Goal: Task Accomplishment & Management: Manage account settings

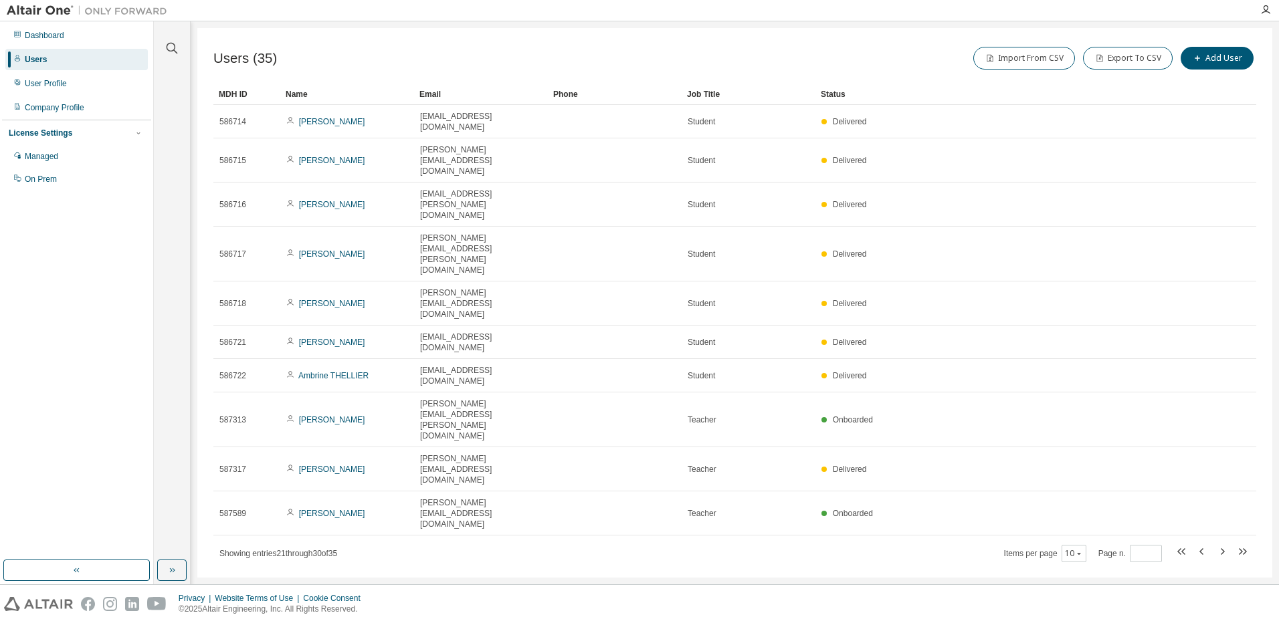
drag, startPoint x: 415, startPoint y: 521, endPoint x: 450, endPoint y: 588, distance: 75.7
click at [415, 522] on div "Users (35) Import From CSV Export To CSV Add User Clear Load Save Save As Field…" at bounding box center [734, 303] width 1075 height 550
click at [1221, 544] on icon "button" at bounding box center [1222, 552] width 16 height 16
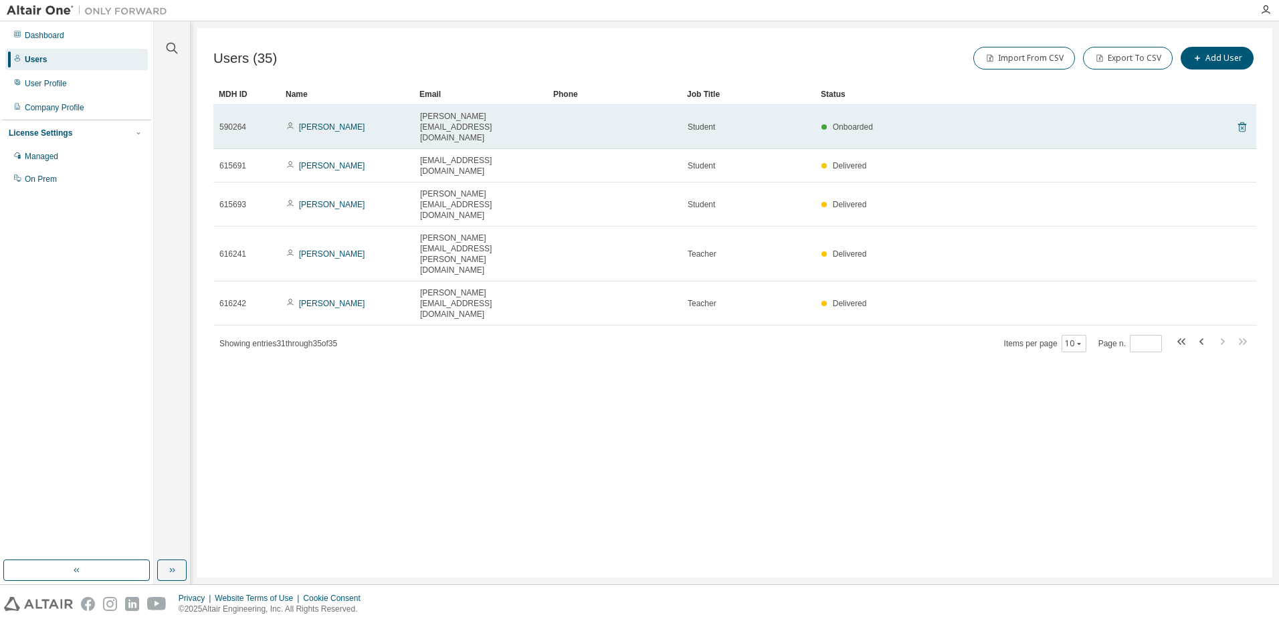
click at [1243, 122] on icon at bounding box center [1242, 127] width 8 height 10
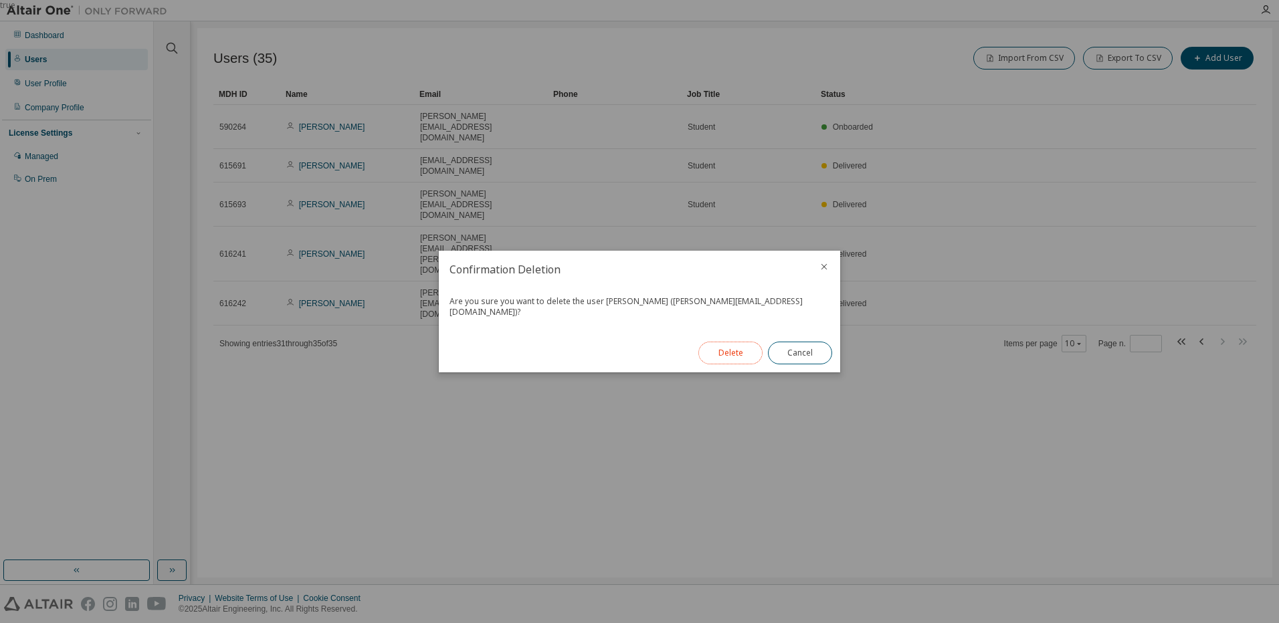
click at [738, 342] on button "Delete" at bounding box center [730, 353] width 64 height 23
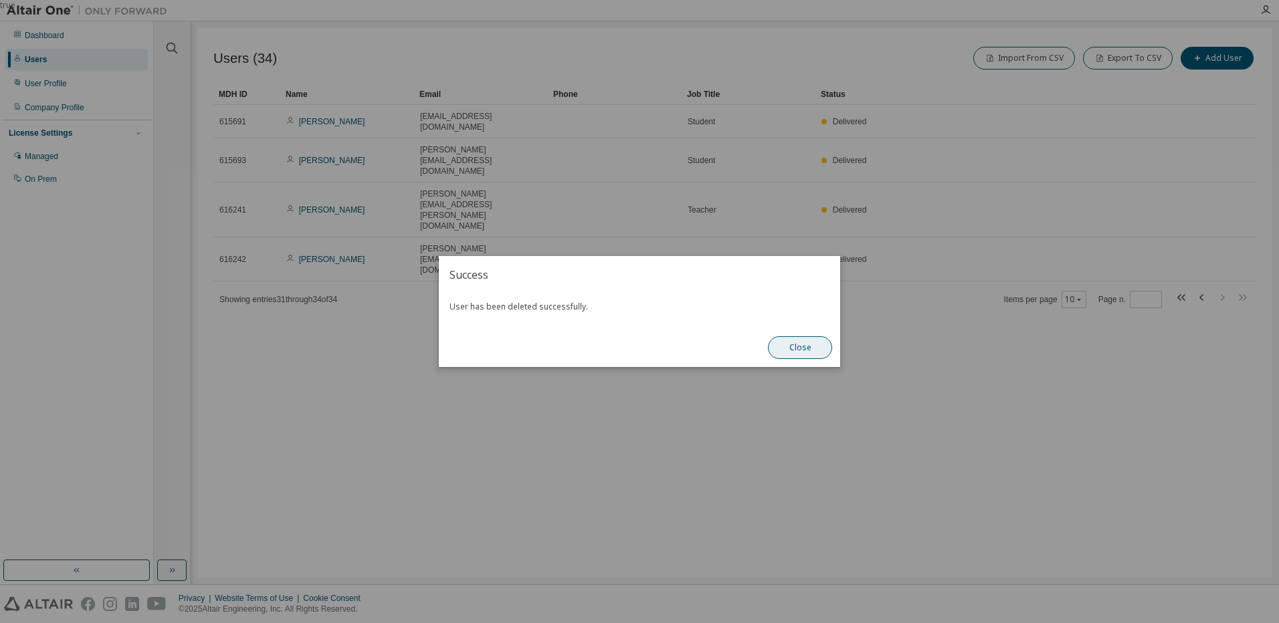
click at [787, 353] on button "Close" at bounding box center [800, 347] width 64 height 23
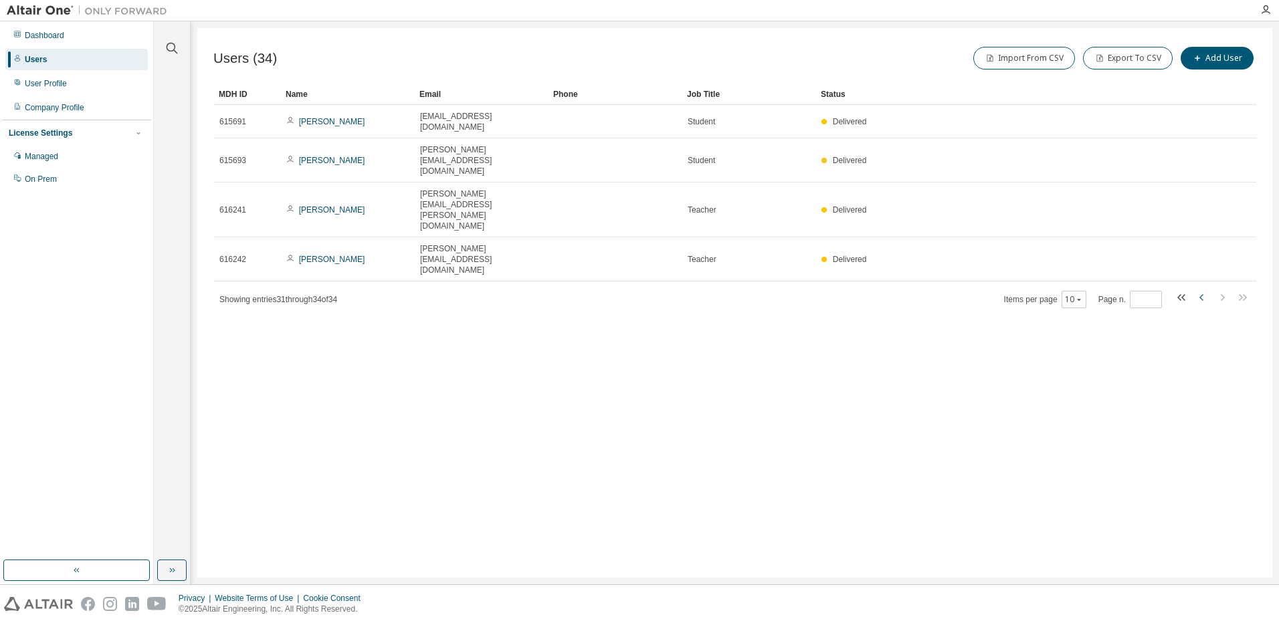
click at [1204, 290] on icon "button" at bounding box center [1202, 298] width 16 height 16
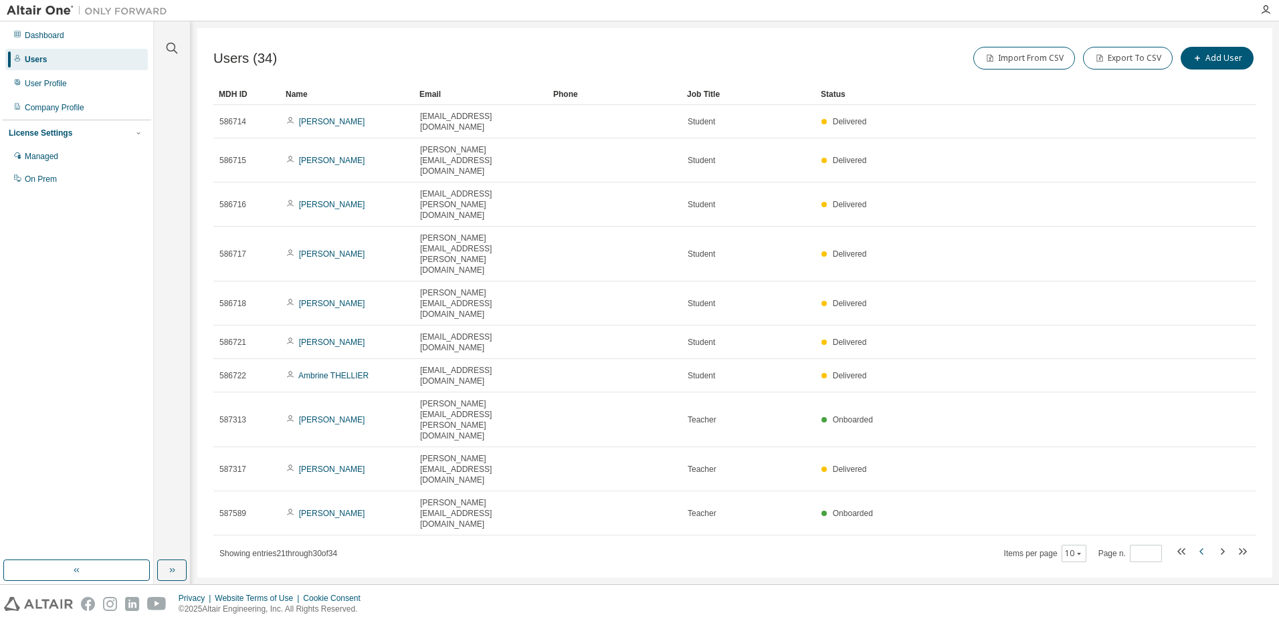
click at [1200, 544] on icon "button" at bounding box center [1202, 552] width 16 height 16
type input "*"
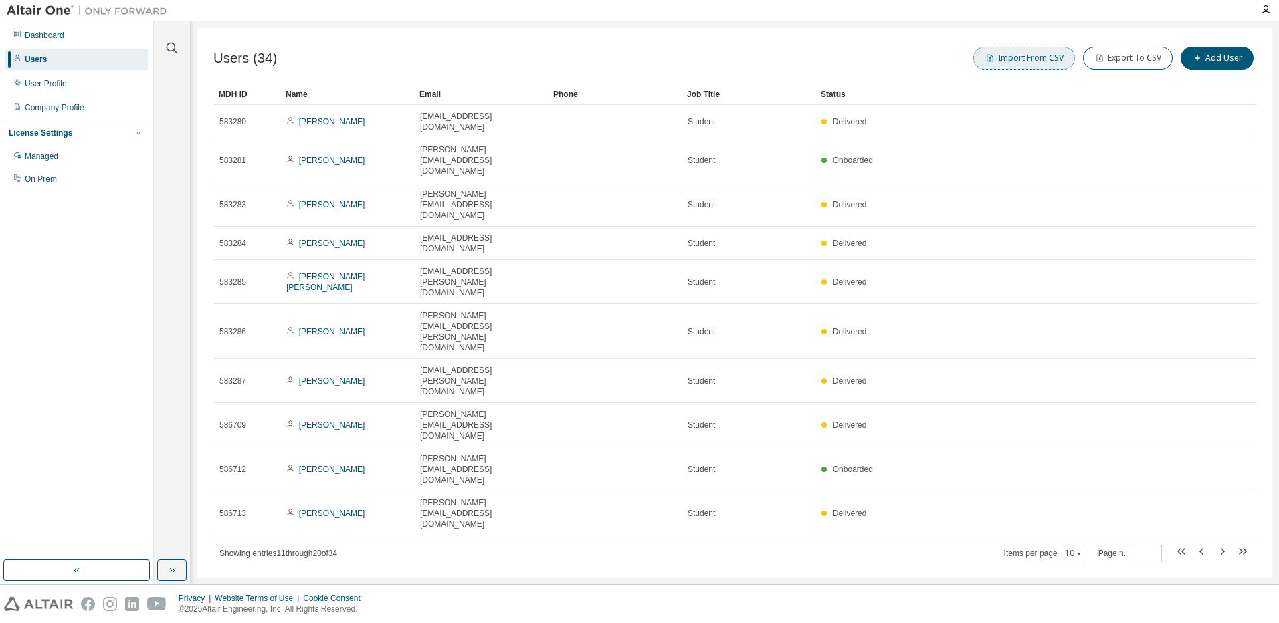
click at [1013, 57] on button "Import From CSV" at bounding box center [1024, 58] width 102 height 23
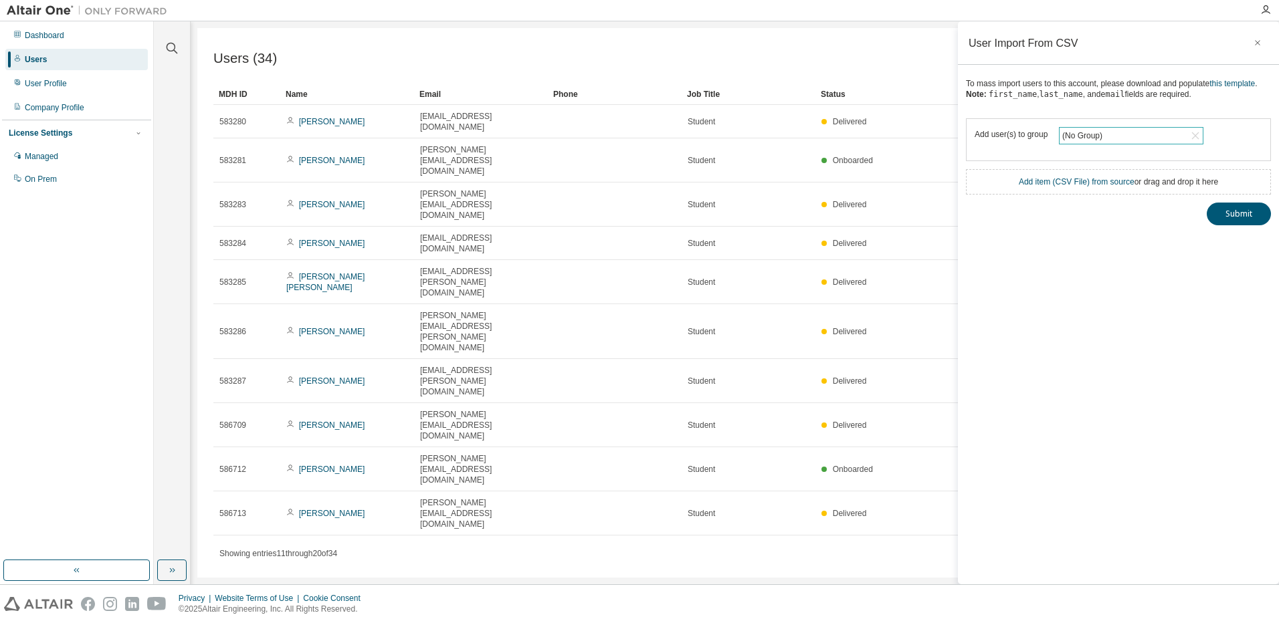
click at [1092, 143] on div "(No Group)" at bounding box center [1082, 135] width 44 height 15
click at [1257, 41] on icon "button" at bounding box center [1257, 42] width 9 height 11
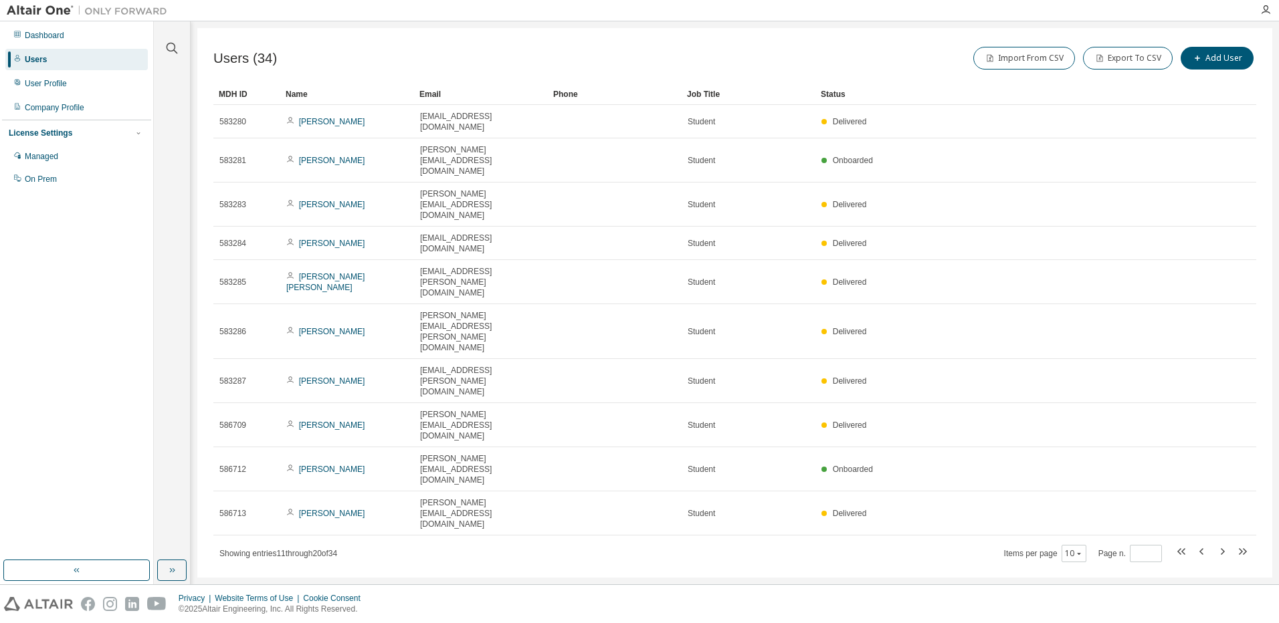
click at [39, 57] on div "Users" at bounding box center [36, 59] width 22 height 11
click at [43, 82] on div "User Profile" at bounding box center [46, 83] width 42 height 11
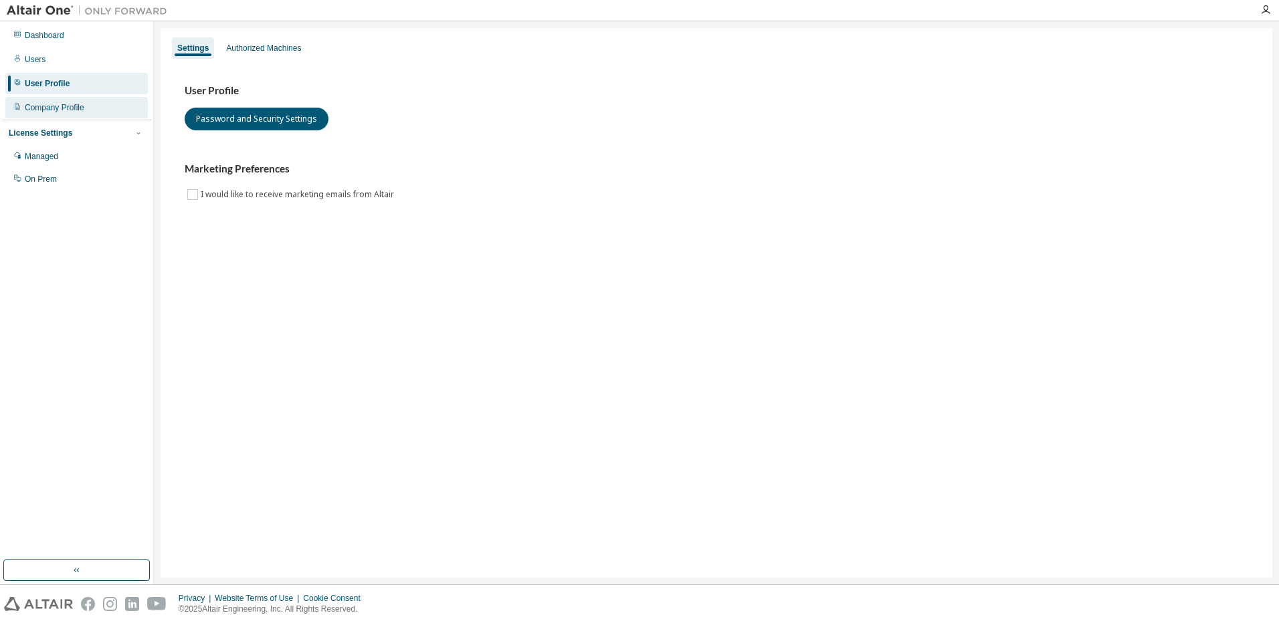
click at [50, 106] on div "Company Profile" at bounding box center [55, 107] width 60 height 11
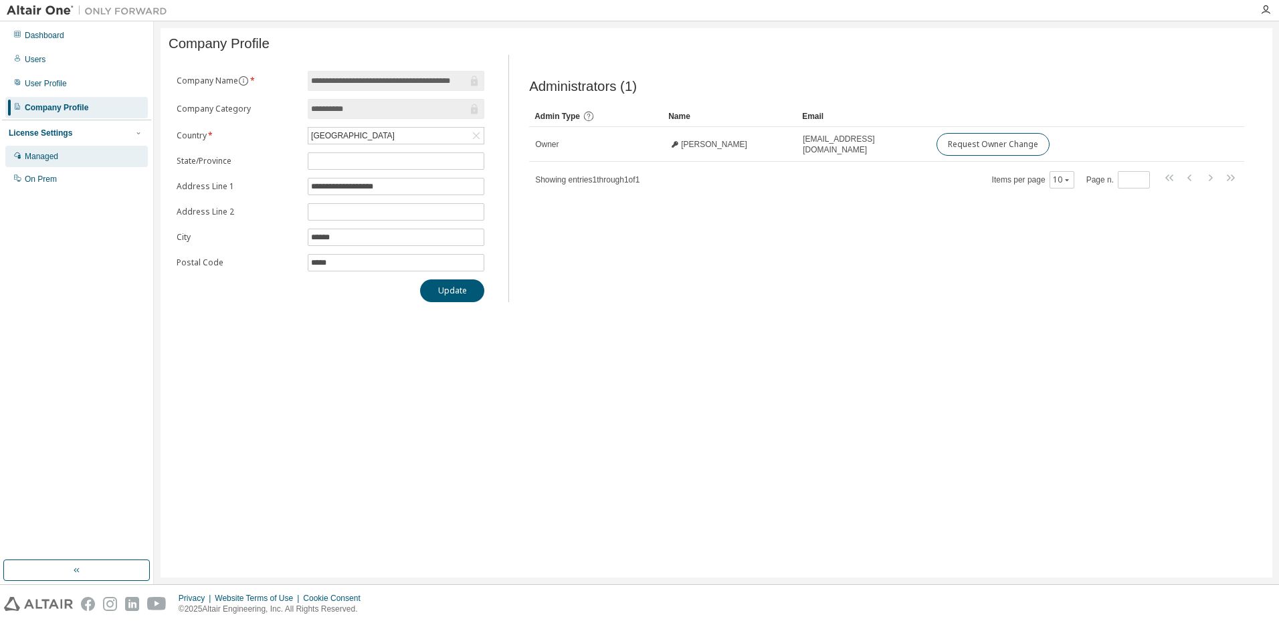
click at [45, 156] on div "Managed" at bounding box center [41, 156] width 33 height 11
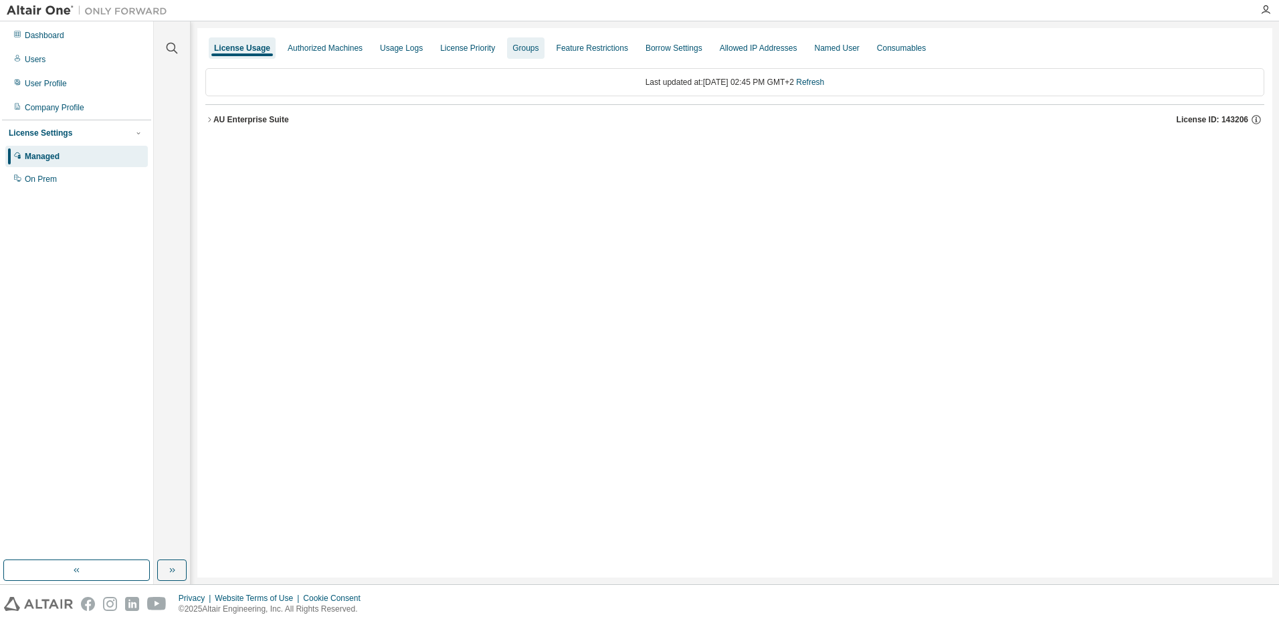
click at [524, 48] on div "Groups" at bounding box center [525, 48] width 26 height 11
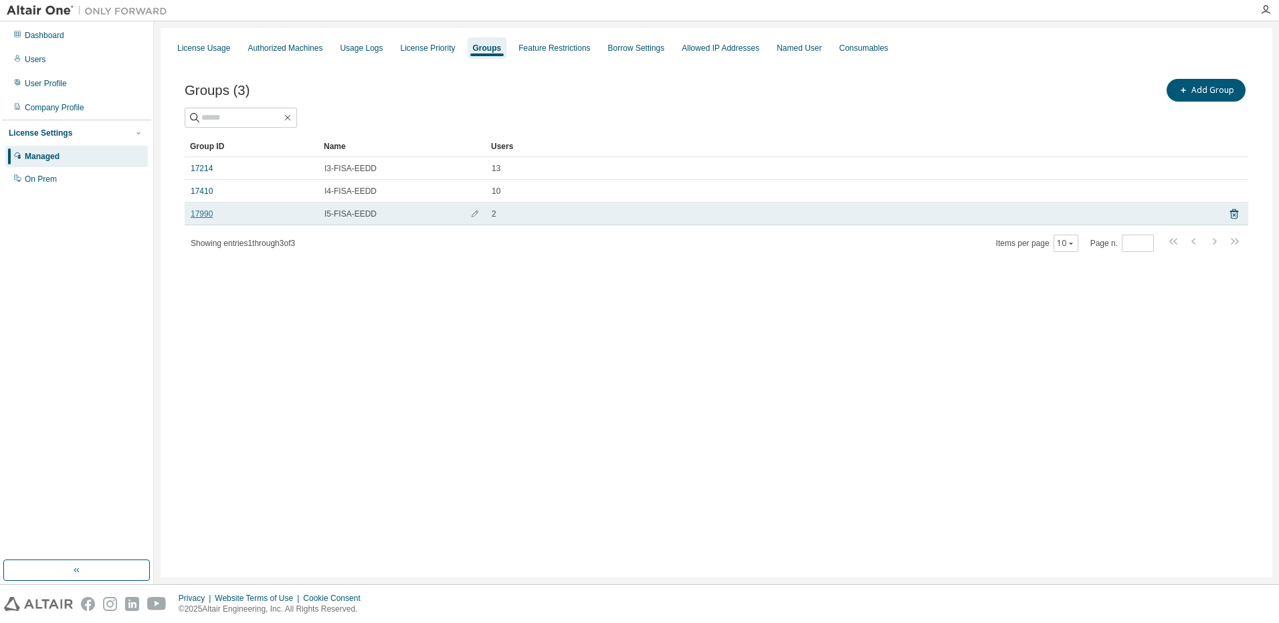
click at [200, 214] on link "17990" at bounding box center [202, 214] width 22 height 11
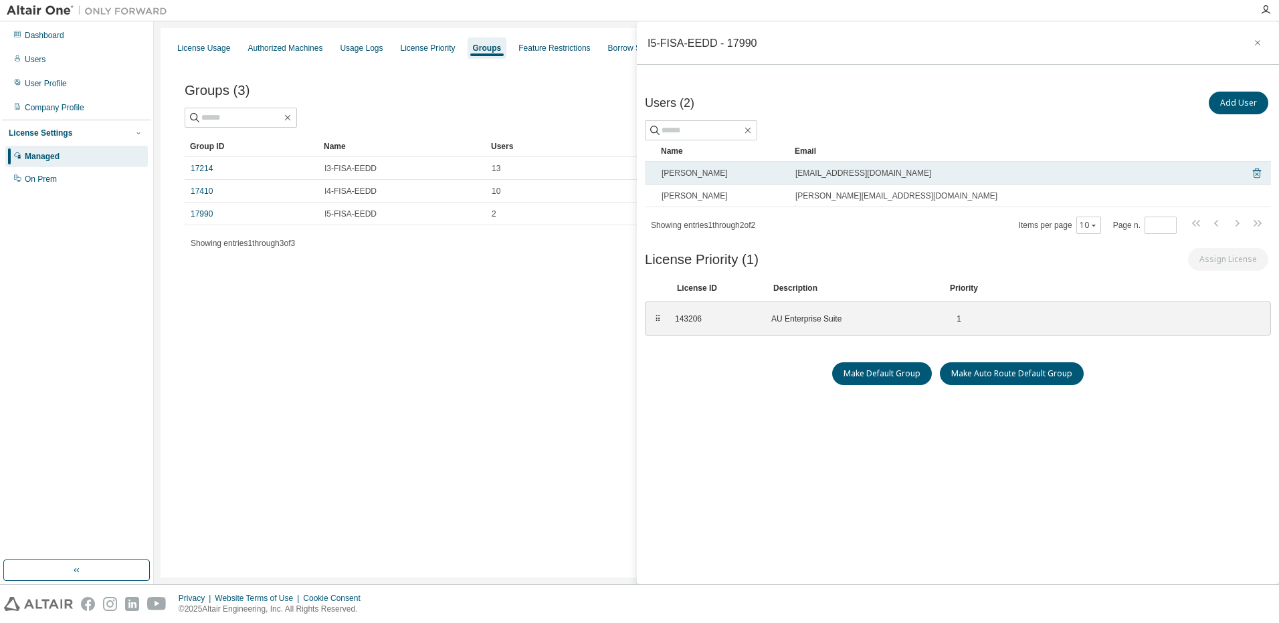
click at [1251, 172] on icon at bounding box center [1257, 173] width 12 height 16
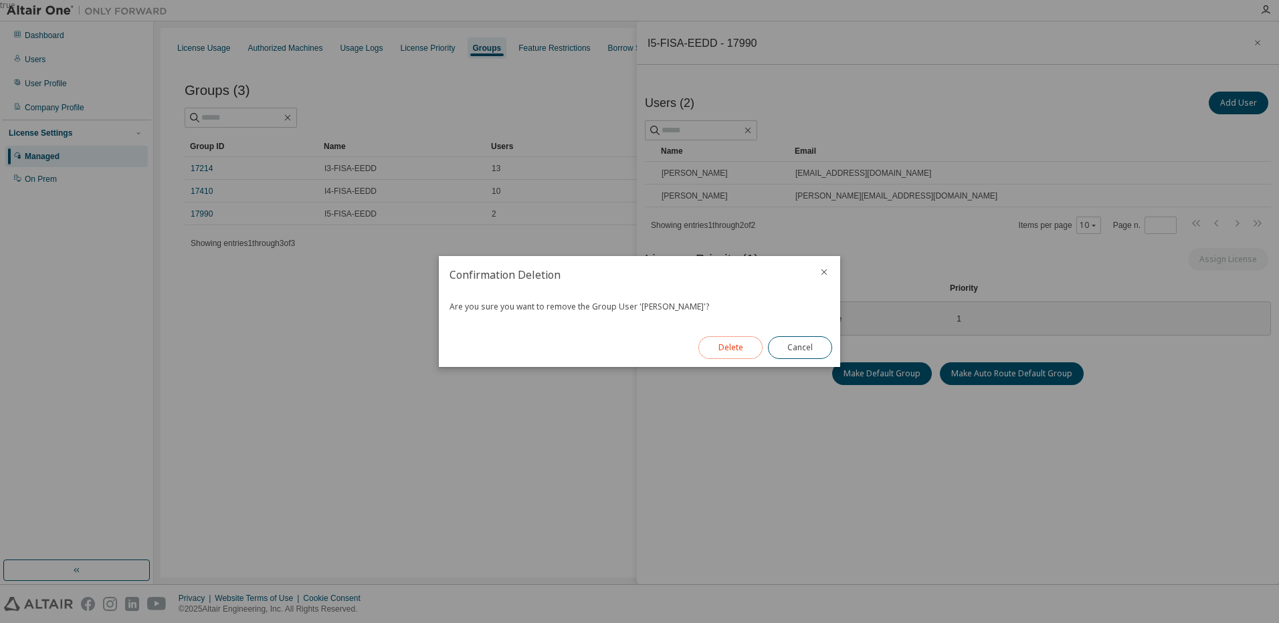
click at [720, 349] on button "Delete" at bounding box center [730, 347] width 64 height 23
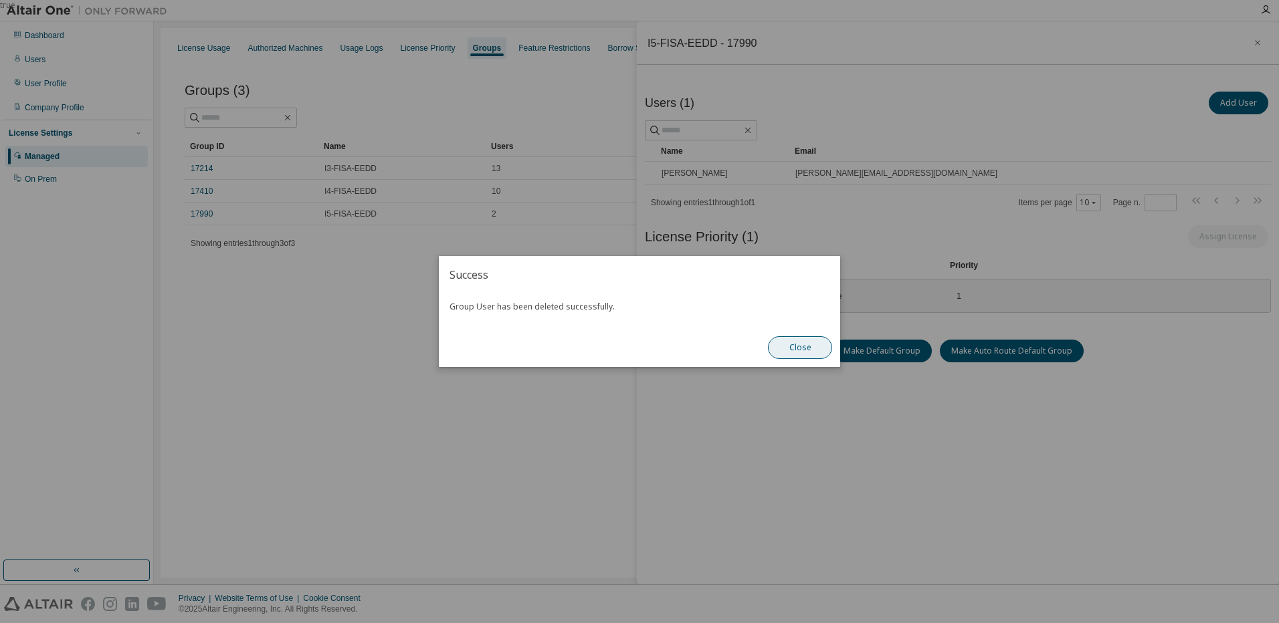
click at [803, 347] on button "Close" at bounding box center [800, 347] width 64 height 23
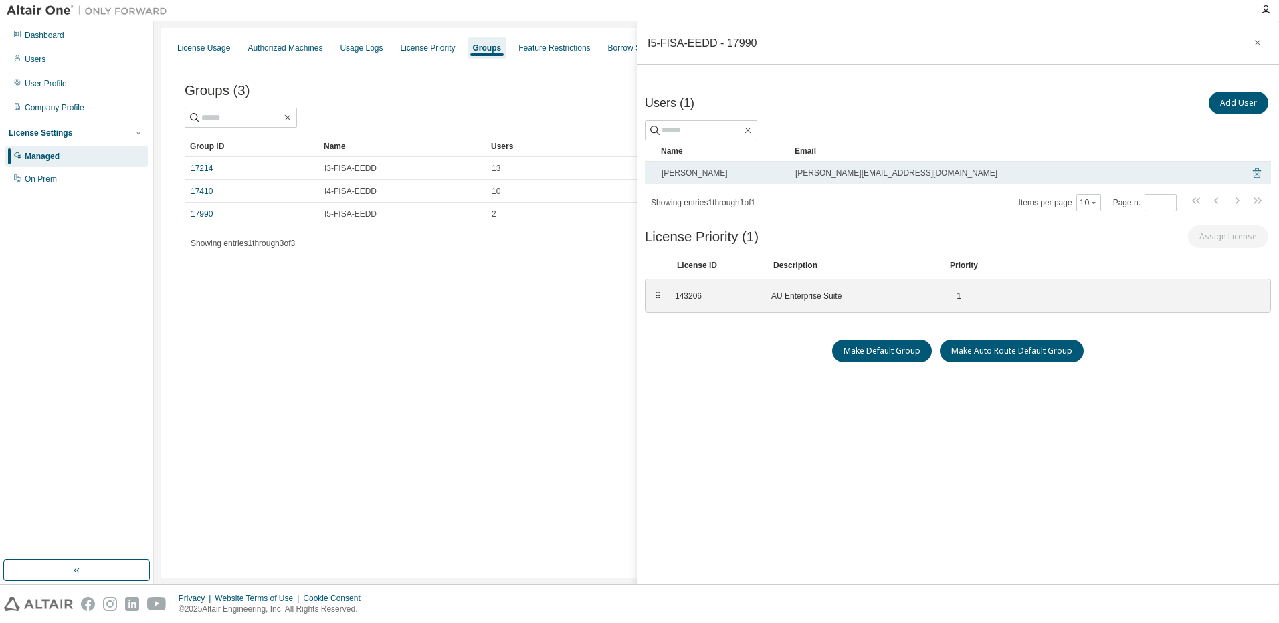
click at [1253, 170] on icon at bounding box center [1257, 174] width 8 height 10
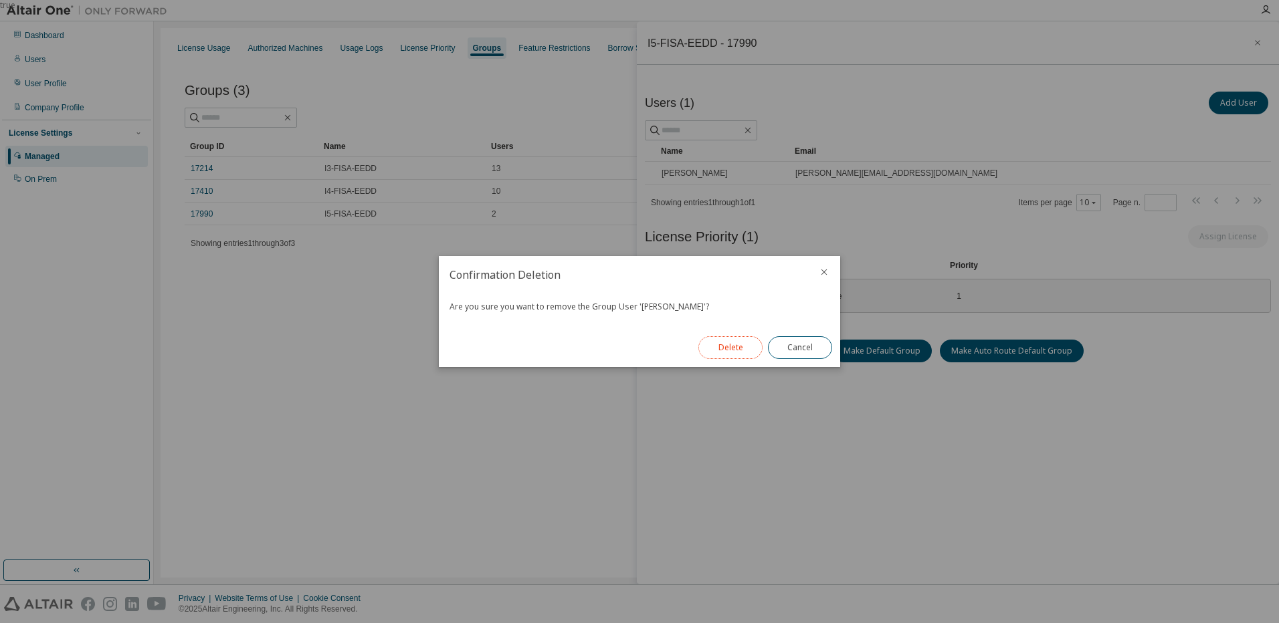
click at [736, 353] on button "Delete" at bounding box center [730, 347] width 64 height 23
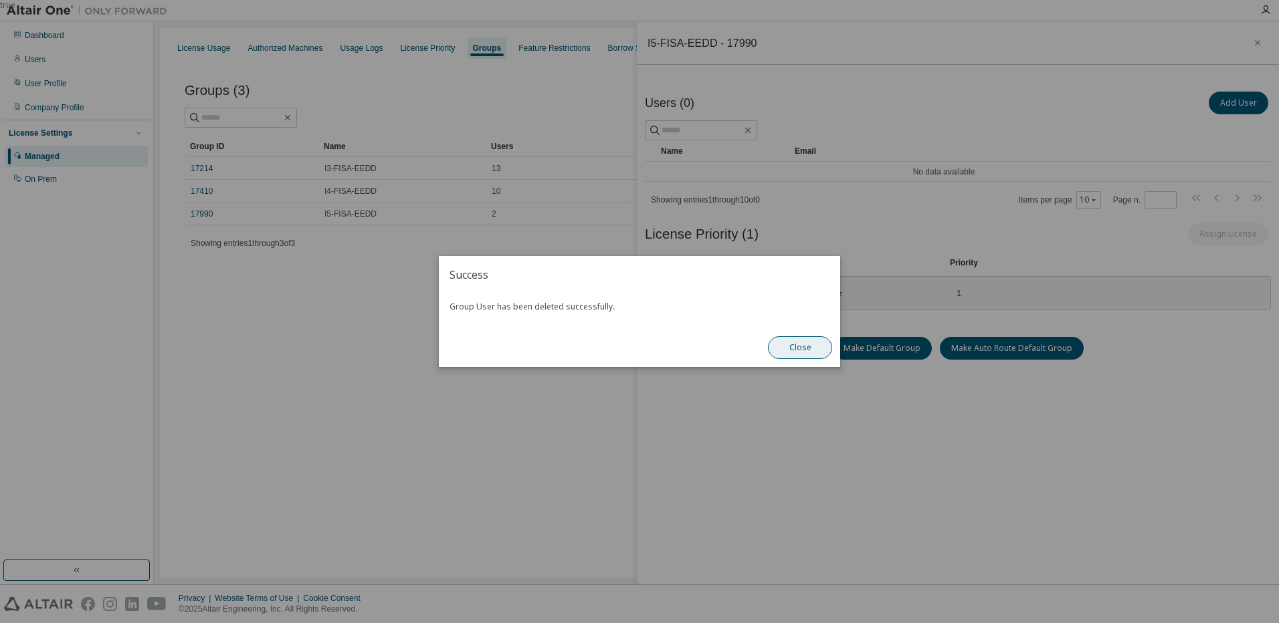
click at [803, 348] on button "Close" at bounding box center [800, 347] width 64 height 23
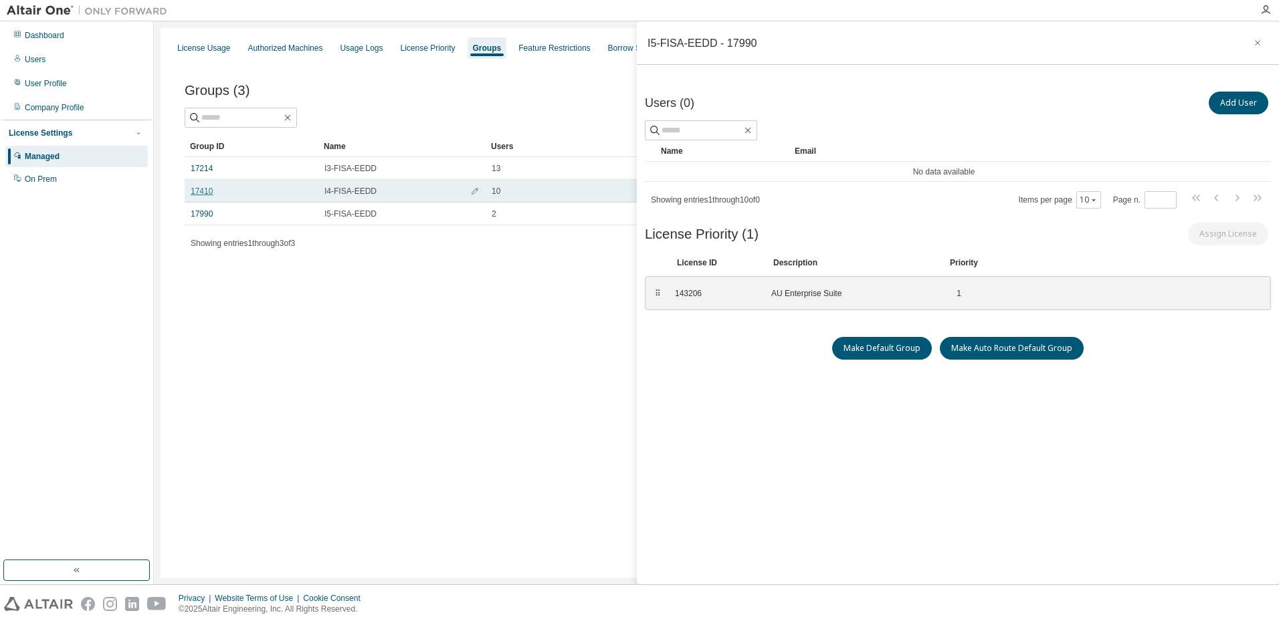
click at [213, 191] on link "17410" at bounding box center [202, 191] width 22 height 11
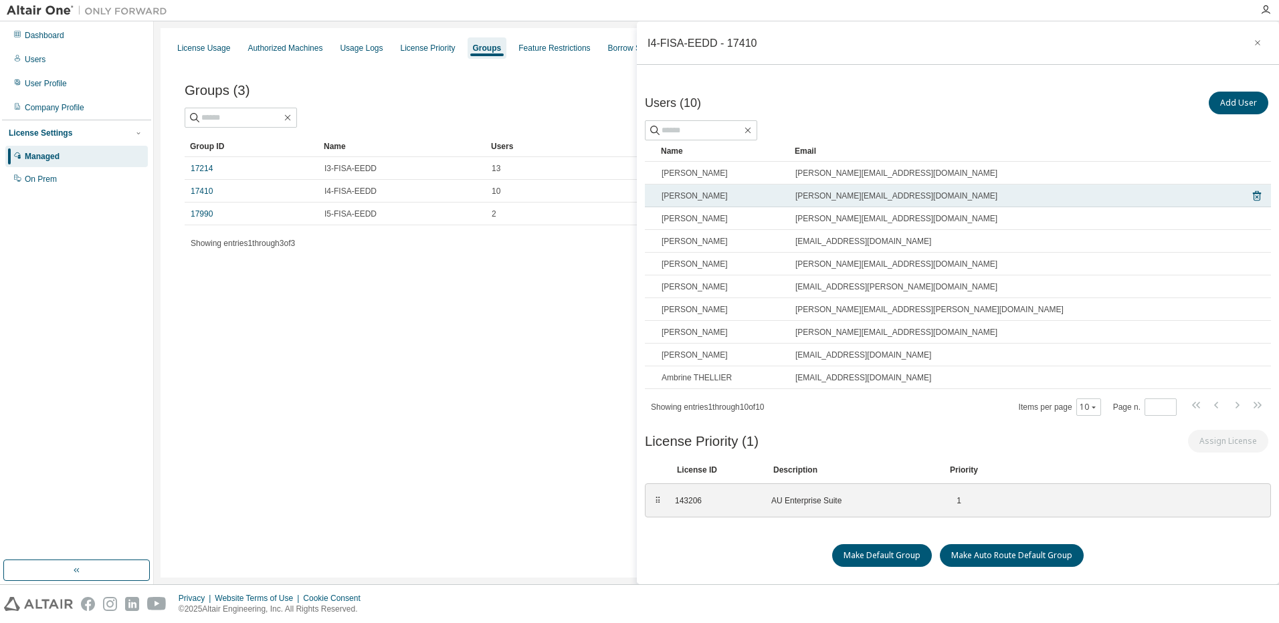
click at [1085, 197] on div "[PERSON_NAME][EMAIL_ADDRESS][DOMAIN_NAME]" at bounding box center [1015, 196] width 441 height 11
drag, startPoint x: 1085, startPoint y: 197, endPoint x: 923, endPoint y: 194, distance: 161.9
click at [923, 194] on span "[PERSON_NAME][EMAIL_ADDRESS][DOMAIN_NAME]" at bounding box center [896, 196] width 202 height 11
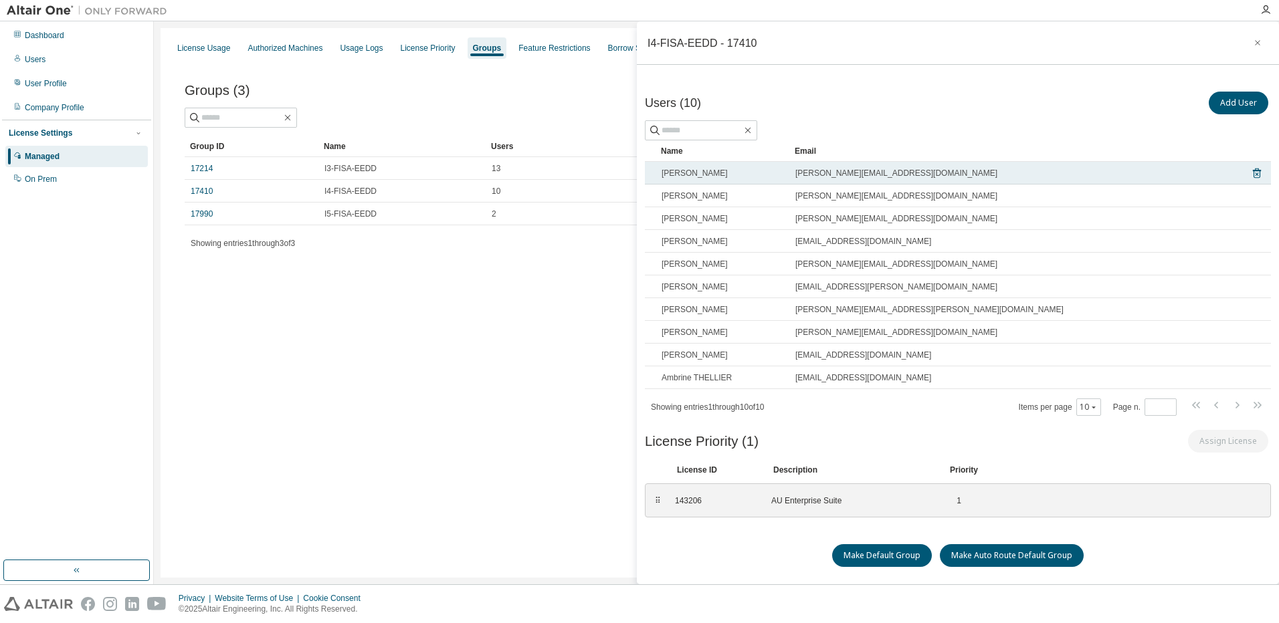
click at [656, 183] on td "[PERSON_NAME]" at bounding box center [723, 173] width 134 height 23
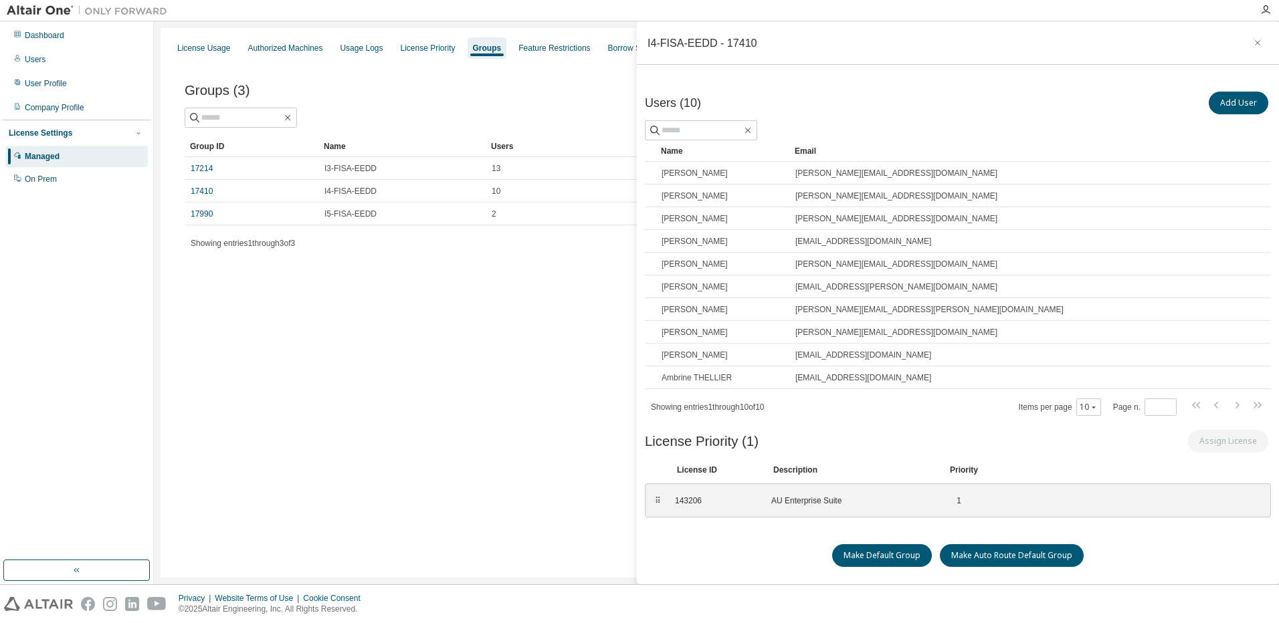
scroll to position [3, 0]
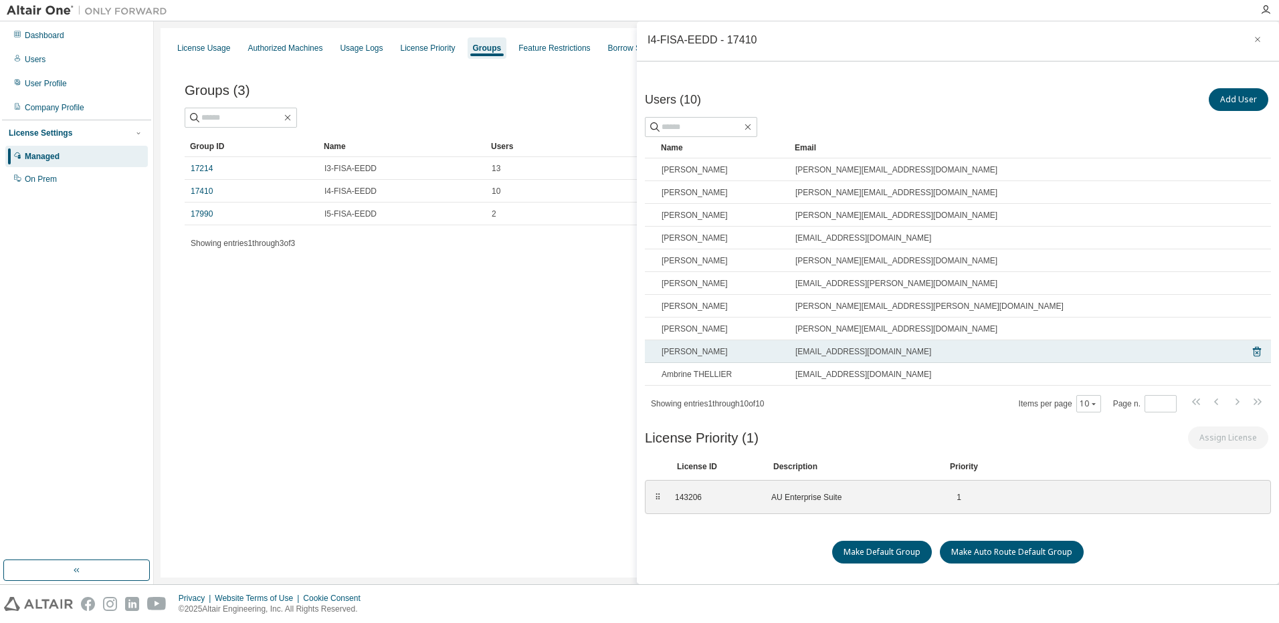
click at [732, 356] on div "[PERSON_NAME]" at bounding box center [723, 352] width 122 height 11
click at [688, 356] on span "[PERSON_NAME]" at bounding box center [695, 352] width 66 height 11
click at [666, 353] on span "[PERSON_NAME]" at bounding box center [695, 352] width 66 height 11
drag, startPoint x: 666, startPoint y: 353, endPoint x: 660, endPoint y: 354, distance: 6.7
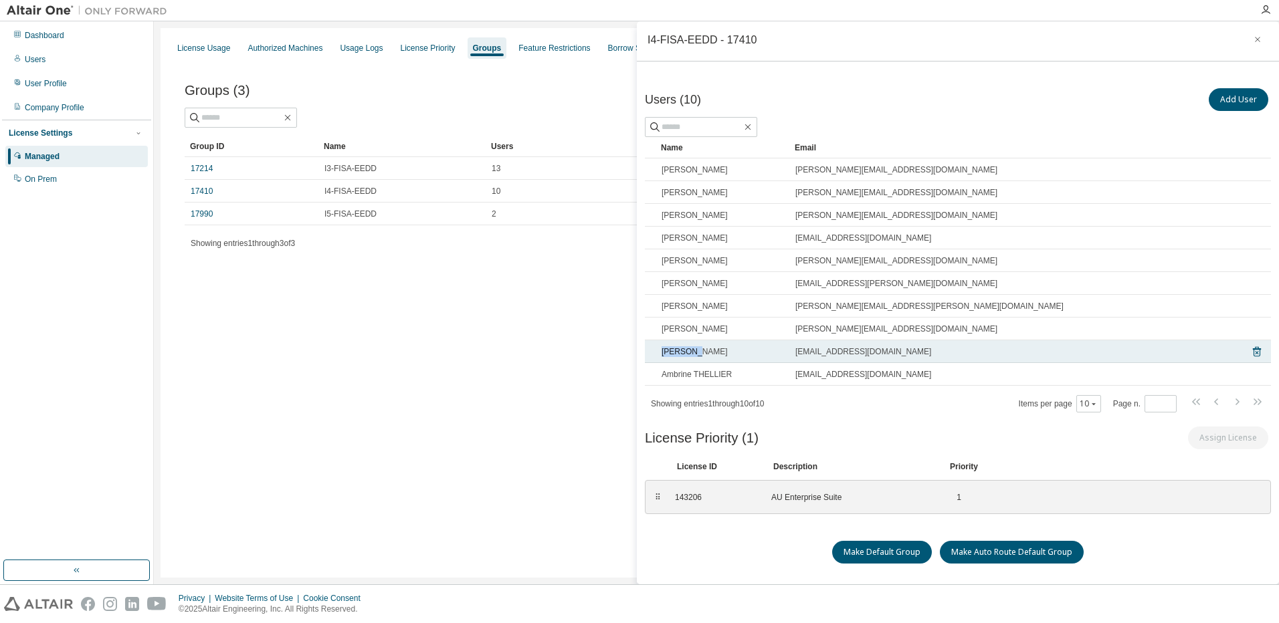
click at [660, 354] on td "[PERSON_NAME]" at bounding box center [723, 351] width 134 height 23
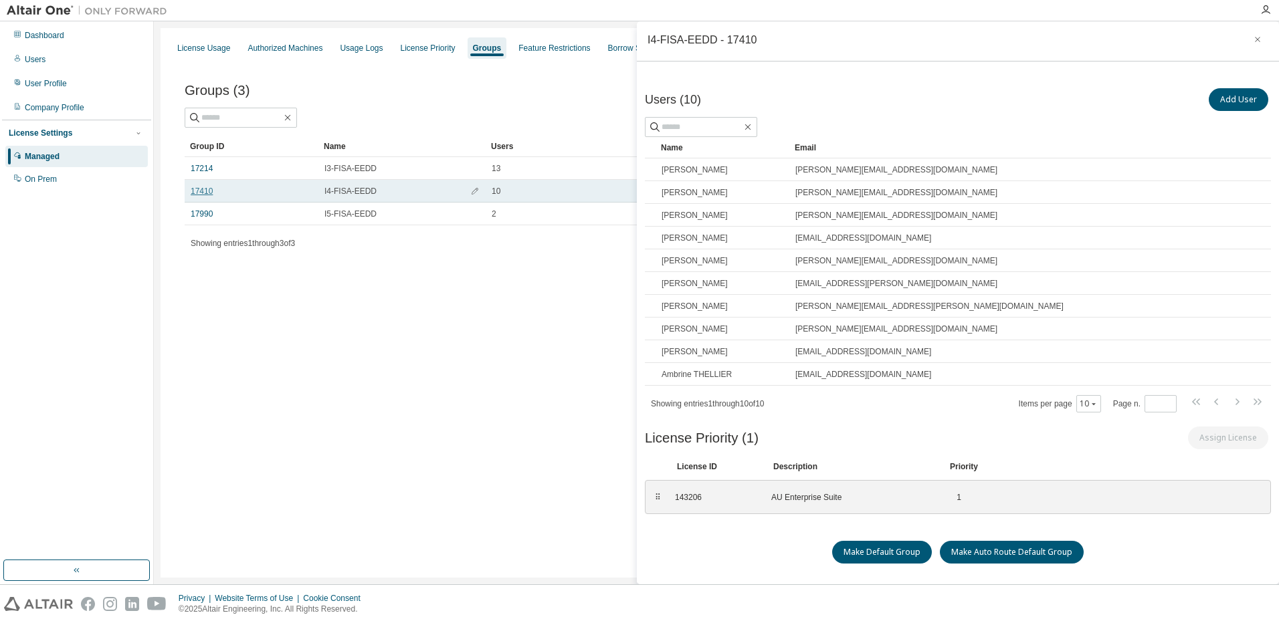
click at [206, 187] on link "17410" at bounding box center [202, 191] width 22 height 11
click at [207, 189] on link "17410" at bounding box center [202, 191] width 22 height 11
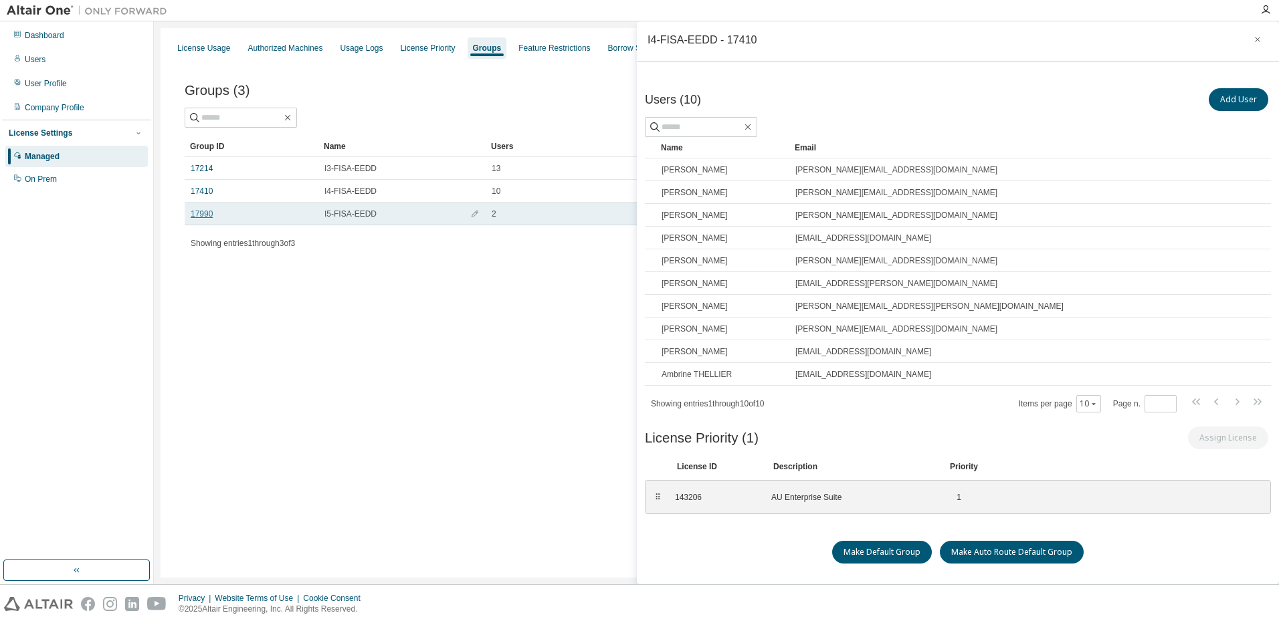
click at [201, 213] on link "17990" at bounding box center [202, 214] width 22 height 11
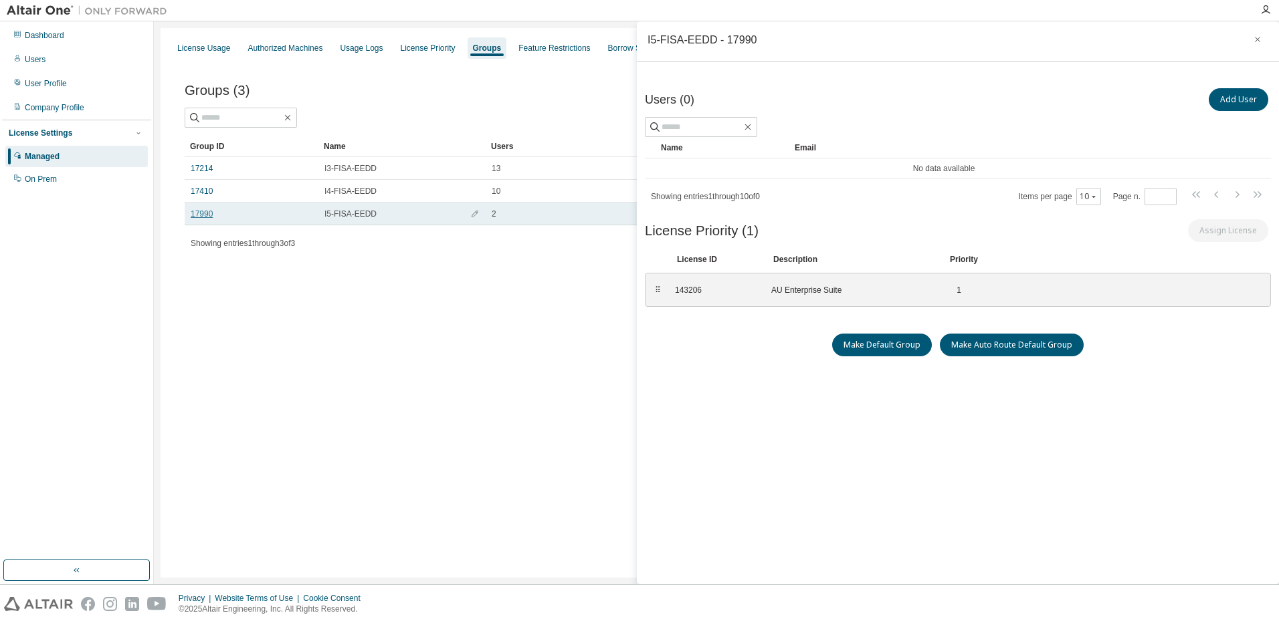
click at [199, 212] on link "17990" at bounding box center [202, 214] width 22 height 11
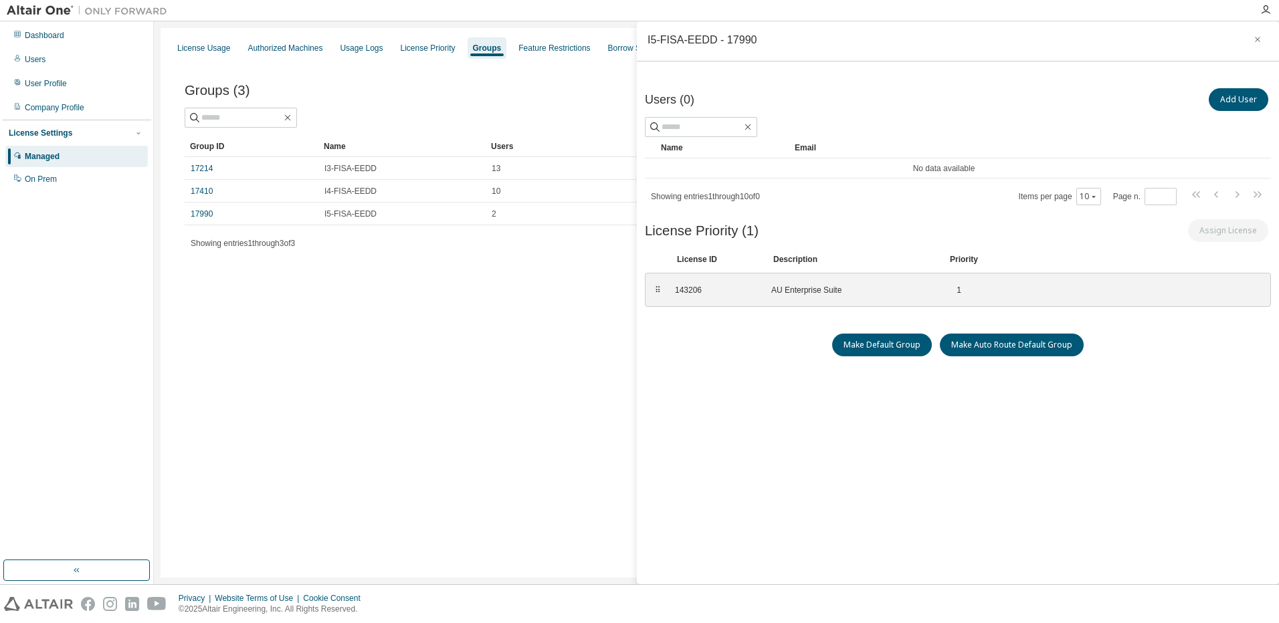
drag, startPoint x: 199, startPoint y: 212, endPoint x: 595, endPoint y: 302, distance: 406.0
click at [602, 306] on div "License Usage Authorized Machines Usage Logs License Priority Groups Feature Re…" at bounding box center [717, 303] width 1112 height 550
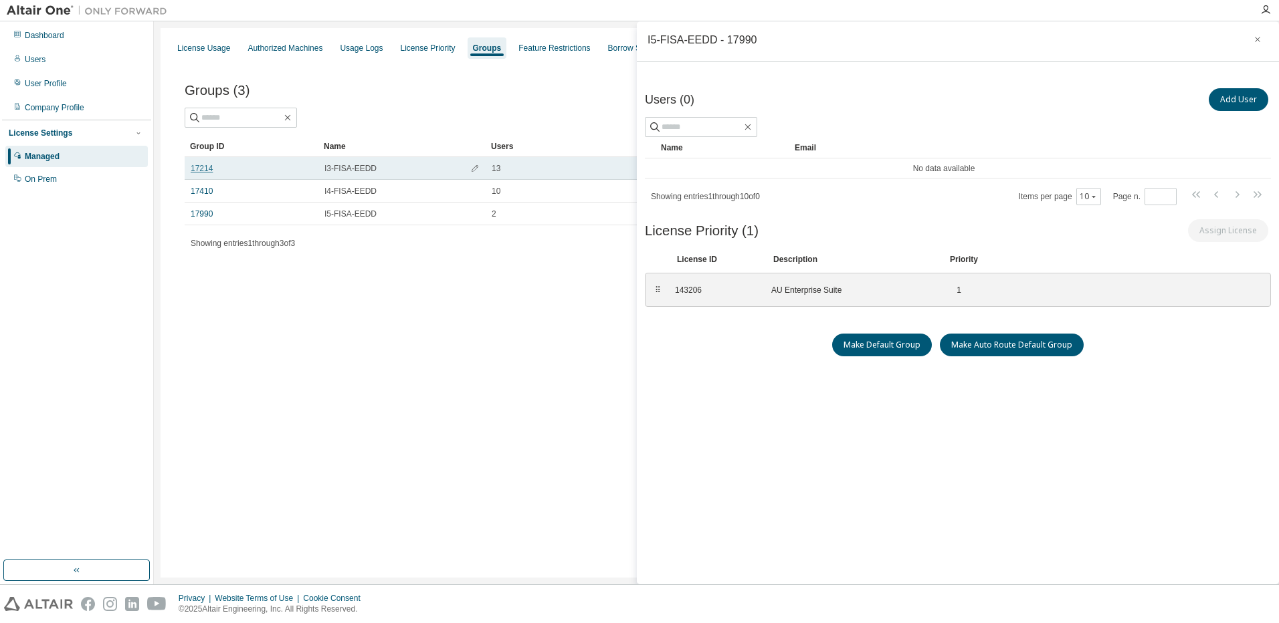
click at [206, 168] on link "17214" at bounding box center [202, 168] width 22 height 11
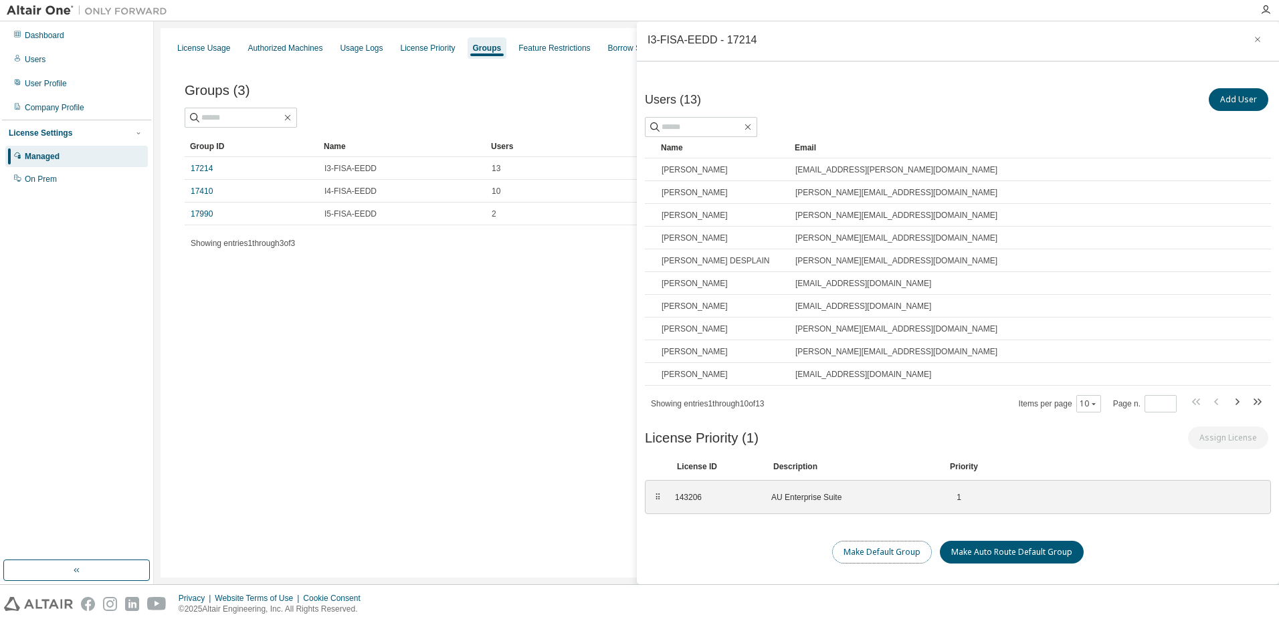
click at [882, 549] on button "Make Default Group" at bounding box center [882, 552] width 100 height 23
click at [1253, 45] on button "button" at bounding box center [1257, 39] width 21 height 21
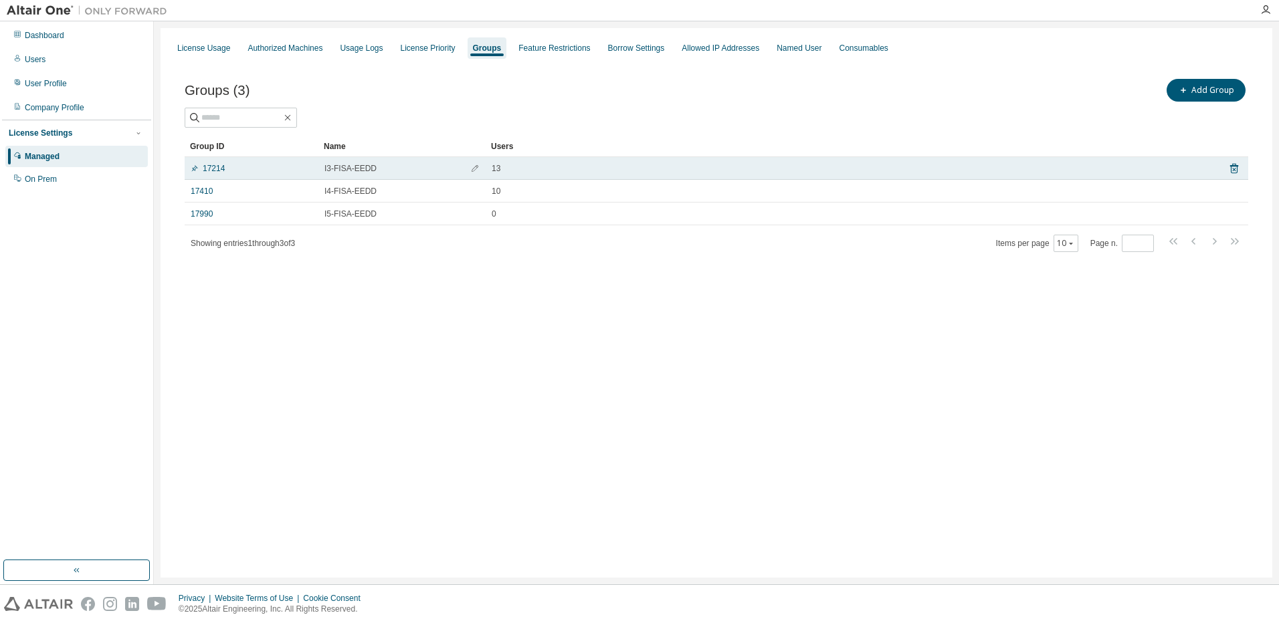
click at [190, 169] on td "17214" at bounding box center [252, 168] width 134 height 23
click at [219, 167] on link "17214" at bounding box center [208, 168] width 34 height 11
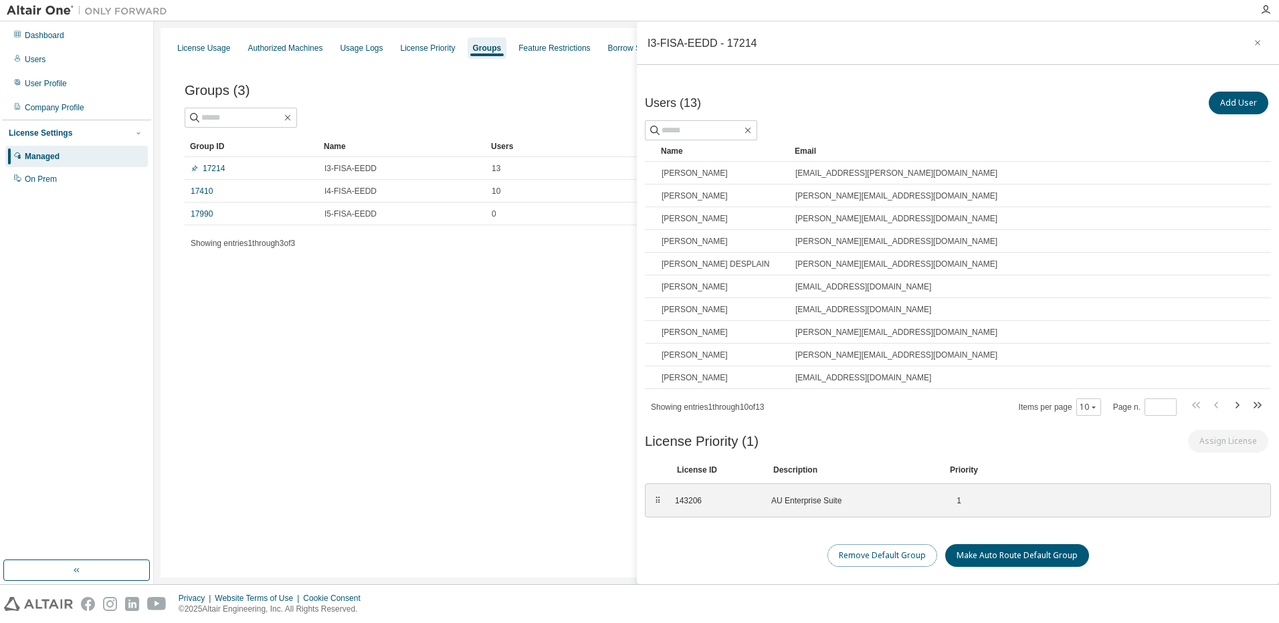
click at [888, 556] on button "Remove Default Group" at bounding box center [882, 556] width 110 height 23
click at [500, 50] on div "Groups" at bounding box center [487, 48] width 29 height 11
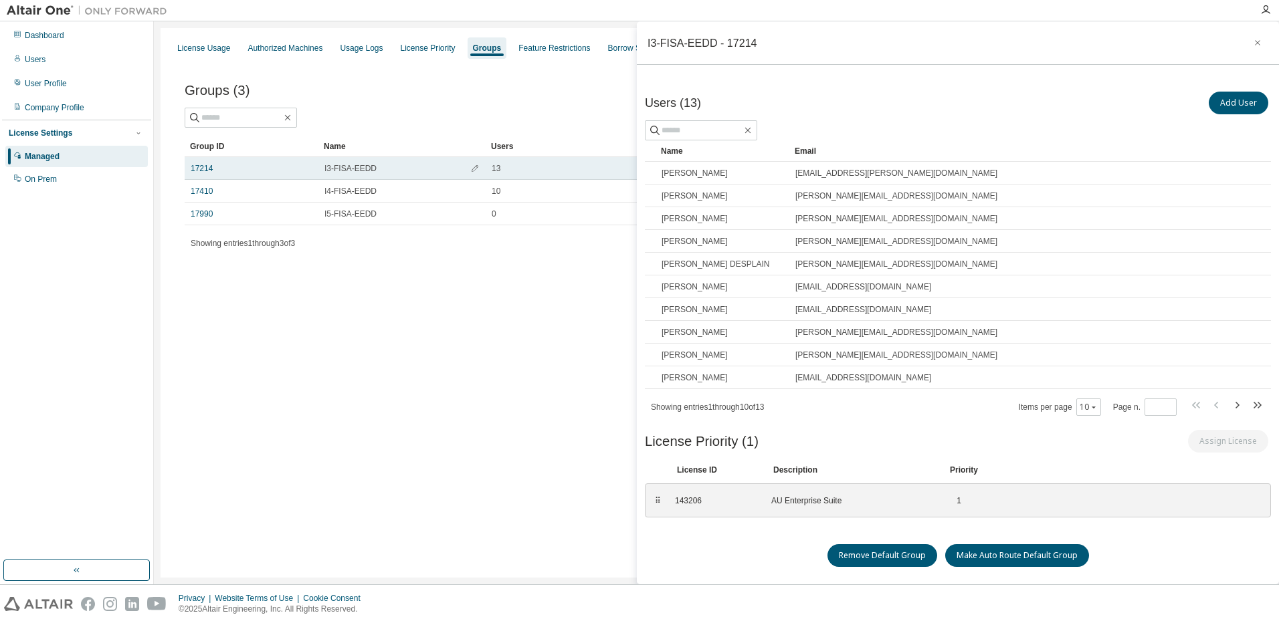
click at [363, 164] on span "I3-FISA-EEDD" at bounding box center [350, 168] width 52 height 11
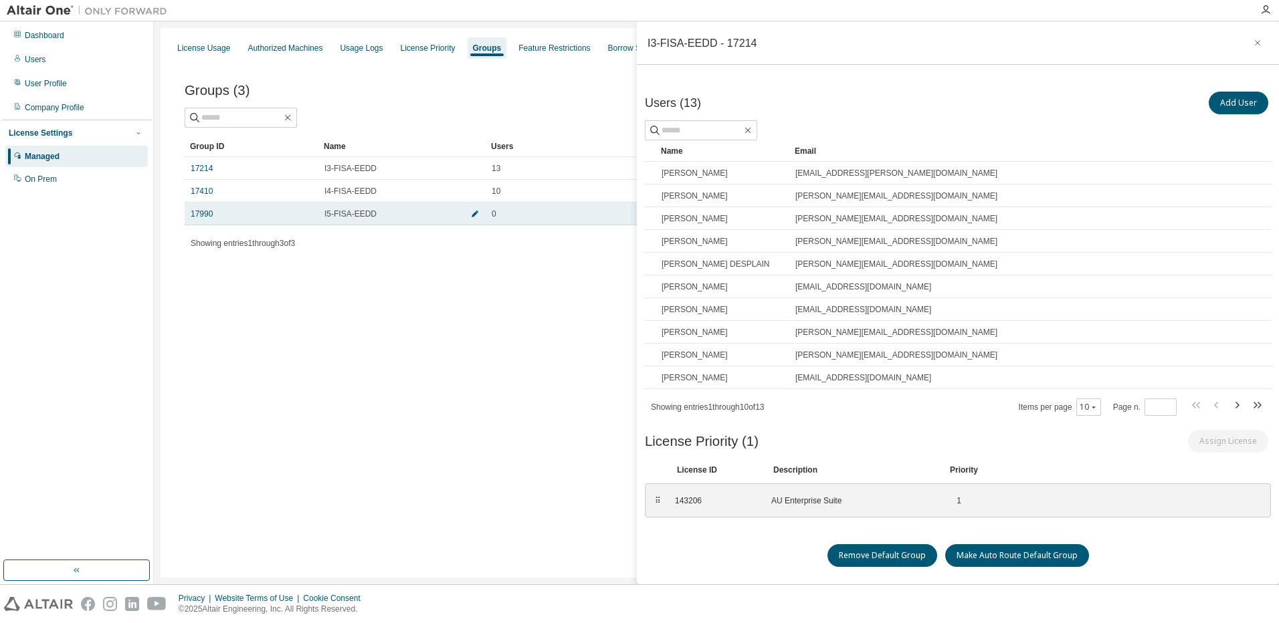
click at [472, 210] on icon "button" at bounding box center [475, 214] width 8 height 8
click at [195, 217] on link "17990" at bounding box center [202, 217] width 22 height 11
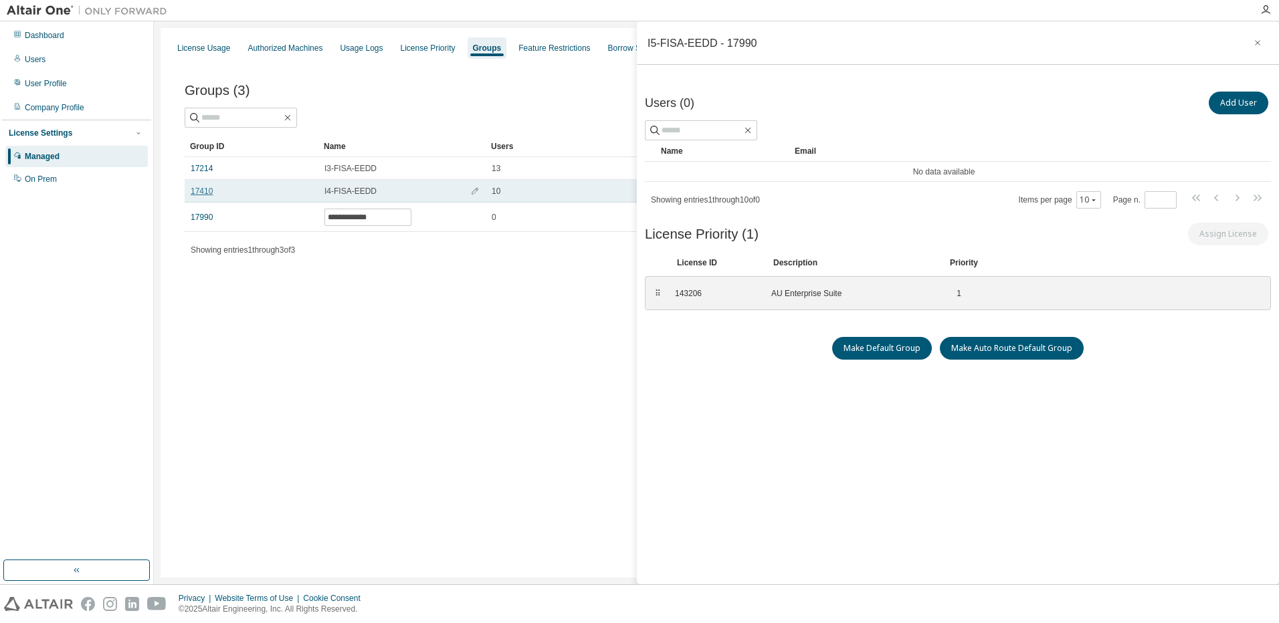
click at [201, 196] on link "17410" at bounding box center [202, 191] width 22 height 11
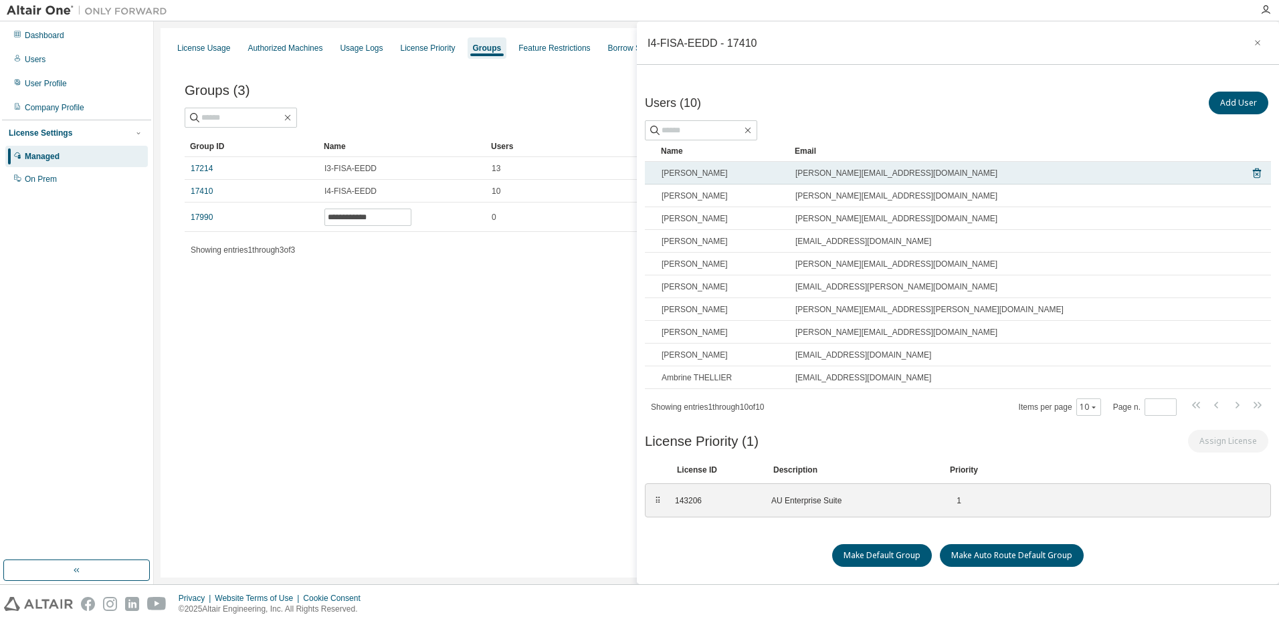
click at [659, 177] on td "[PERSON_NAME]" at bounding box center [723, 173] width 134 height 23
drag, startPoint x: 773, startPoint y: 177, endPoint x: 666, endPoint y: 177, distance: 107.7
click at [666, 177] on div "[PERSON_NAME]" at bounding box center [723, 173] width 122 height 11
click at [662, 174] on span "[PERSON_NAME]" at bounding box center [695, 173] width 66 height 11
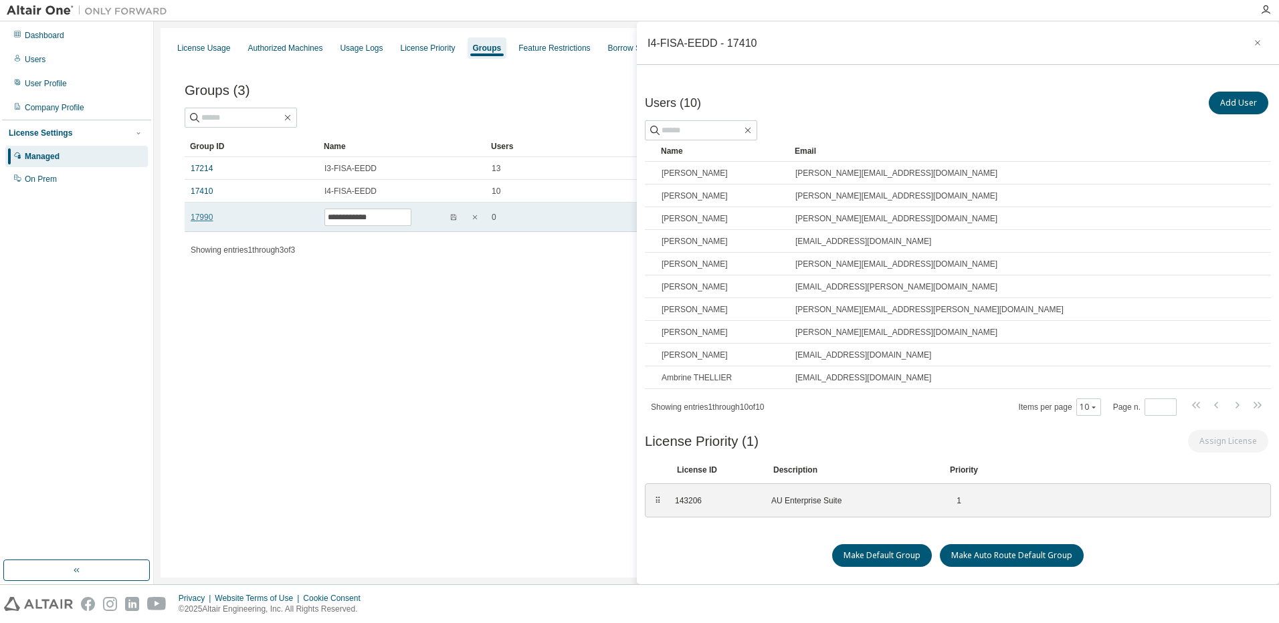
click at [207, 213] on link "17990" at bounding box center [202, 217] width 22 height 11
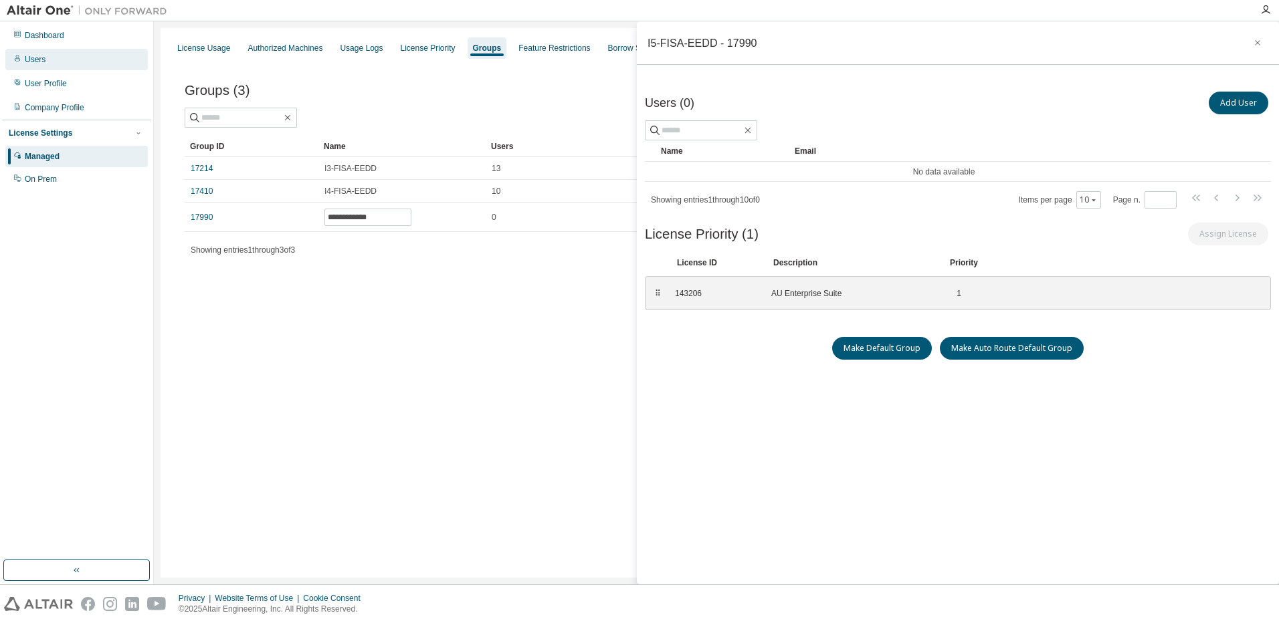
click at [35, 60] on div "Users" at bounding box center [35, 59] width 21 height 11
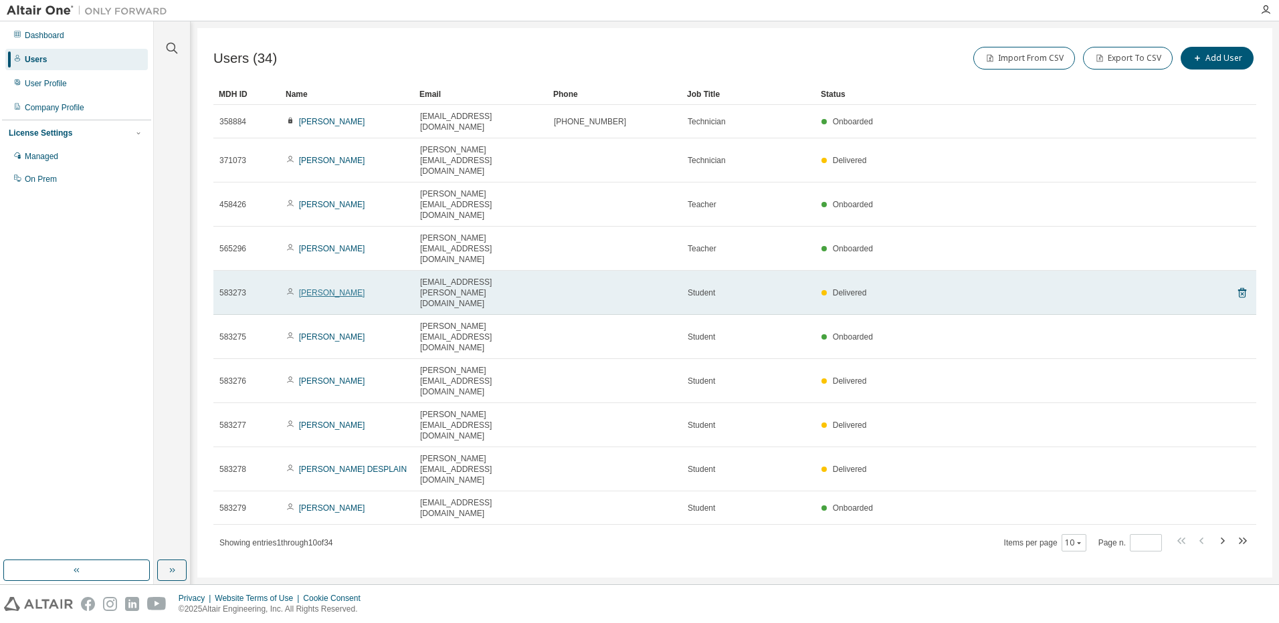
click at [323, 288] on link "[PERSON_NAME]" at bounding box center [332, 292] width 66 height 9
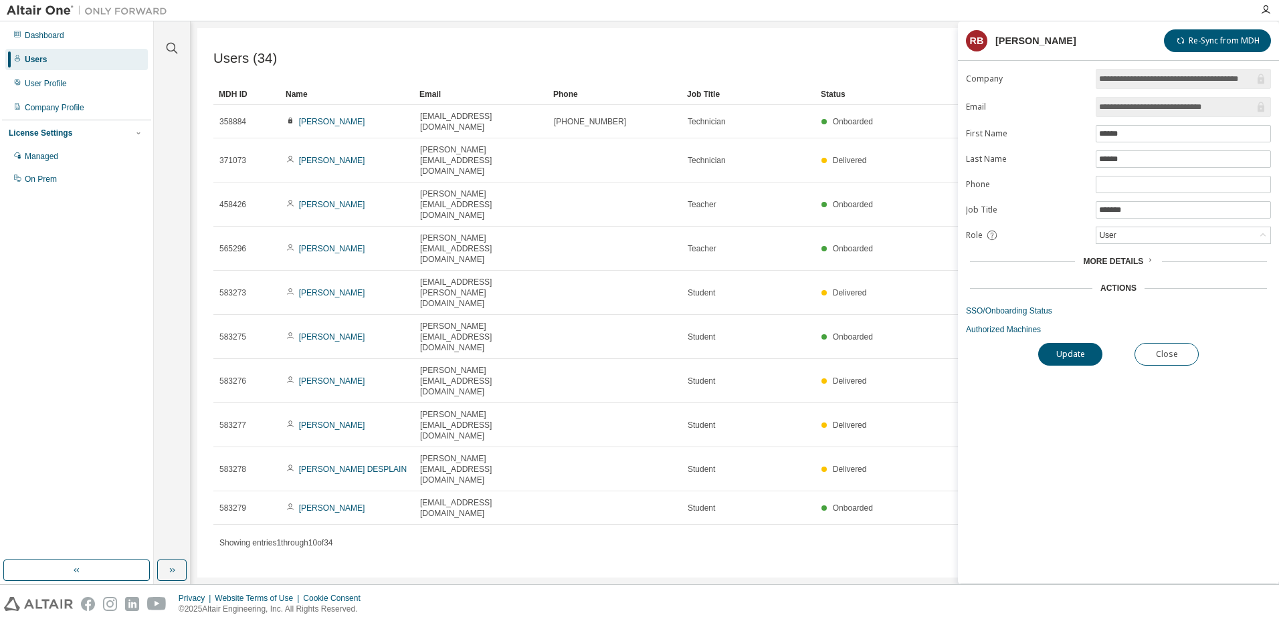
click at [1146, 262] on icon at bounding box center [1150, 260] width 8 height 8
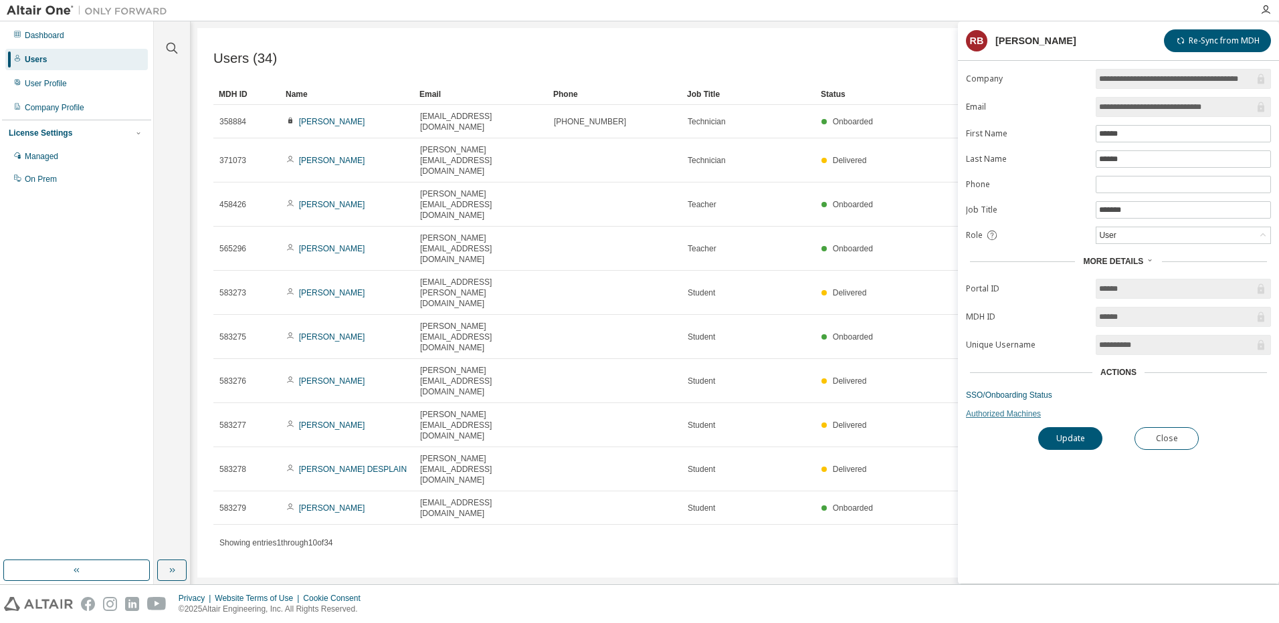
click at [993, 417] on link "Authorized Machines" at bounding box center [1118, 414] width 305 height 11
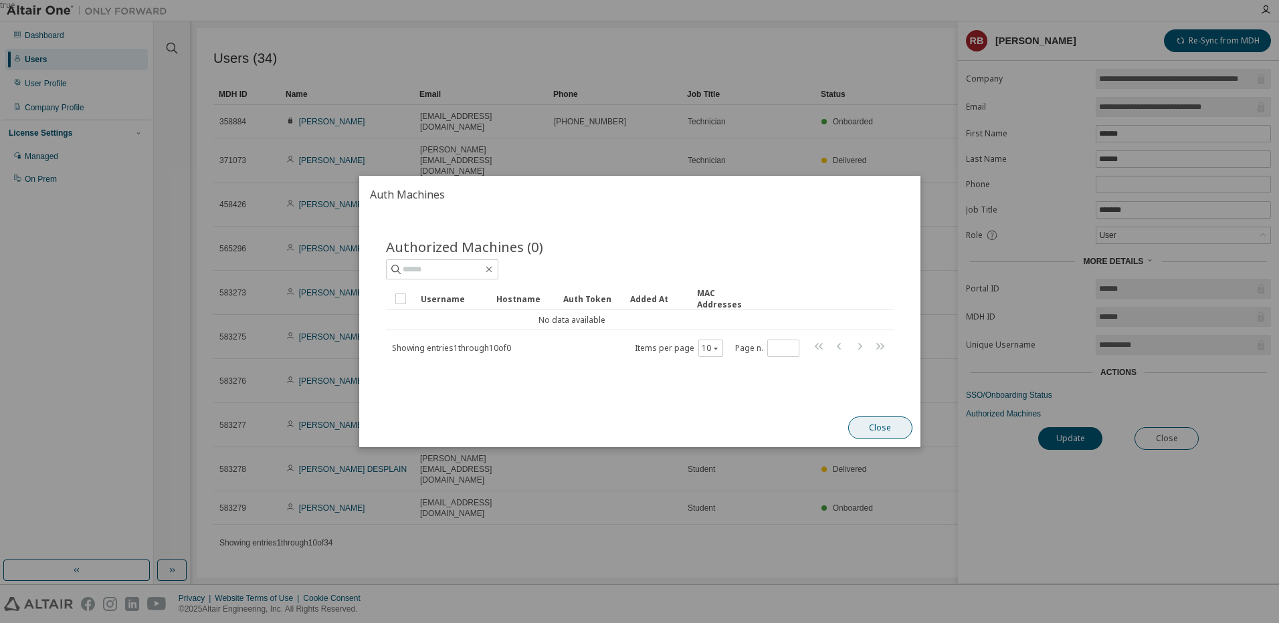
click at [882, 428] on button "Close" at bounding box center [880, 428] width 64 height 23
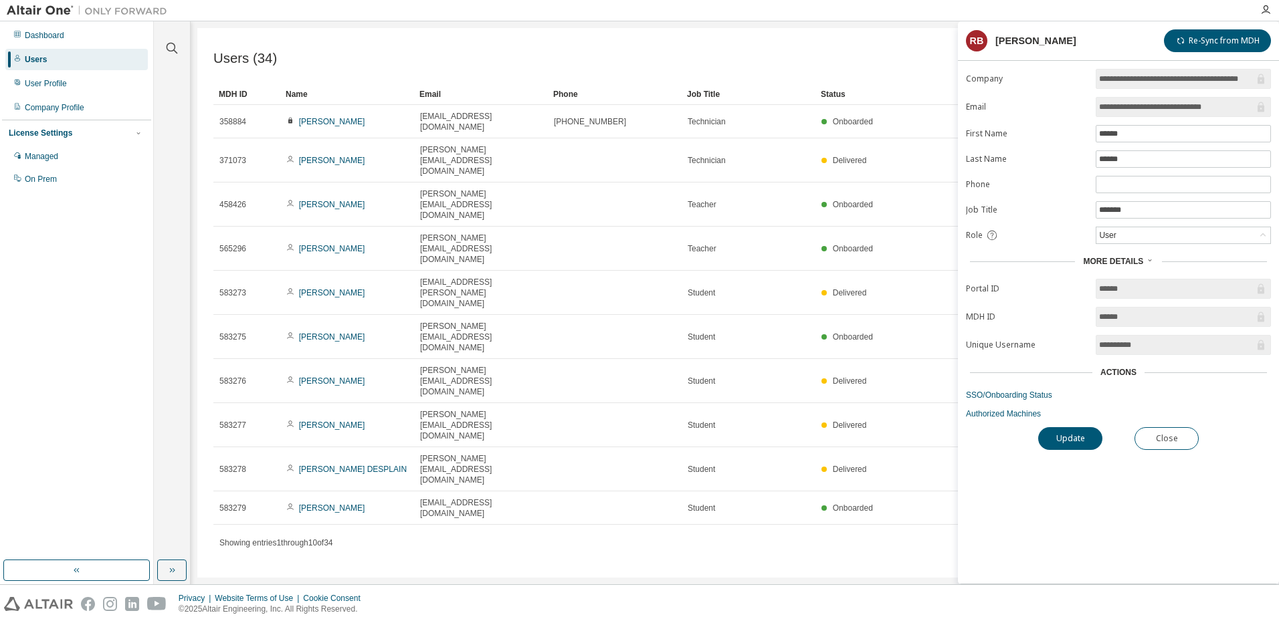
click at [624, 435] on div "Users (34) Import From CSV Export To CSV Add User Clear Load Save Save As Field…" at bounding box center [734, 303] width 1075 height 550
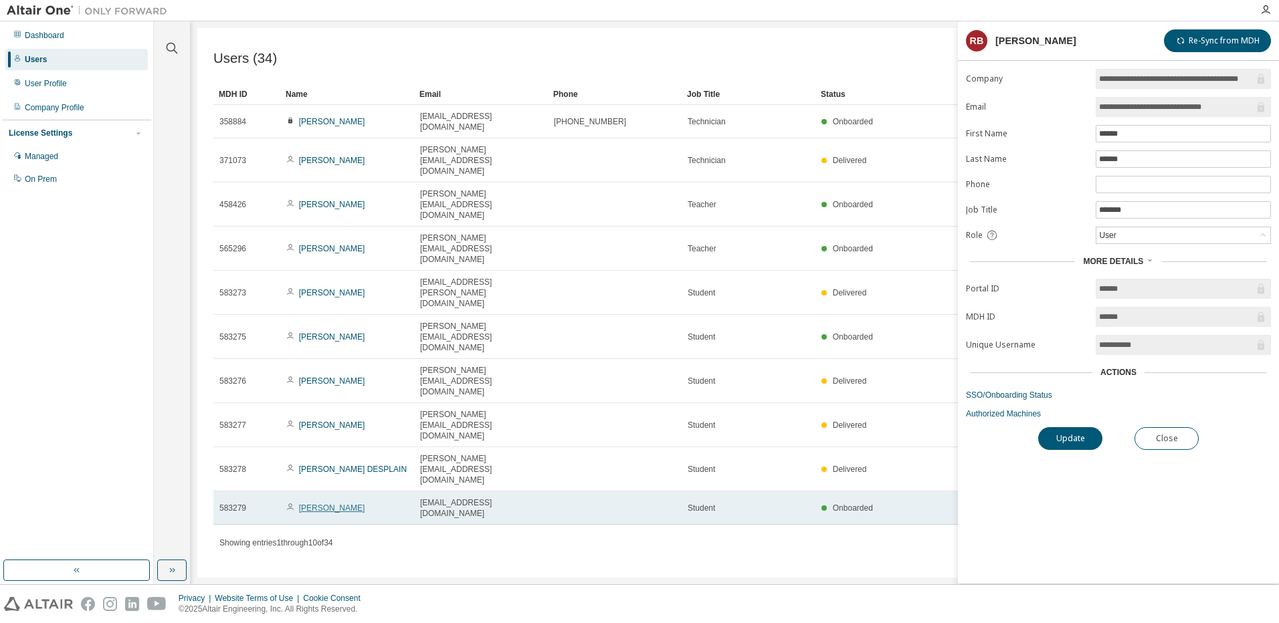
click at [345, 504] on link "[PERSON_NAME]" at bounding box center [332, 508] width 66 height 9
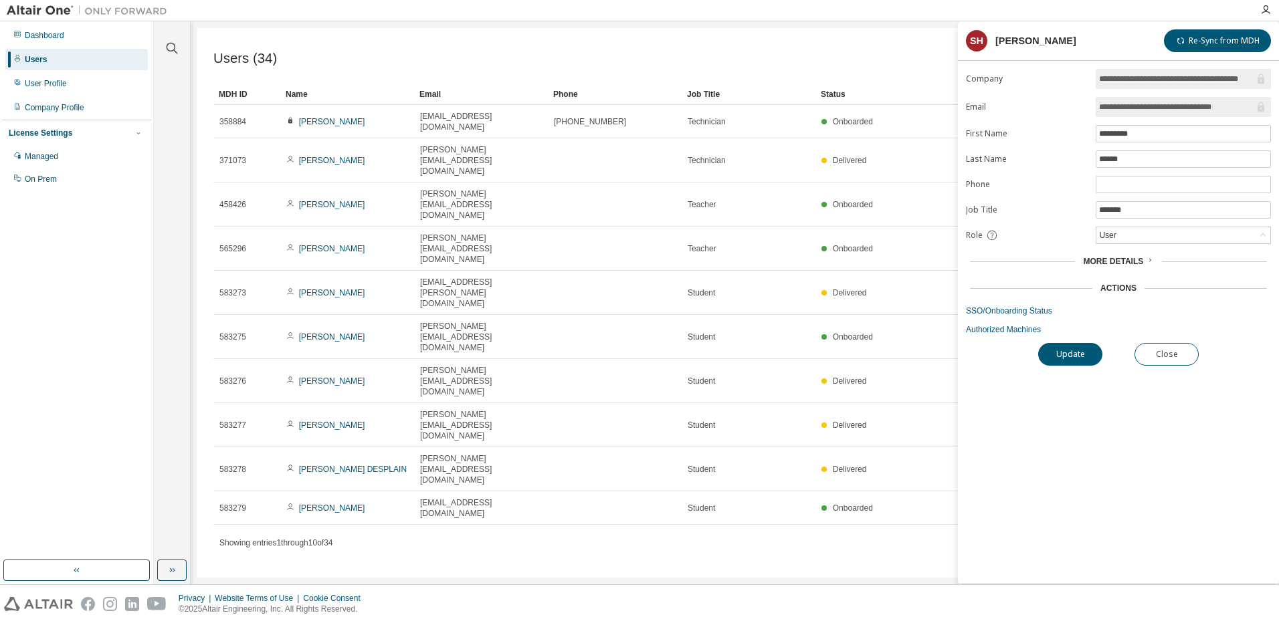
click at [1118, 255] on div "More Details" at bounding box center [1118, 261] width 305 height 19
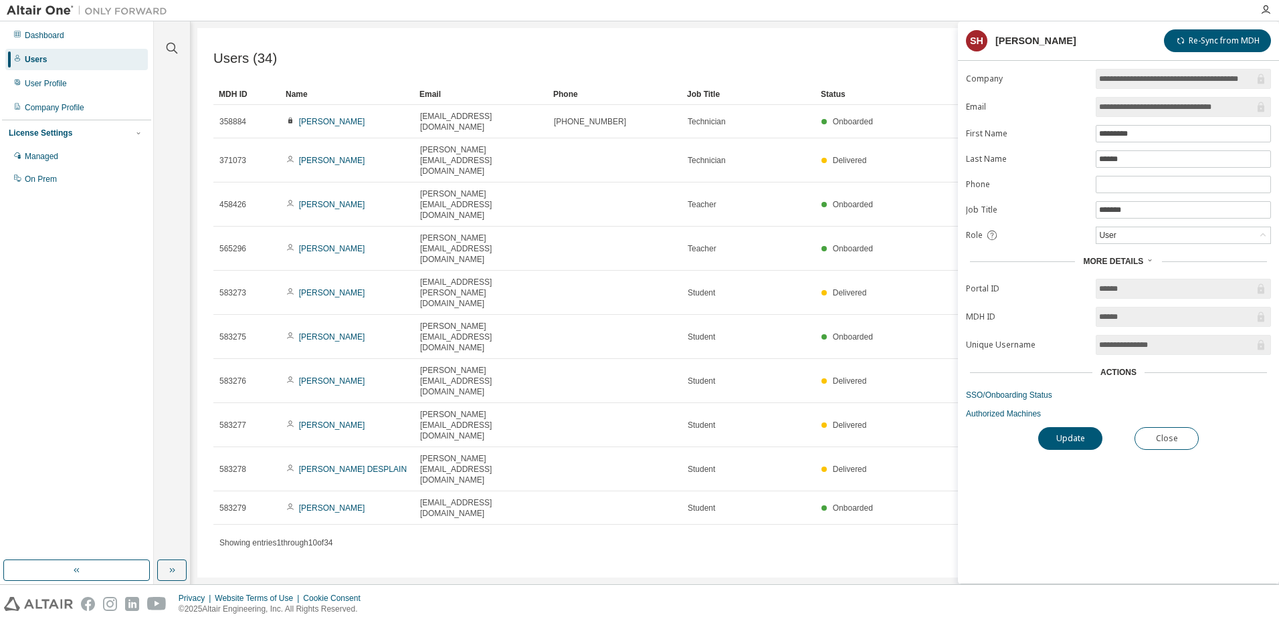
click at [590, 413] on div "Users (34) Import From CSV Export To CSV Add User Clear Load Save Save As Field…" at bounding box center [734, 303] width 1075 height 550
click at [720, 421] on div "Users (34) Import From CSV Export To CSV Add User Clear Load Save Save As Field…" at bounding box center [734, 303] width 1075 height 550
click at [64, 153] on div "Managed" at bounding box center [76, 156] width 142 height 21
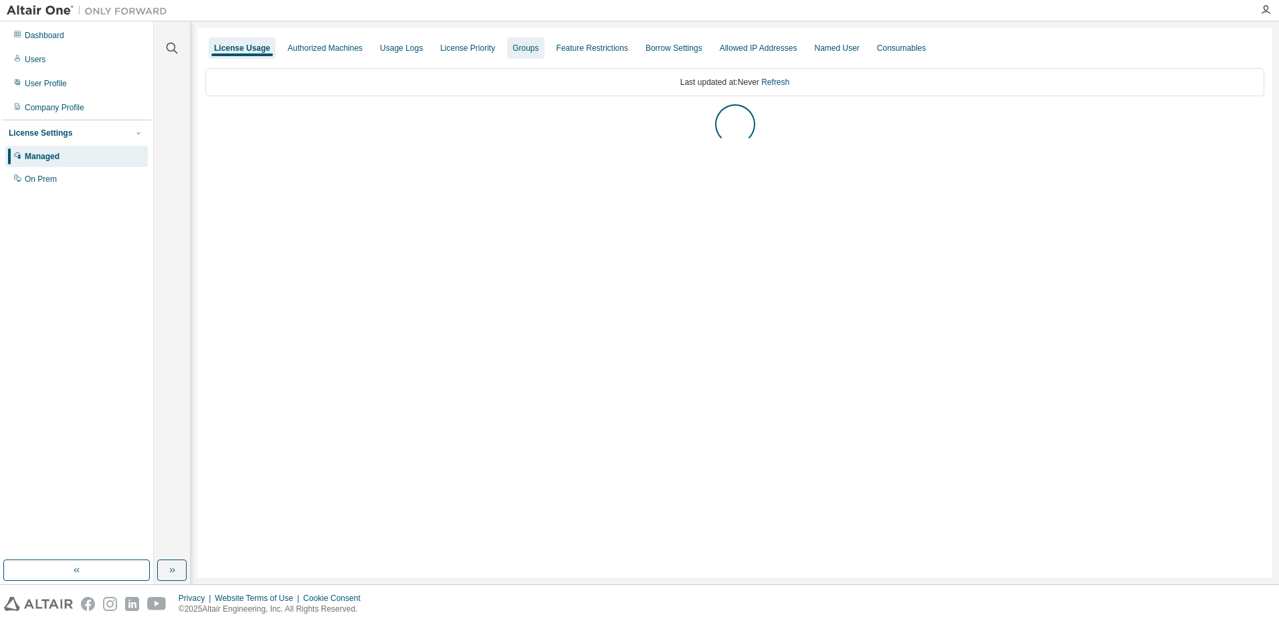
click at [538, 46] on div "Groups" at bounding box center [525, 48] width 26 height 11
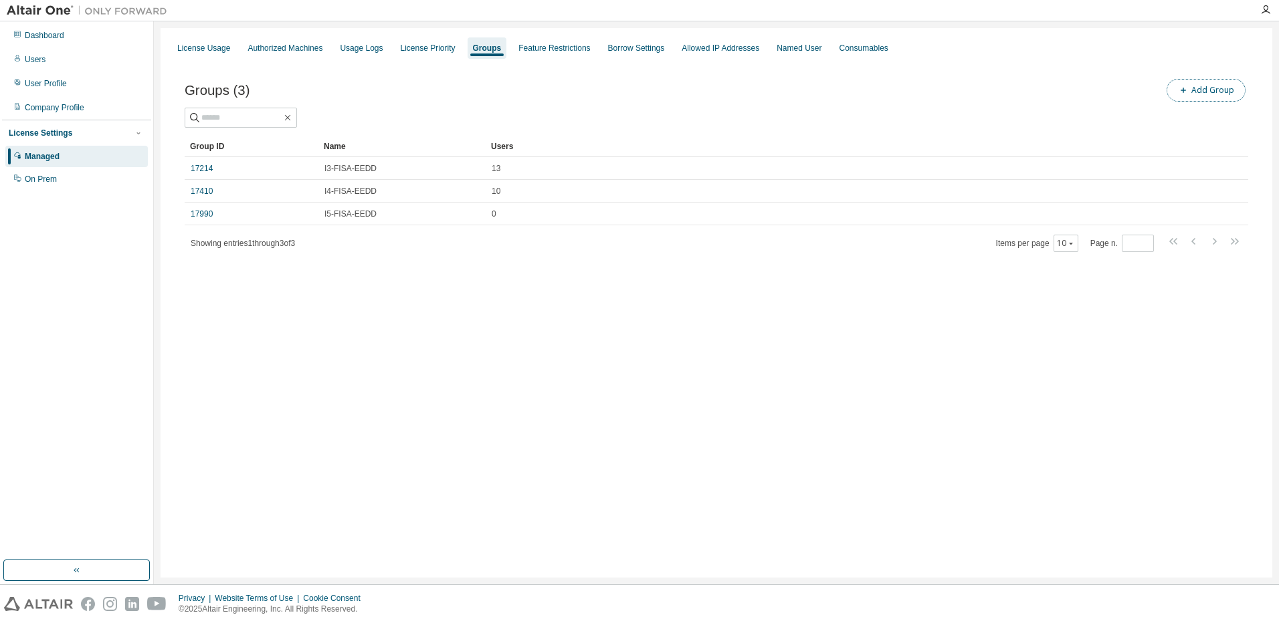
click at [1187, 90] on icon "button" at bounding box center [1183, 90] width 8 height 8
click at [1124, 110] on div "Group Name * Add" at bounding box center [1118, 109] width 321 height 63
click at [1118, 98] on input "text" at bounding box center [1118, 101] width 298 height 11
type input "**********"
click at [1244, 123] on button "Add" at bounding box center [1239, 129] width 64 height 23
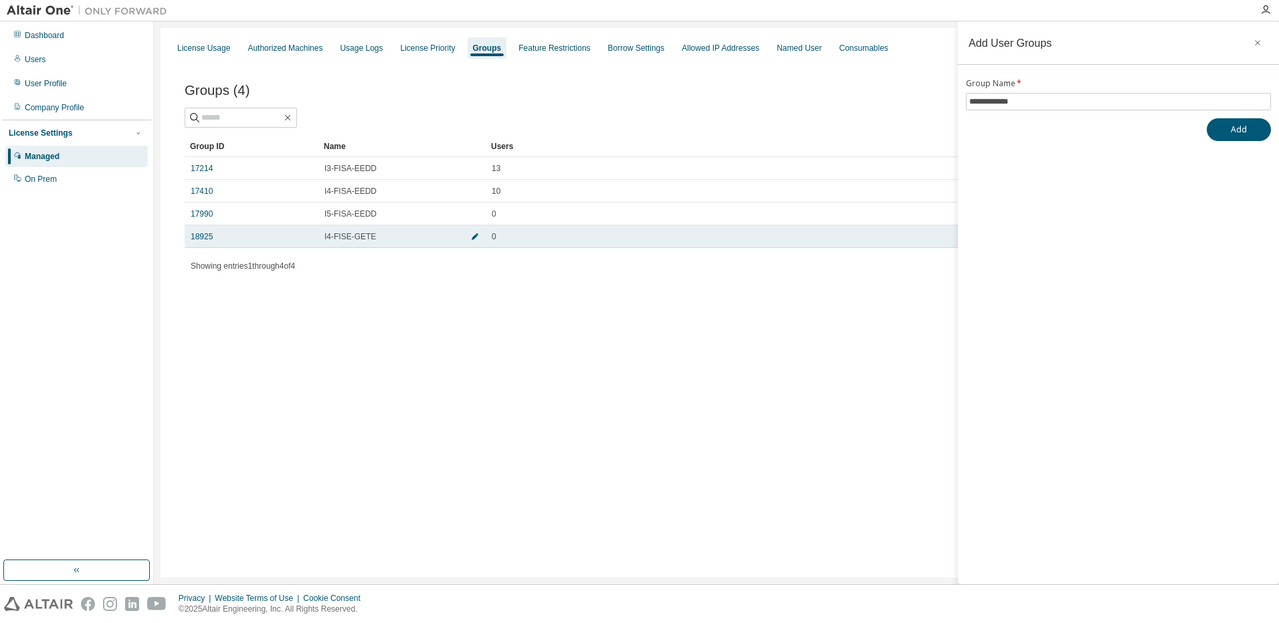
click at [476, 239] on icon "button" at bounding box center [475, 237] width 8 height 8
click at [454, 244] on span "button" at bounding box center [453, 240] width 9 height 11
click at [434, 240] on div "I4-FISE-GETE" at bounding box center [401, 236] width 155 height 11
click at [470, 238] on span "button" at bounding box center [474, 236] width 9 height 11
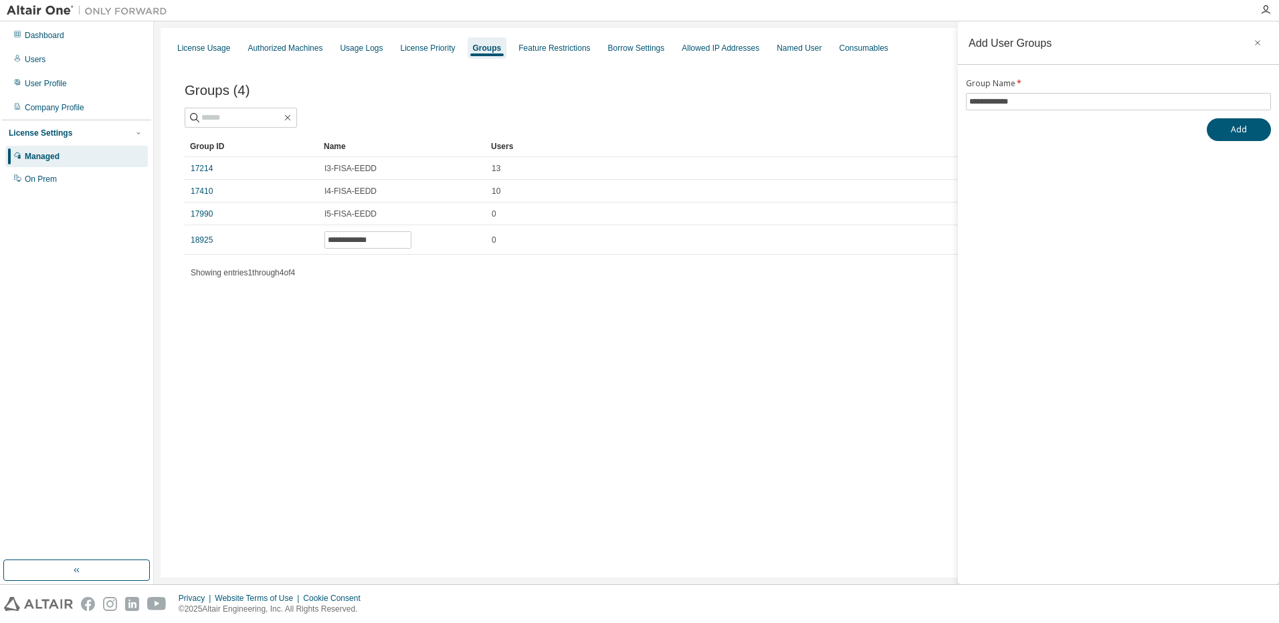
click at [459, 306] on div "**********" at bounding box center [717, 188] width 1096 height 257
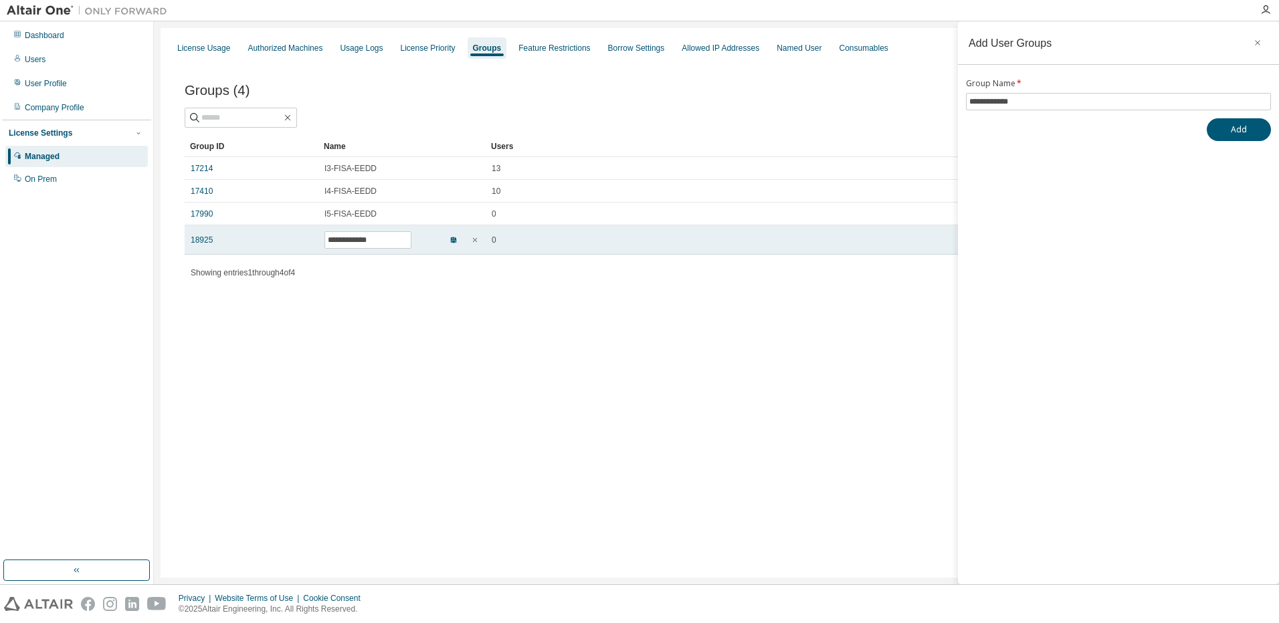
click at [453, 241] on icon "button" at bounding box center [453, 239] width 5 height 5
click at [204, 234] on link "18925" at bounding box center [202, 236] width 22 height 11
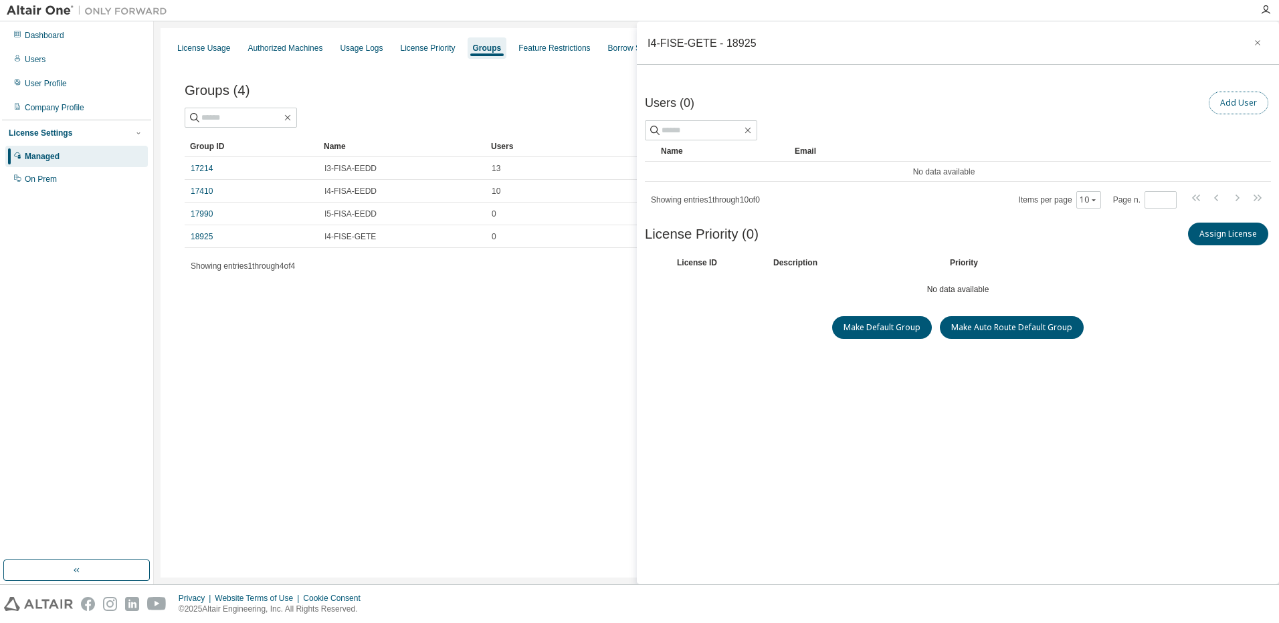
click at [1246, 99] on button "Add User" at bounding box center [1239, 103] width 60 height 23
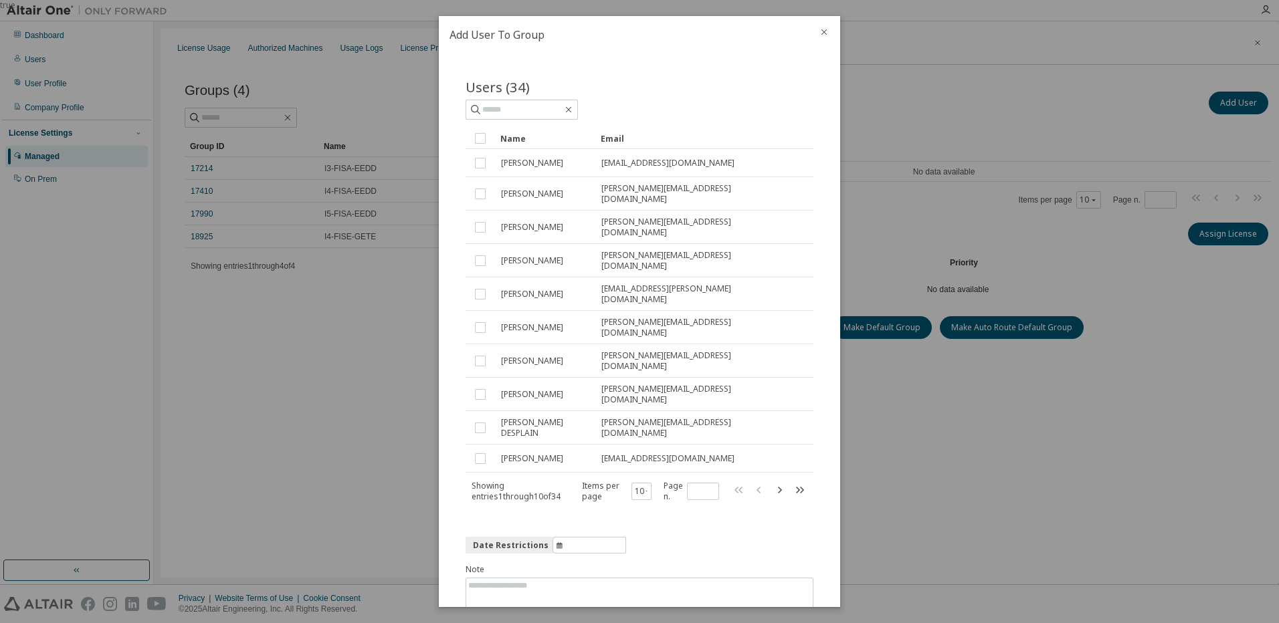
click at [359, 420] on div "true" at bounding box center [639, 311] width 1279 height 623
click at [823, 33] on icon "close" at bounding box center [824, 32] width 6 height 6
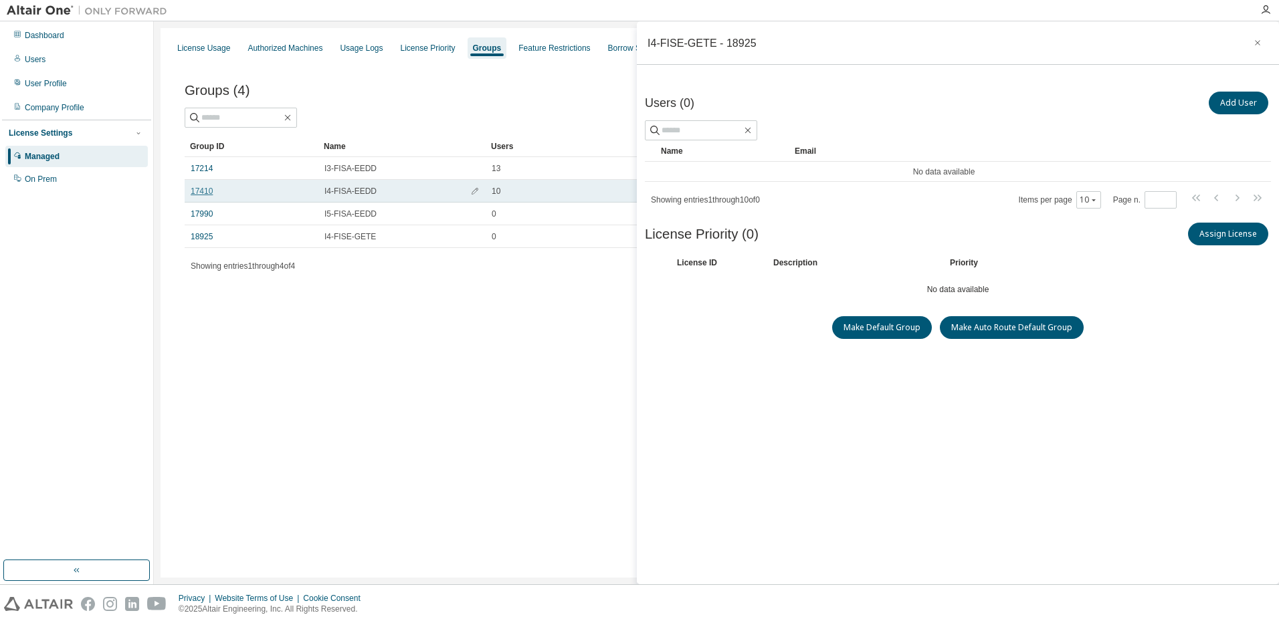
click at [201, 193] on link "17410" at bounding box center [202, 191] width 22 height 11
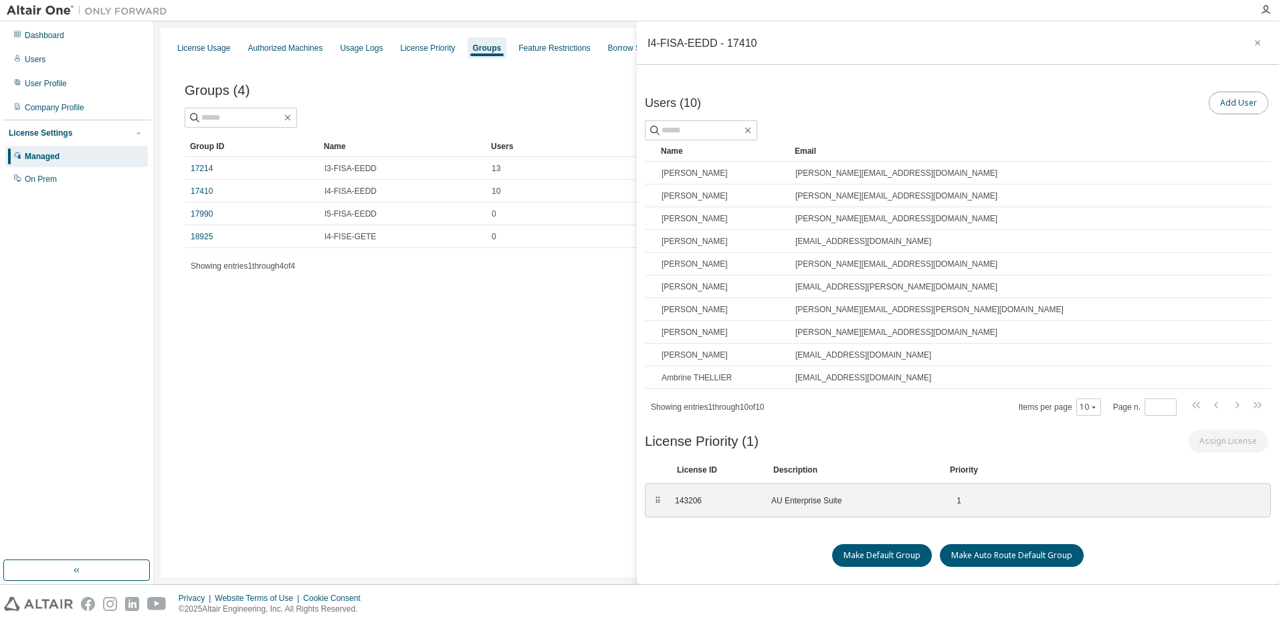
click at [1241, 99] on button "Add User" at bounding box center [1239, 103] width 60 height 23
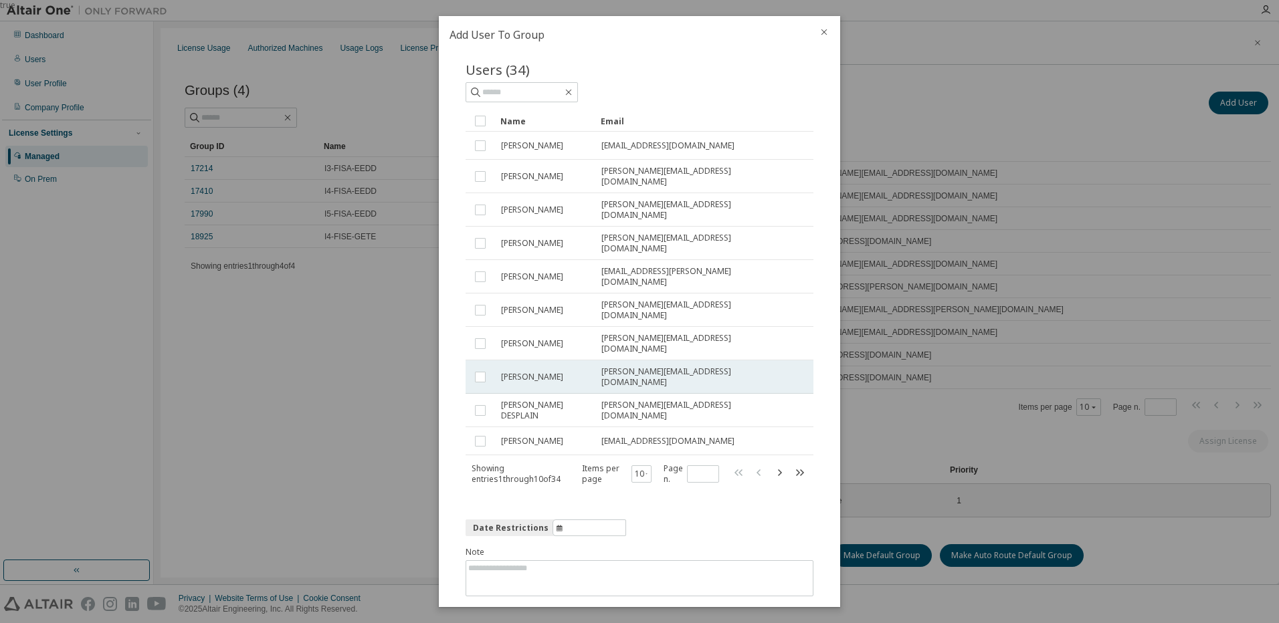
scroll to position [24, 0]
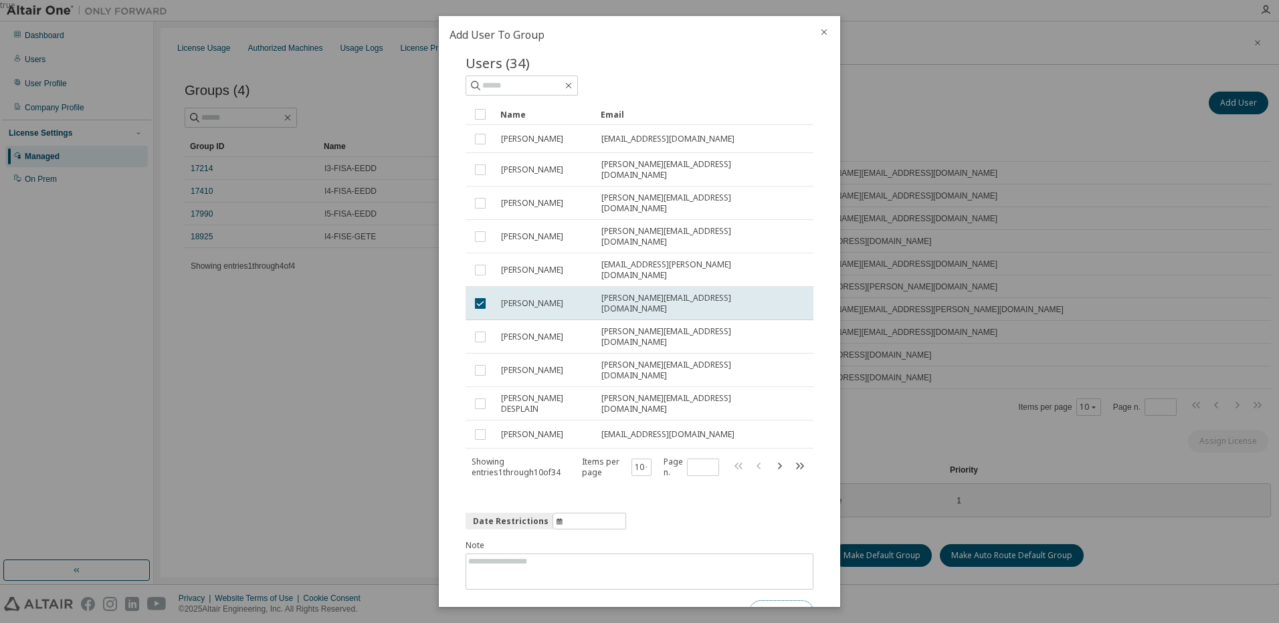
click at [764, 601] on button "Submit" at bounding box center [781, 612] width 64 height 23
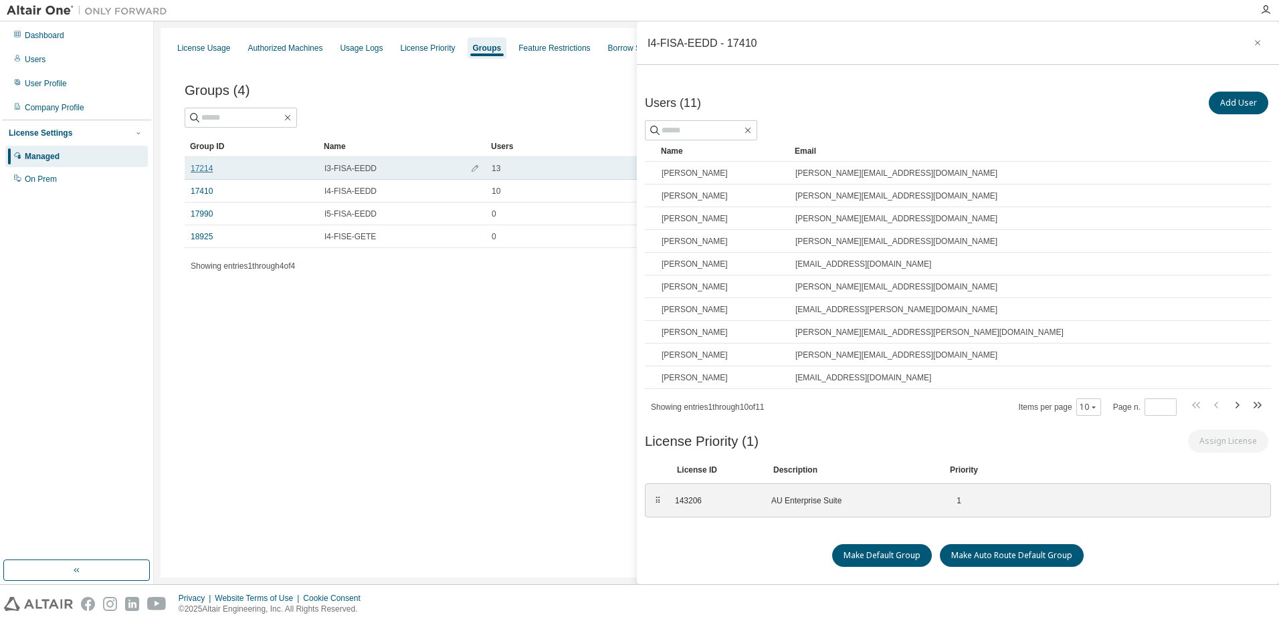
click at [202, 167] on link "17214" at bounding box center [202, 168] width 22 height 11
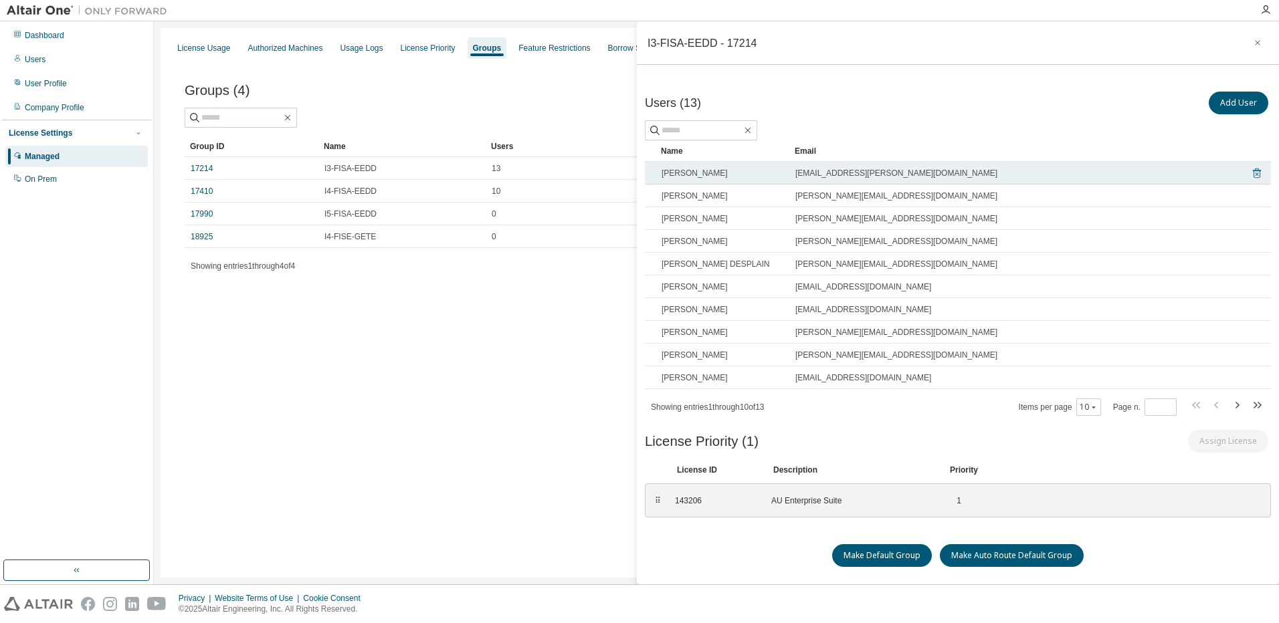
click at [1255, 173] on icon at bounding box center [1256, 174] width 3 height 3
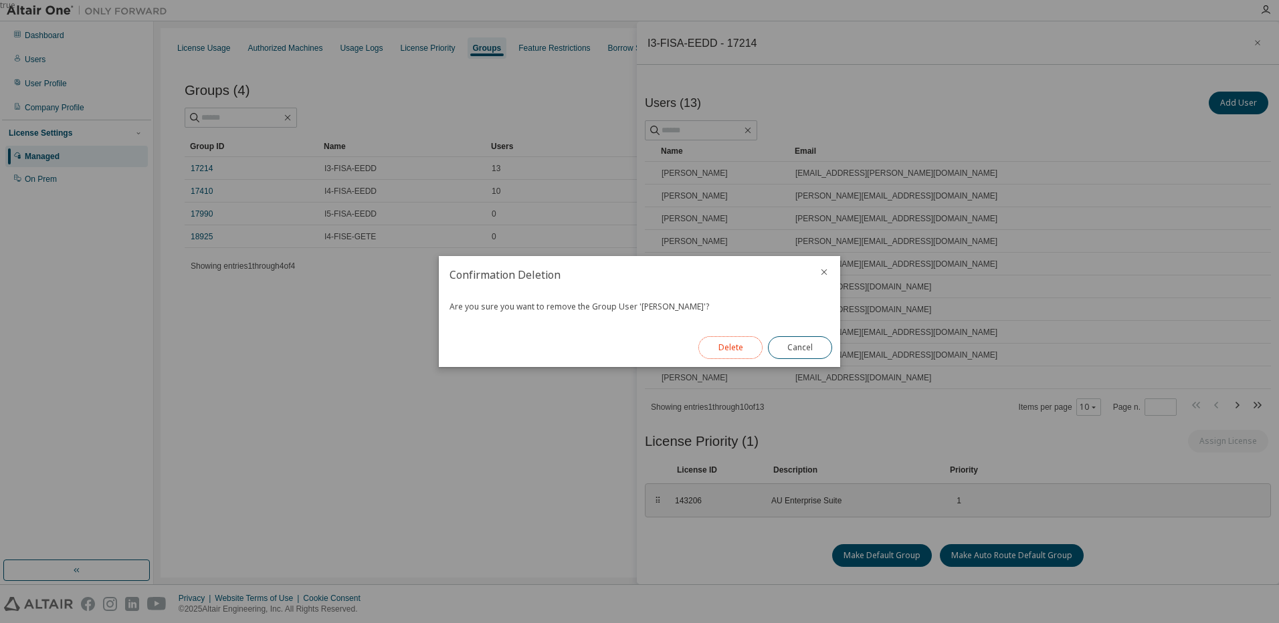
click at [751, 351] on button "Delete" at bounding box center [730, 347] width 64 height 23
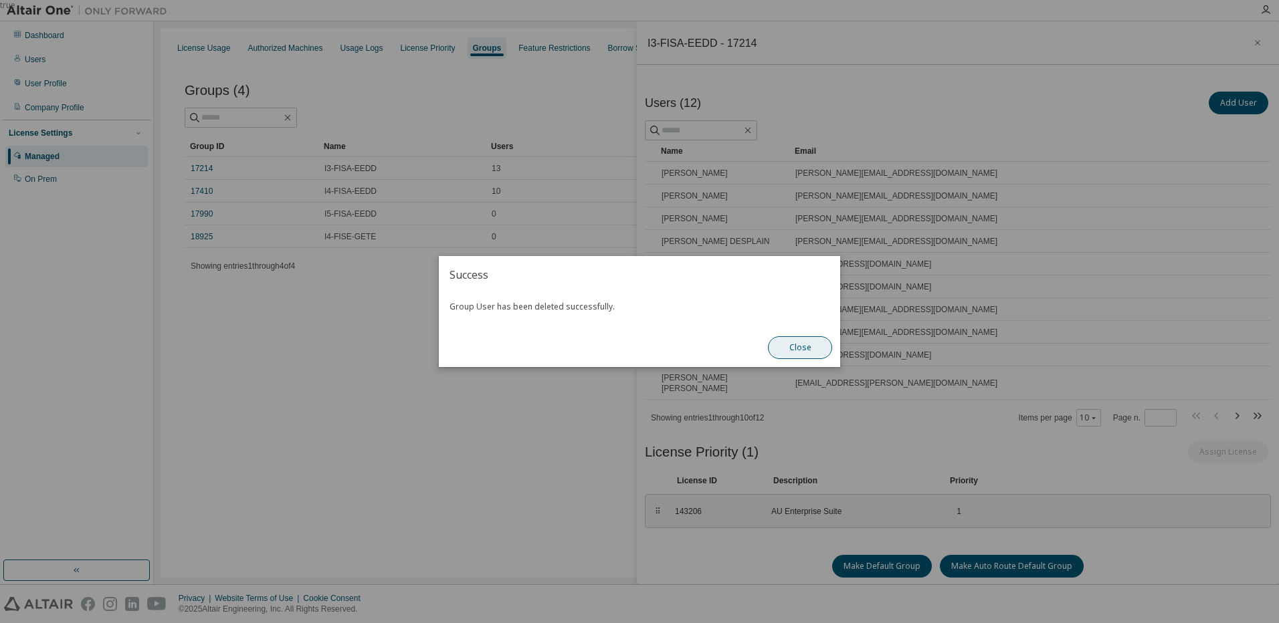
click at [821, 353] on button "Close" at bounding box center [800, 347] width 64 height 23
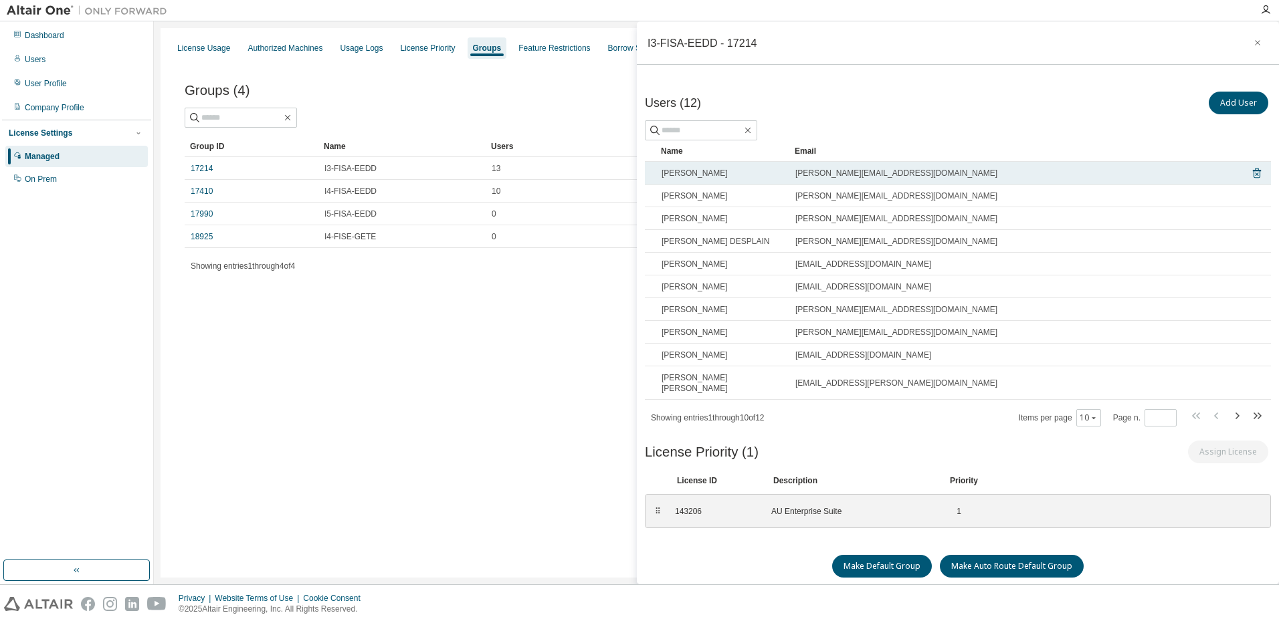
click at [986, 179] on td "[PERSON_NAME][EMAIL_ADDRESS][DOMAIN_NAME]" at bounding box center [1016, 173] width 454 height 23
drag, startPoint x: 987, startPoint y: 174, endPoint x: 989, endPoint y: 181, distance: 7.0
click at [989, 181] on td "[PERSON_NAME][EMAIL_ADDRESS][DOMAIN_NAME]" at bounding box center [1016, 173] width 454 height 23
click at [987, 177] on div "[PERSON_NAME][EMAIL_ADDRESS][DOMAIN_NAME]" at bounding box center [1015, 173] width 441 height 11
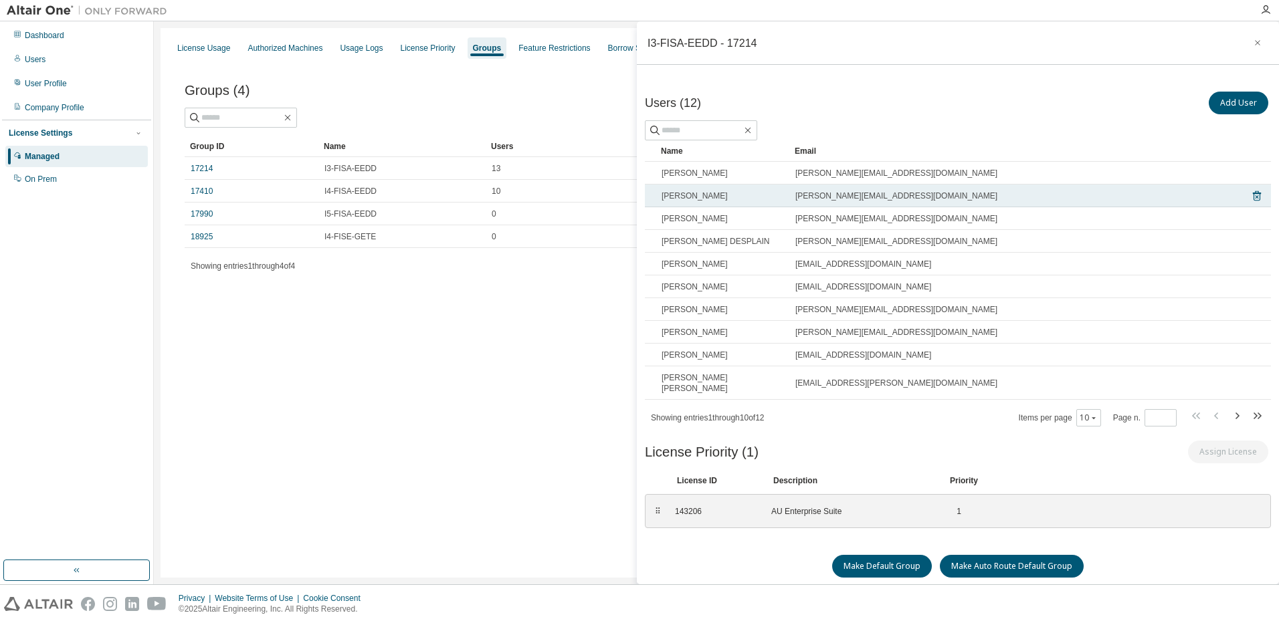
click at [990, 199] on div "[PERSON_NAME][EMAIL_ADDRESS][DOMAIN_NAME]" at bounding box center [1015, 196] width 441 height 11
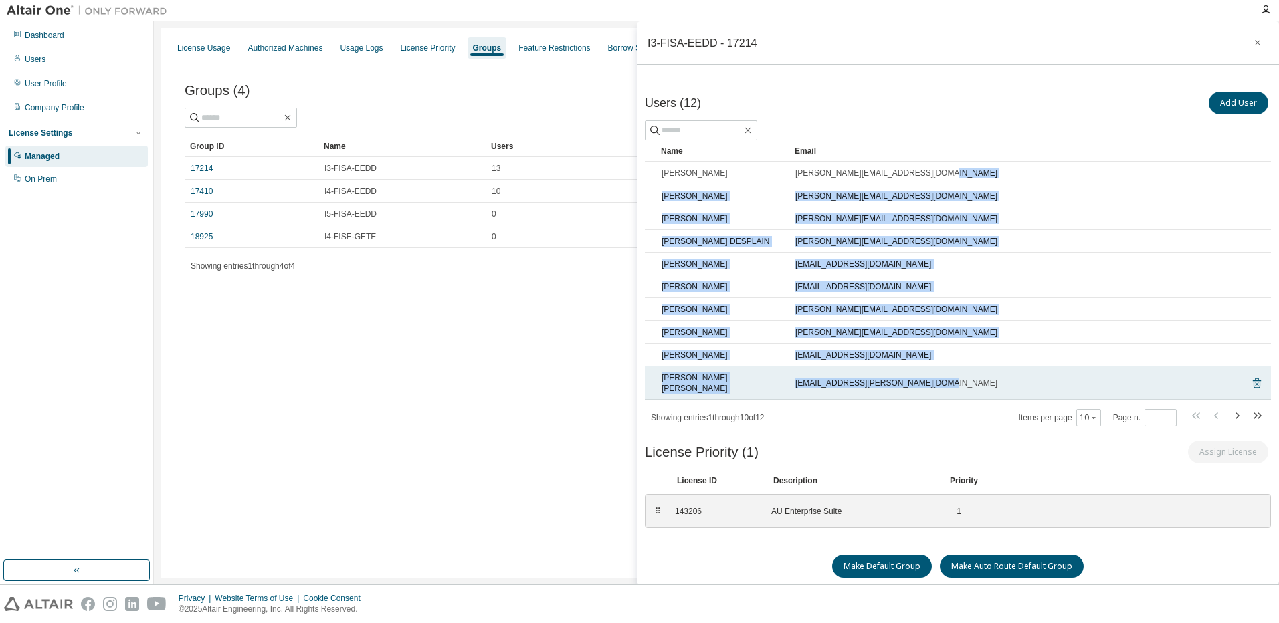
drag, startPoint x: 995, startPoint y: 169, endPoint x: 985, endPoint y: 373, distance: 204.3
click at [985, 373] on tbody "[PERSON_NAME] BRIFFAUD [EMAIL_ADDRESS][DOMAIN_NAME] [PERSON_NAME] [PERSON_NAME]…" at bounding box center [958, 281] width 626 height 238
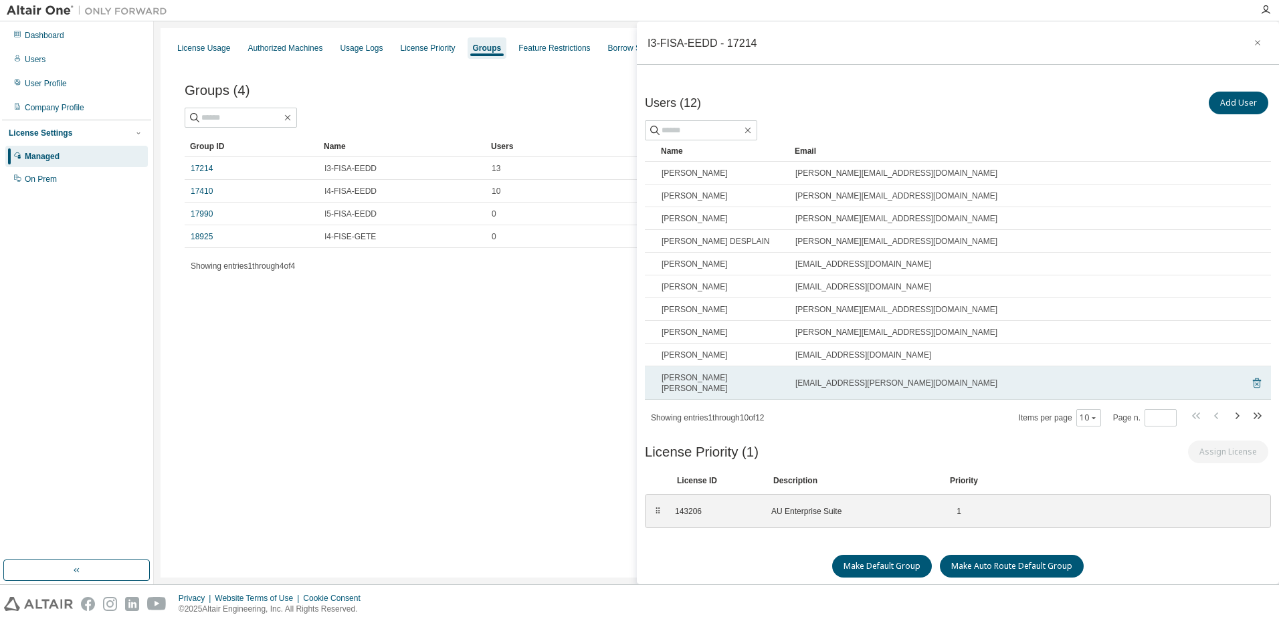
click at [1251, 377] on icon at bounding box center [1257, 383] width 12 height 16
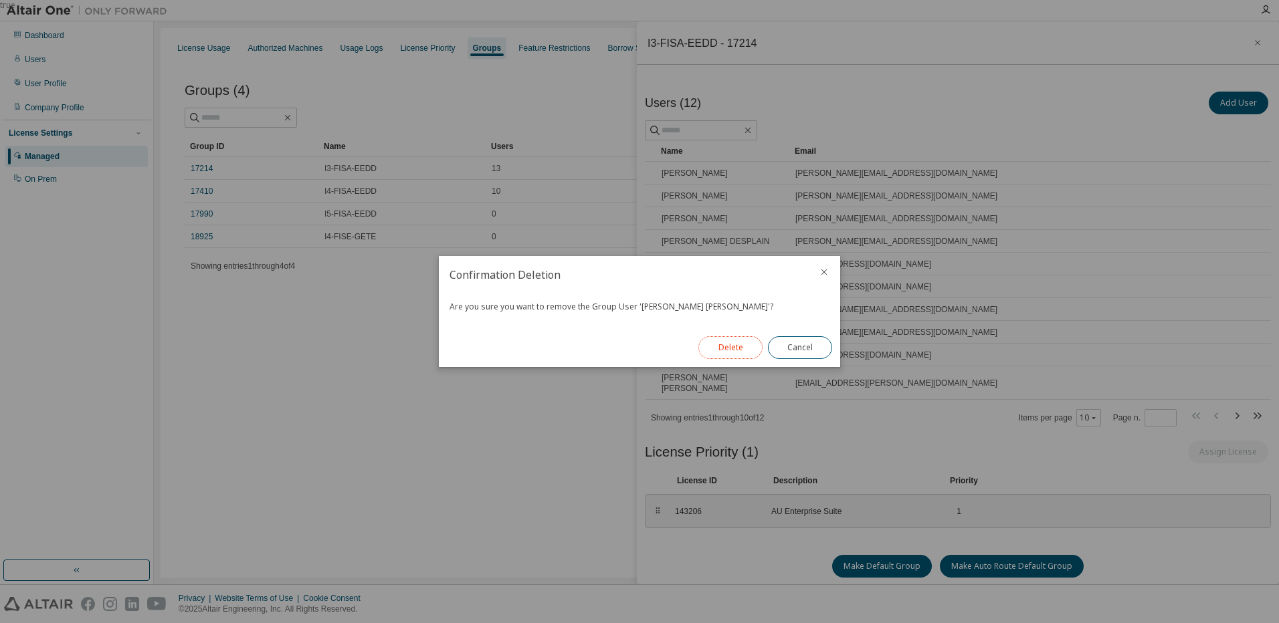
click at [728, 347] on button "Delete" at bounding box center [730, 347] width 64 height 23
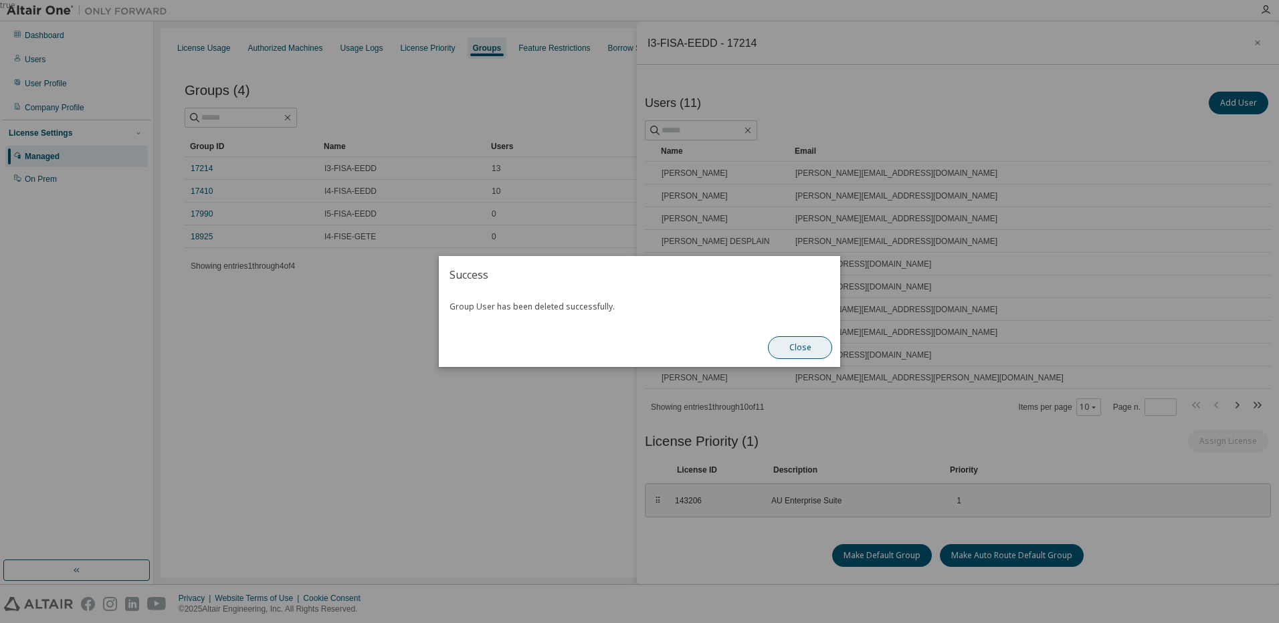
click at [797, 349] on button "Close" at bounding box center [800, 347] width 64 height 23
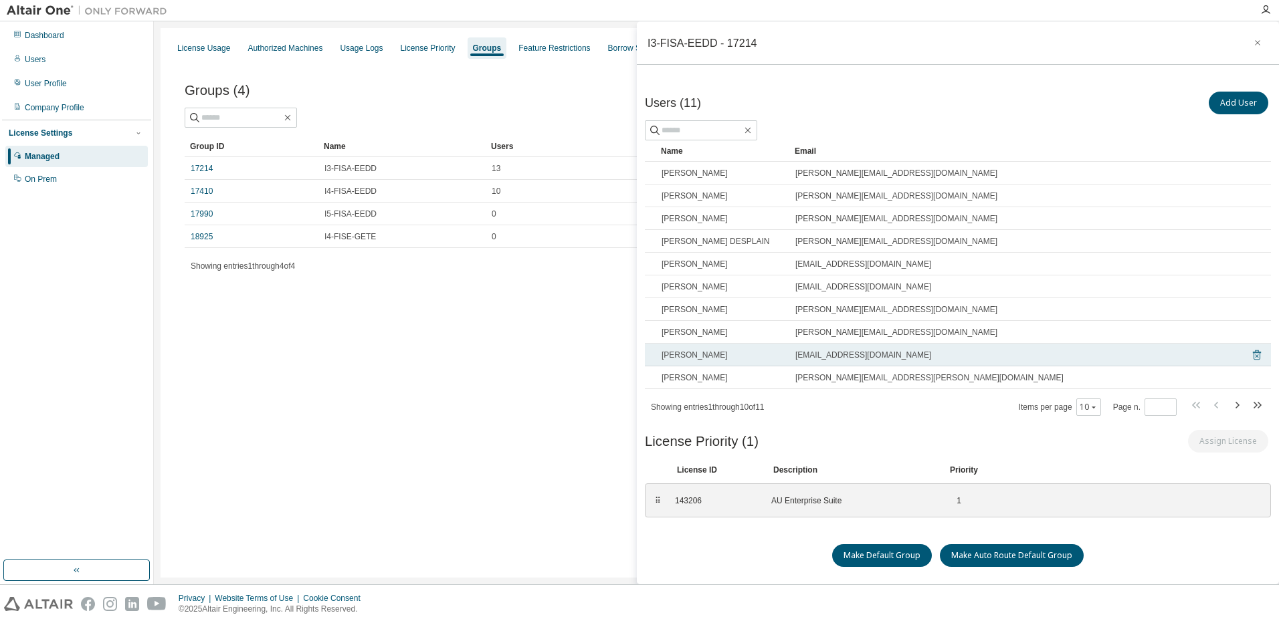
click at [1255, 355] on icon at bounding box center [1256, 356] width 3 height 3
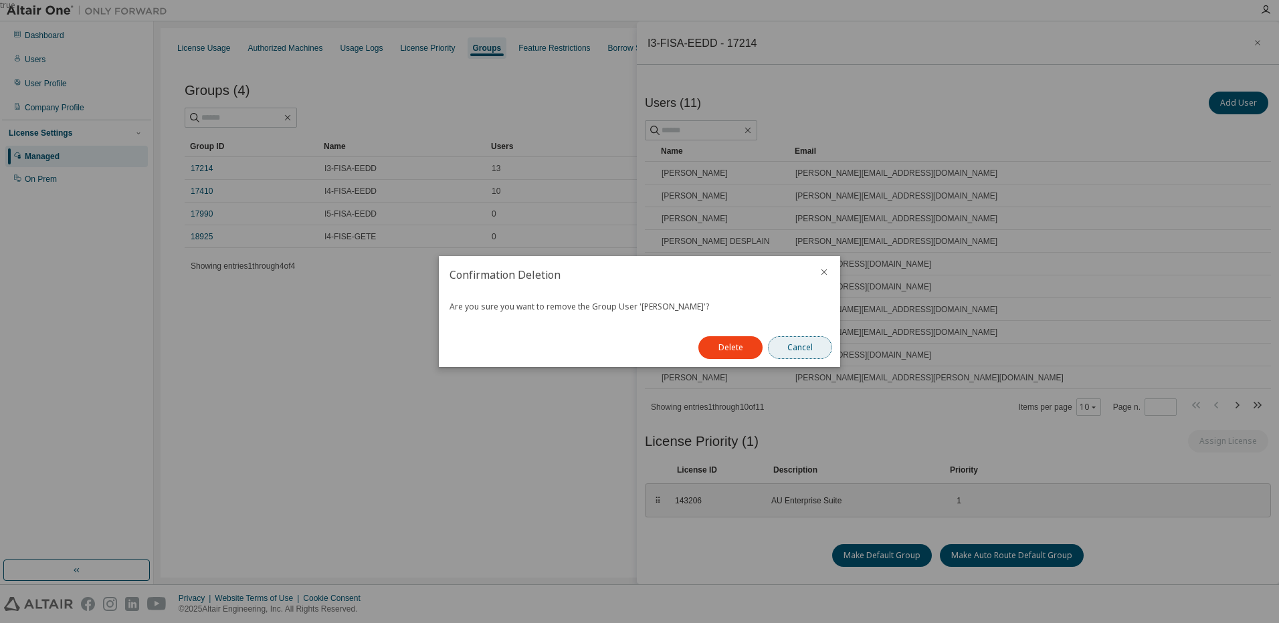
click at [821, 352] on button "Cancel" at bounding box center [800, 347] width 64 height 23
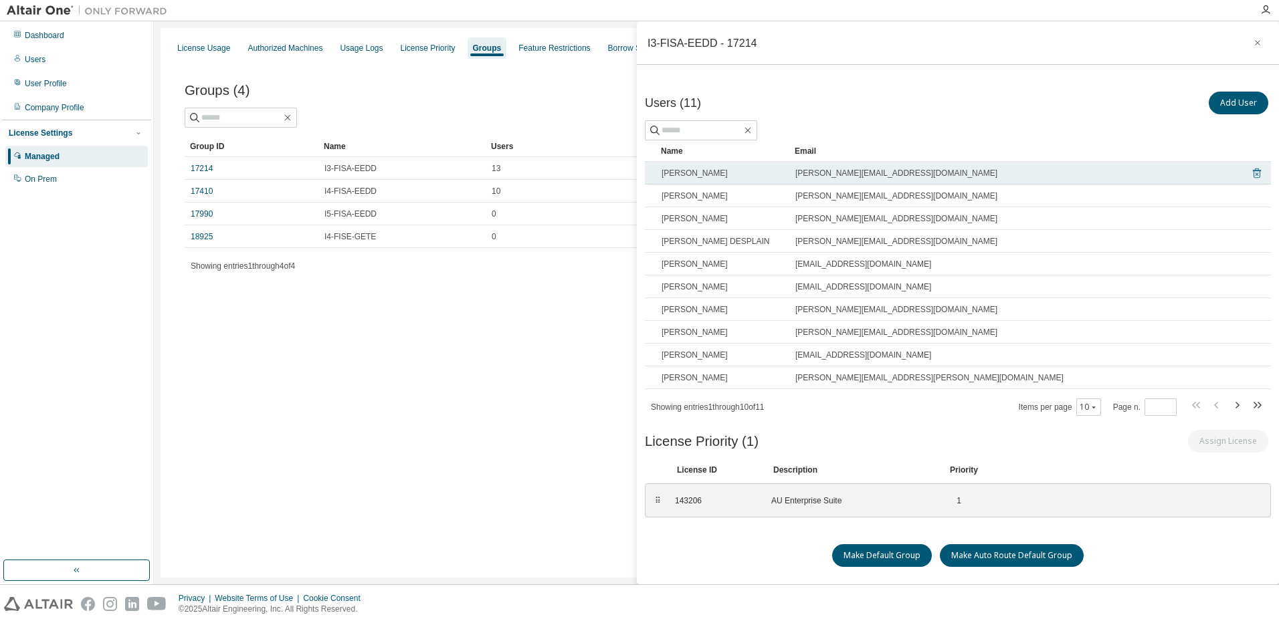
click at [1253, 171] on icon at bounding box center [1257, 174] width 8 height 10
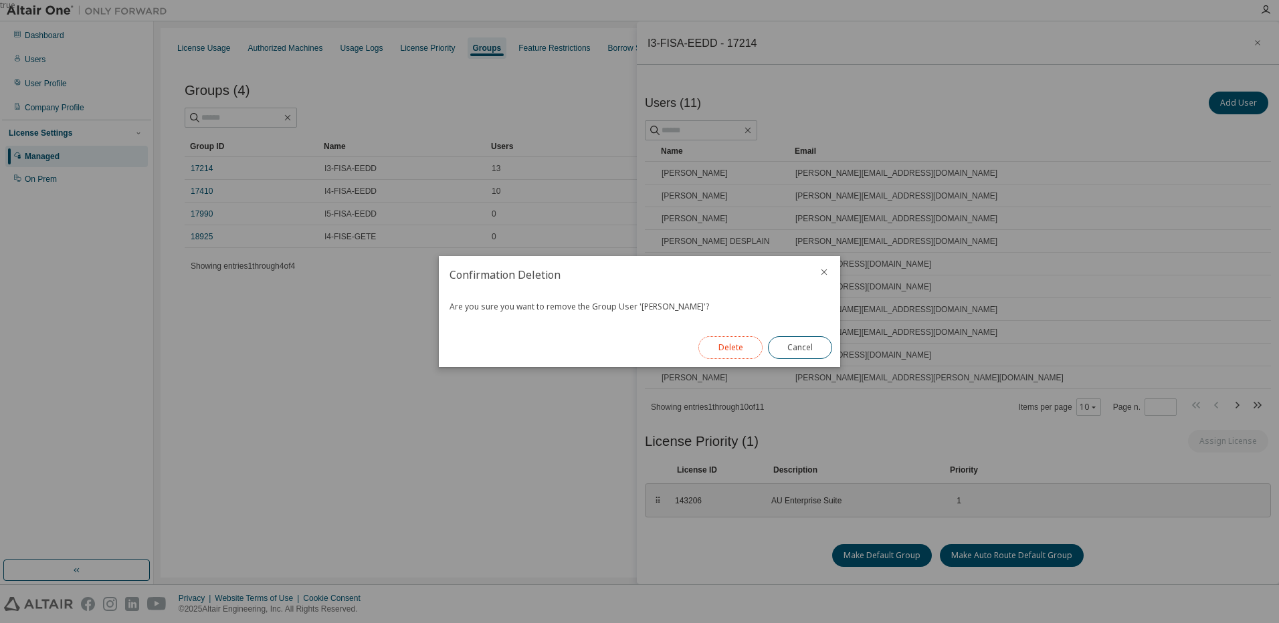
click at [718, 349] on button "Delete" at bounding box center [730, 347] width 64 height 23
click at [791, 351] on button "Close" at bounding box center [800, 347] width 64 height 23
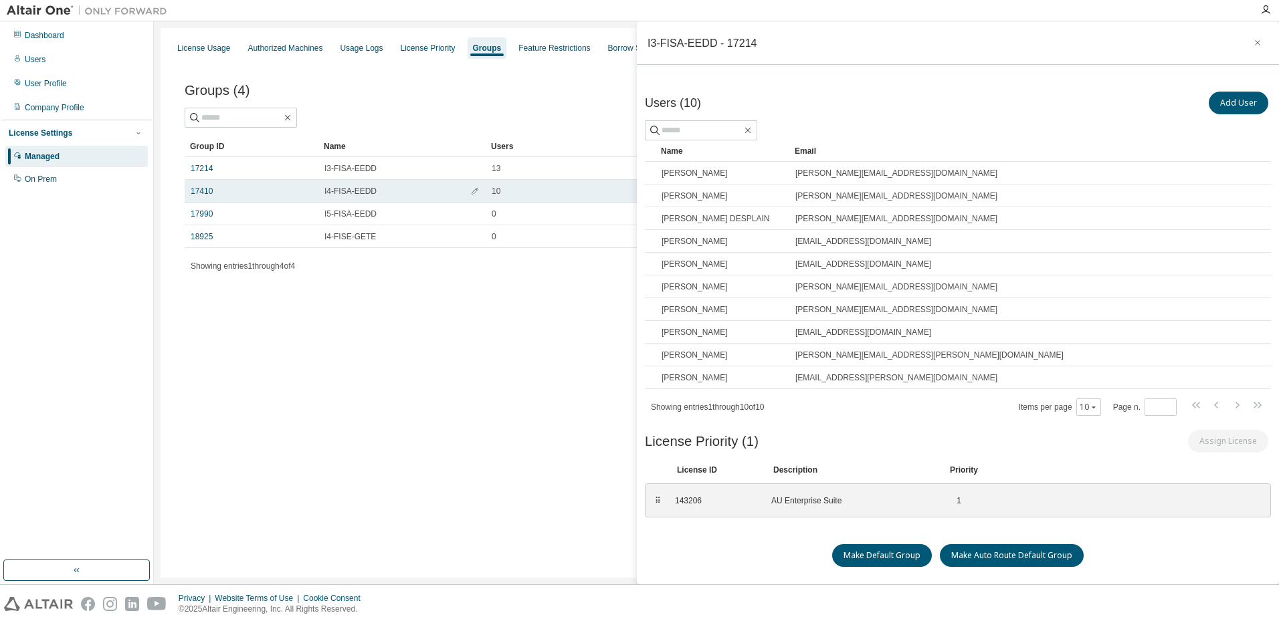
click at [336, 191] on span "I4-FISA-EEDD" at bounding box center [350, 191] width 52 height 11
click at [205, 190] on link "17410" at bounding box center [202, 191] width 22 height 11
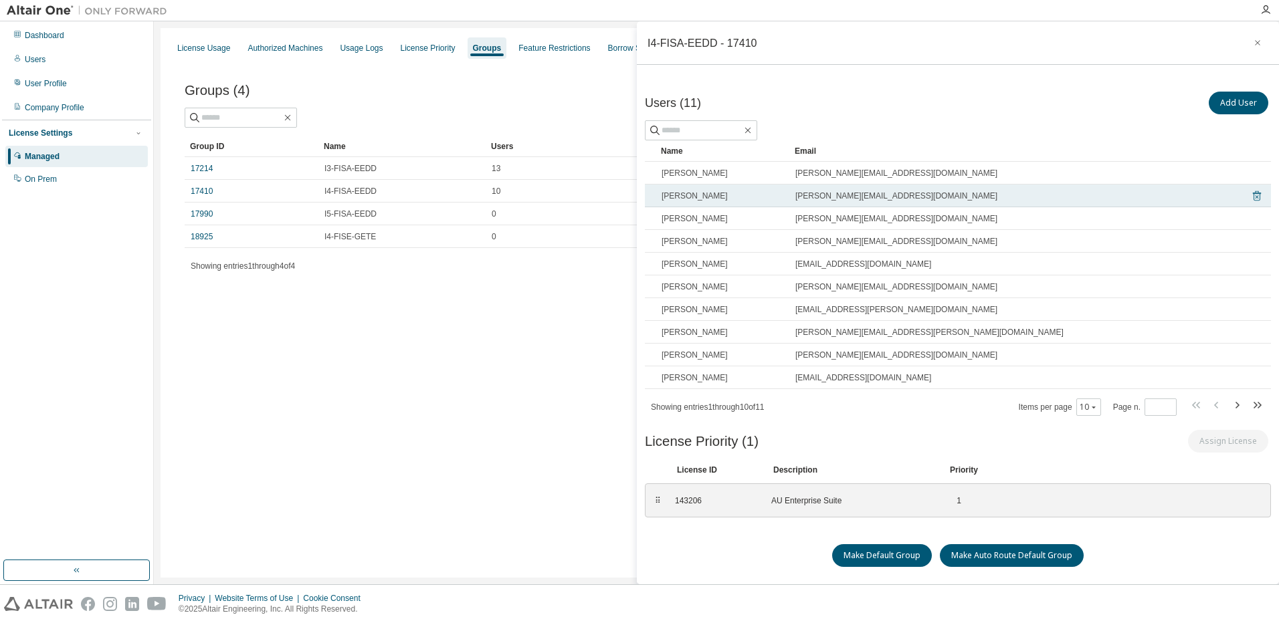
click at [1253, 194] on icon at bounding box center [1257, 196] width 8 height 10
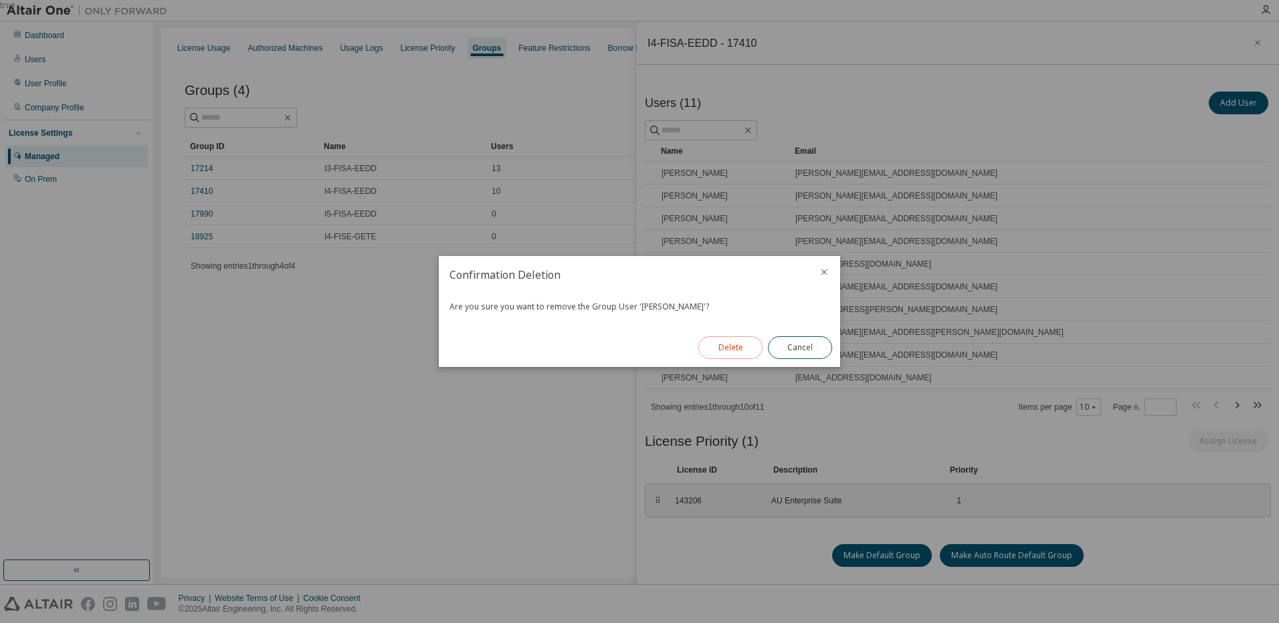
click at [743, 340] on button "Delete" at bounding box center [730, 347] width 64 height 23
click at [806, 350] on button "Close" at bounding box center [800, 347] width 64 height 23
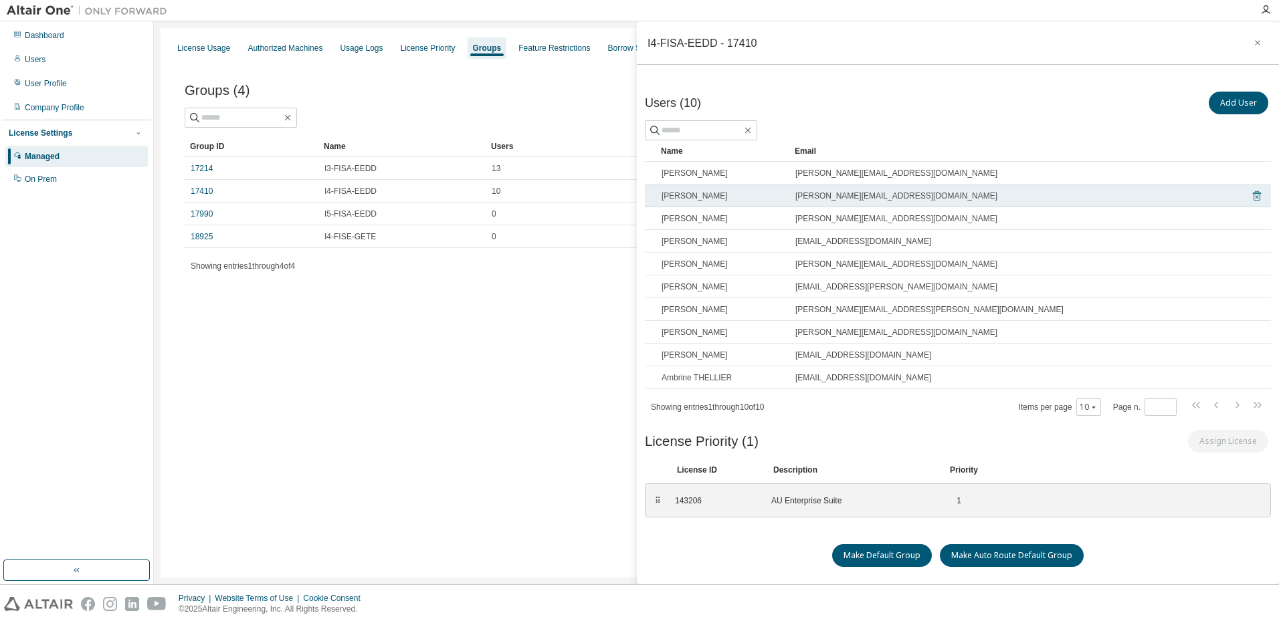
click at [1255, 196] on icon at bounding box center [1256, 196] width 3 height 3
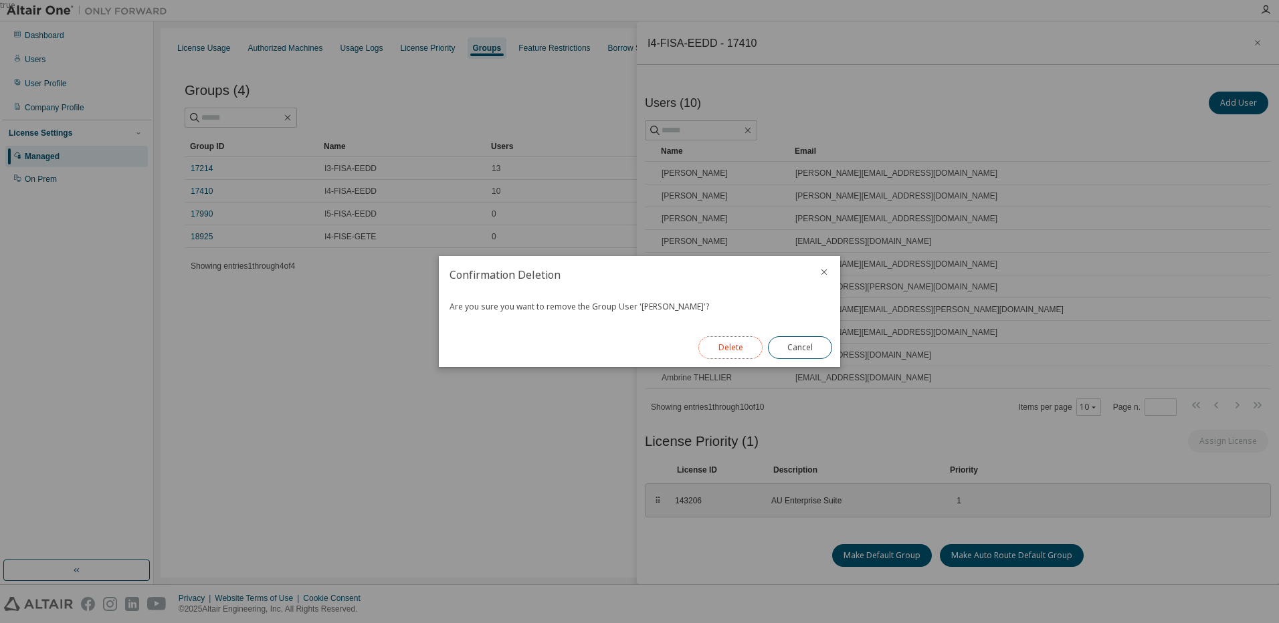
click at [749, 350] on button "Delete" at bounding box center [730, 347] width 64 height 23
click at [803, 351] on button "Close" at bounding box center [800, 347] width 64 height 23
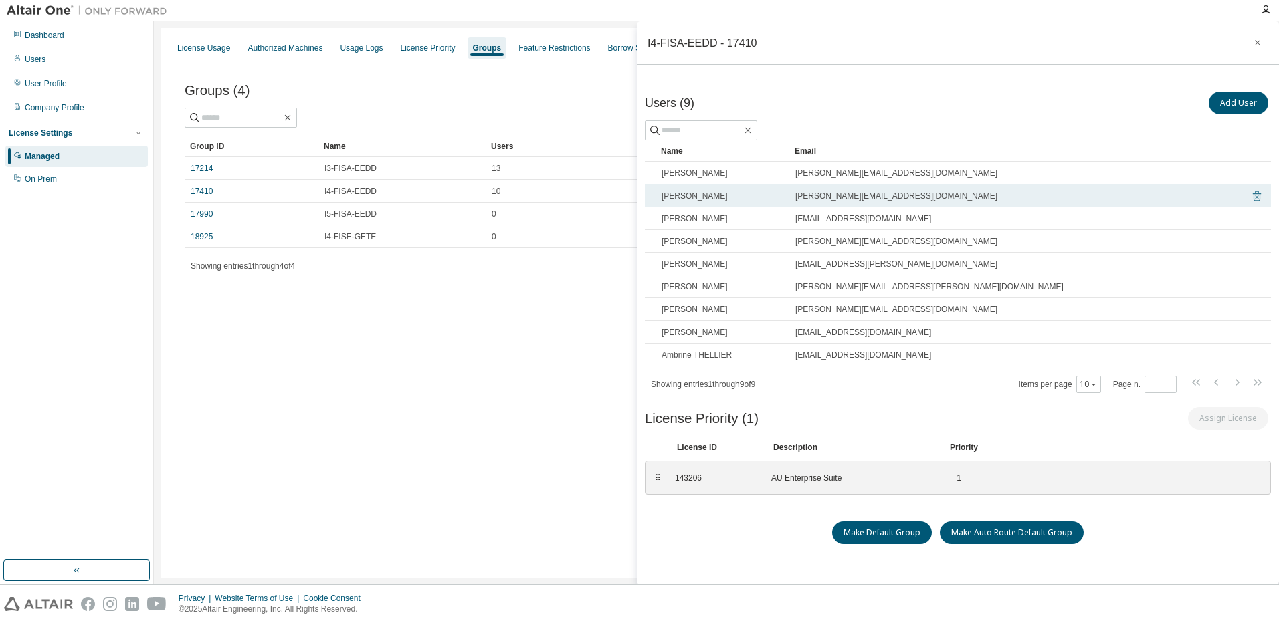
click at [1256, 195] on icon at bounding box center [1257, 196] width 12 height 16
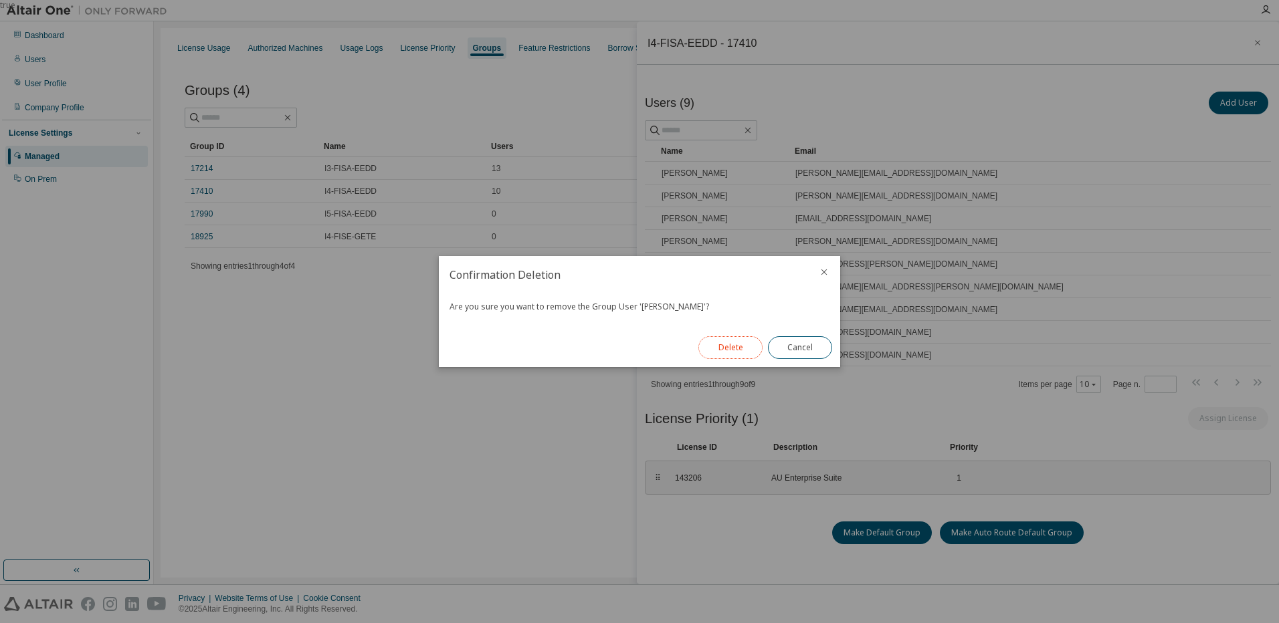
click at [725, 349] on button "Delete" at bounding box center [730, 347] width 64 height 23
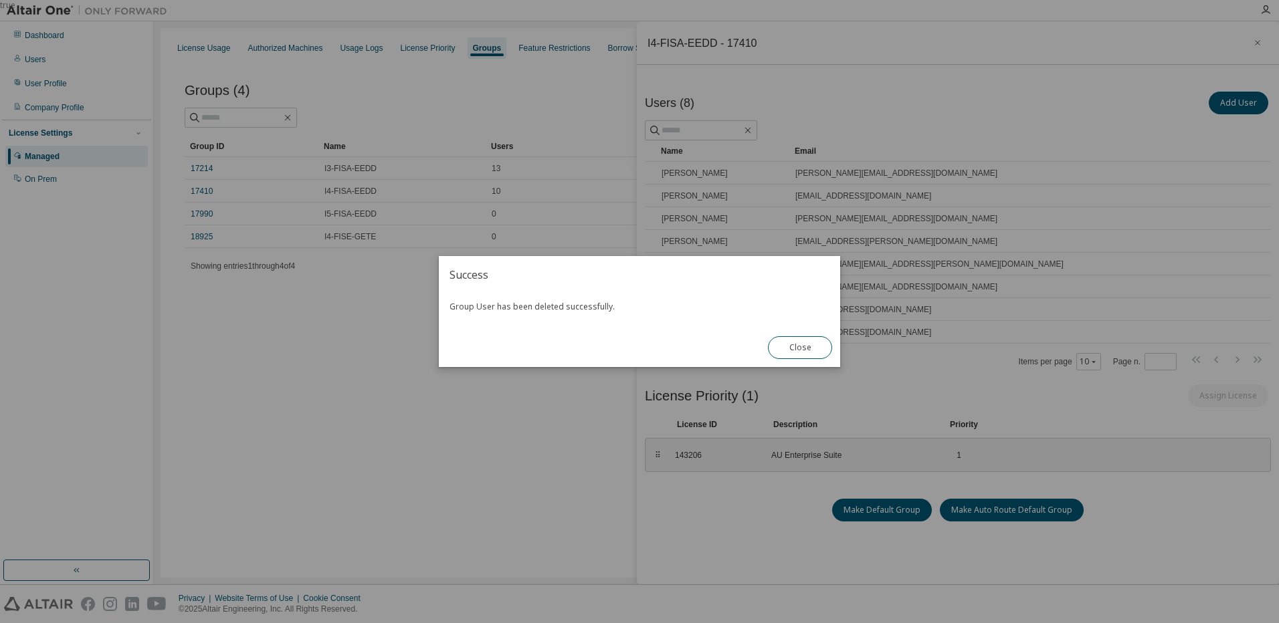
click at [1051, 205] on div "true" at bounding box center [639, 311] width 1279 height 623
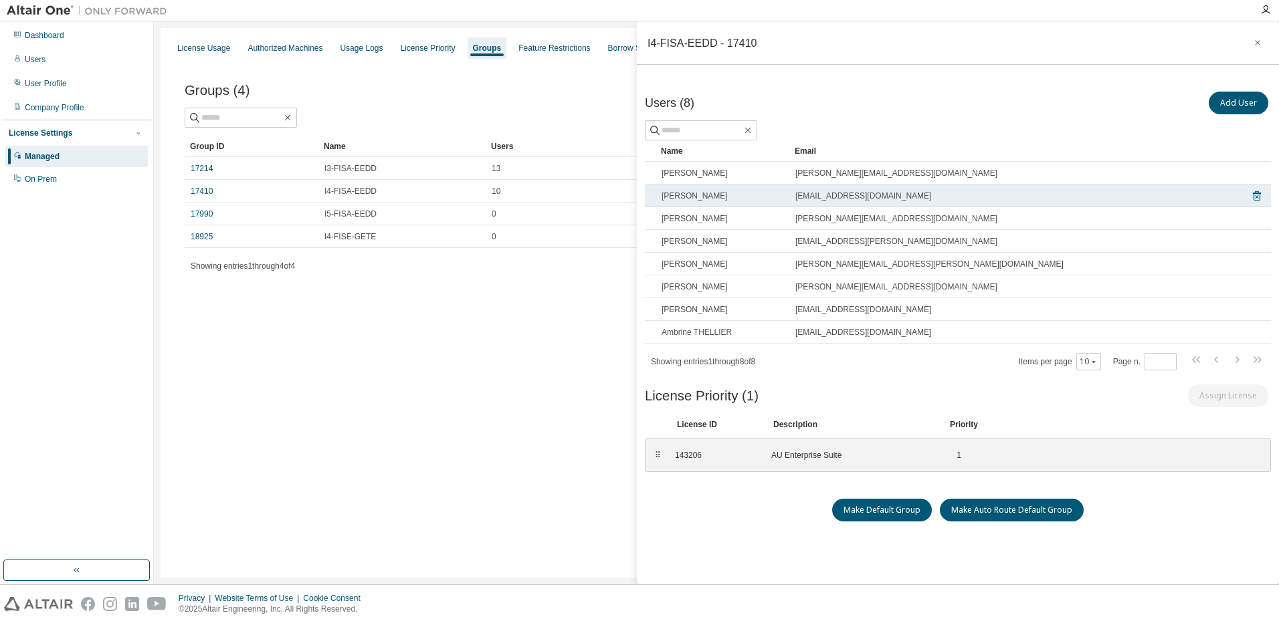
click at [1244, 195] on tr "[PERSON_NAME] [PERSON_NAME][EMAIL_ADDRESS][DOMAIN_NAME]" at bounding box center [958, 196] width 626 height 23
click at [1252, 191] on icon at bounding box center [1257, 196] width 12 height 16
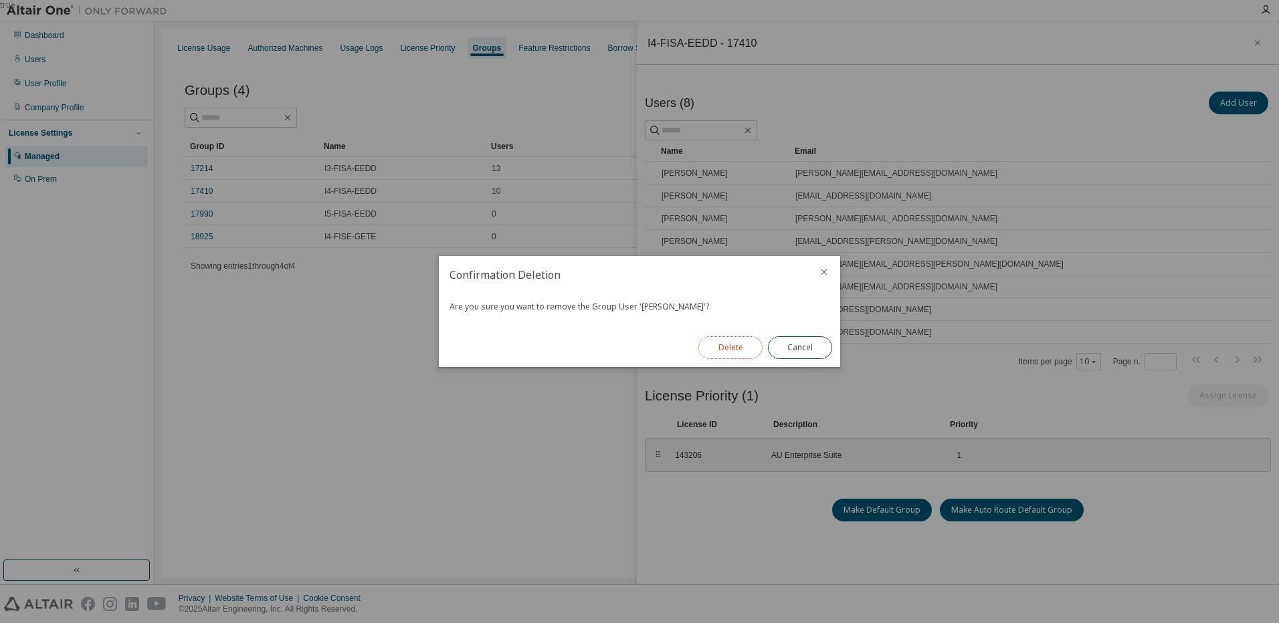
click at [726, 353] on button "Delete" at bounding box center [730, 347] width 64 height 23
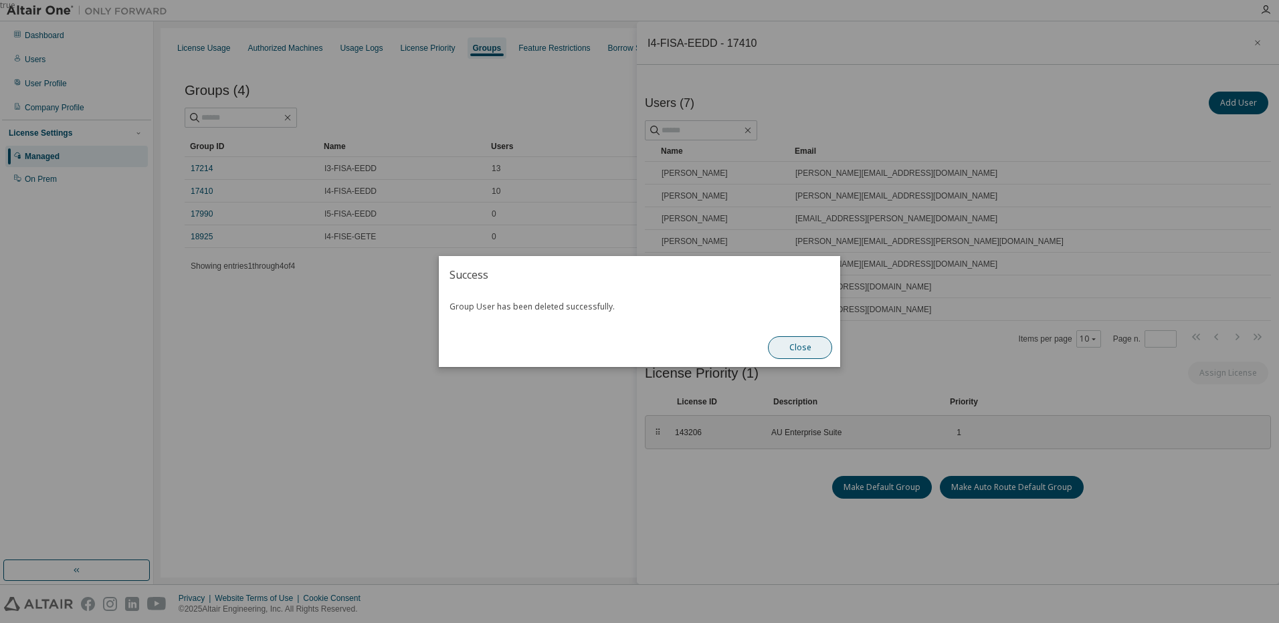
click at [808, 351] on button "Close" at bounding box center [800, 347] width 64 height 23
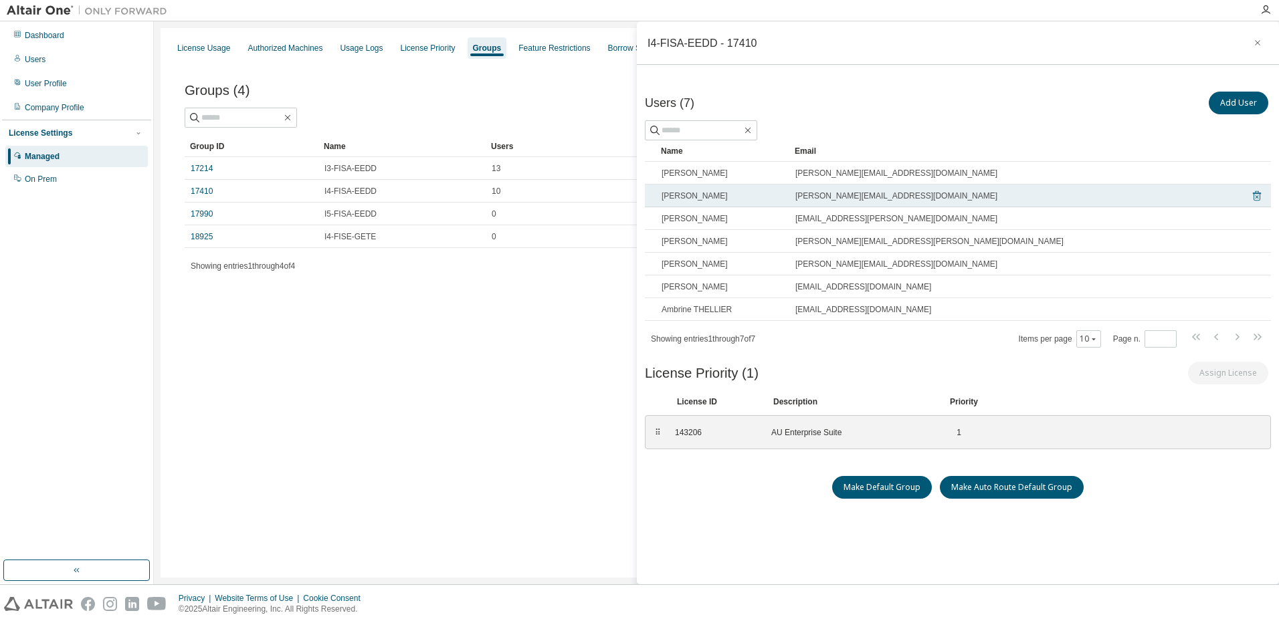
click at [1255, 196] on icon at bounding box center [1256, 196] width 3 height 3
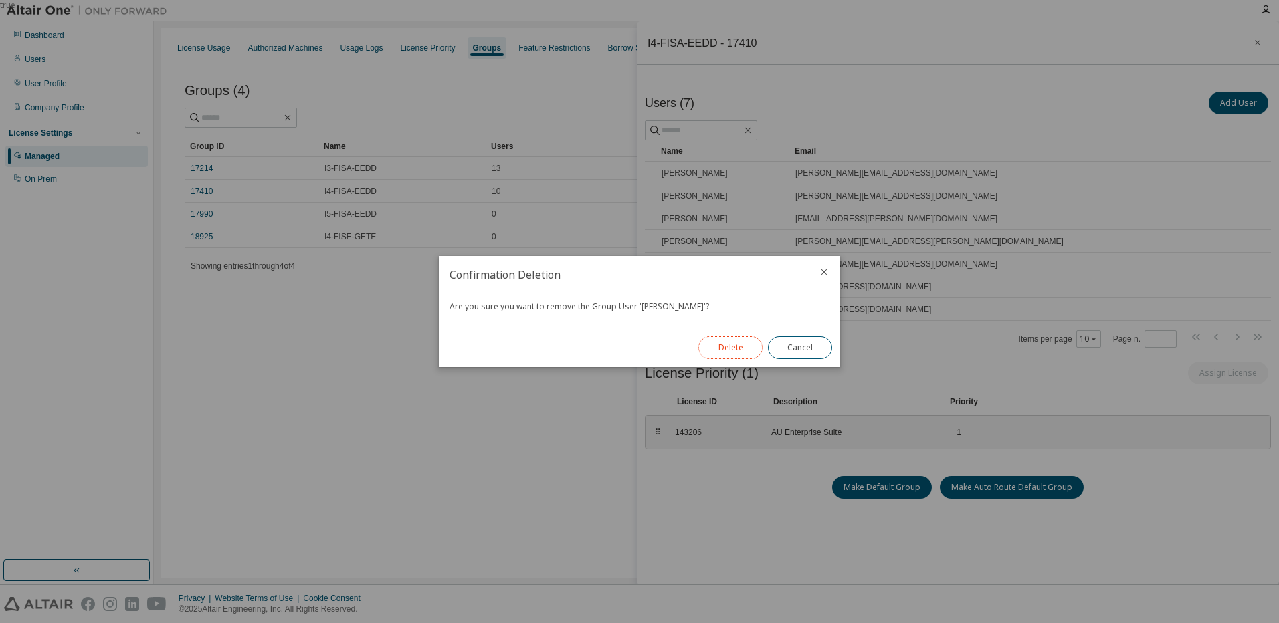
click at [726, 347] on button "Delete" at bounding box center [730, 347] width 64 height 23
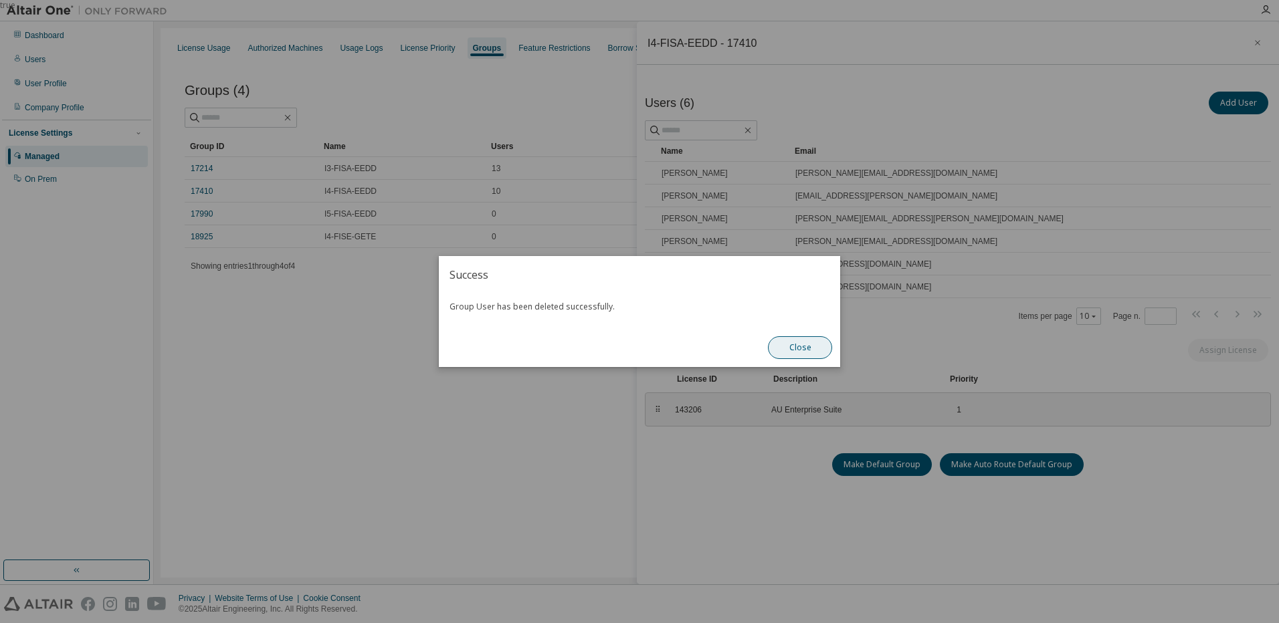
click at [817, 350] on button "Close" at bounding box center [800, 347] width 64 height 23
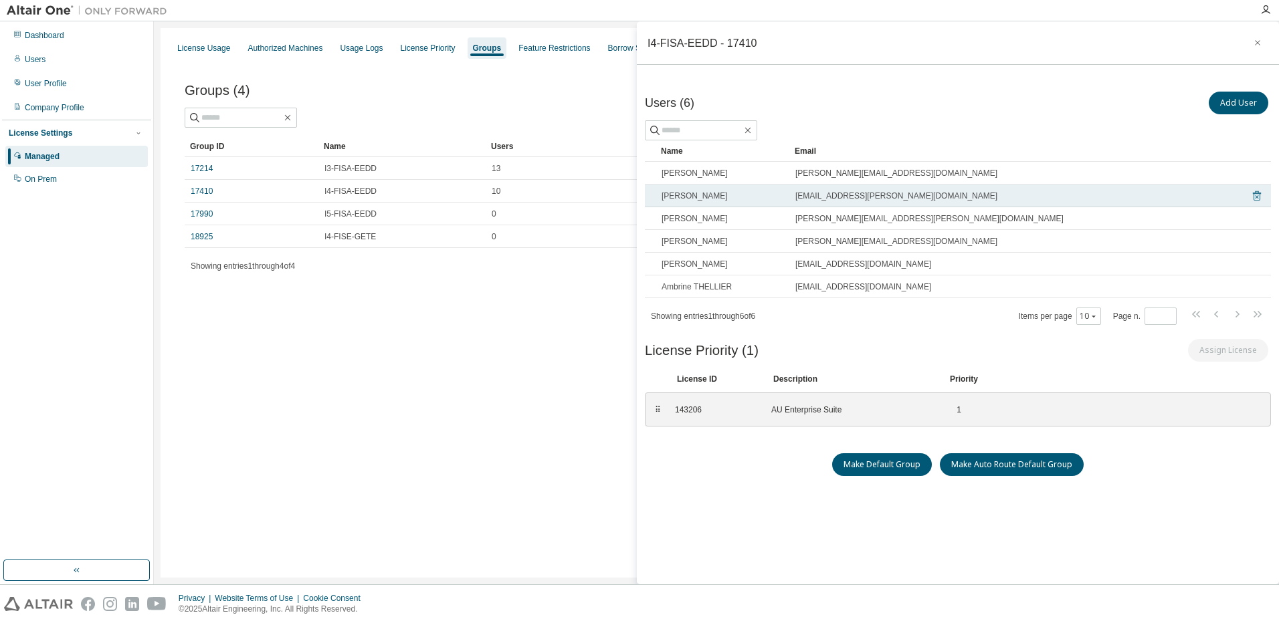
click at [1251, 191] on icon at bounding box center [1257, 196] width 12 height 16
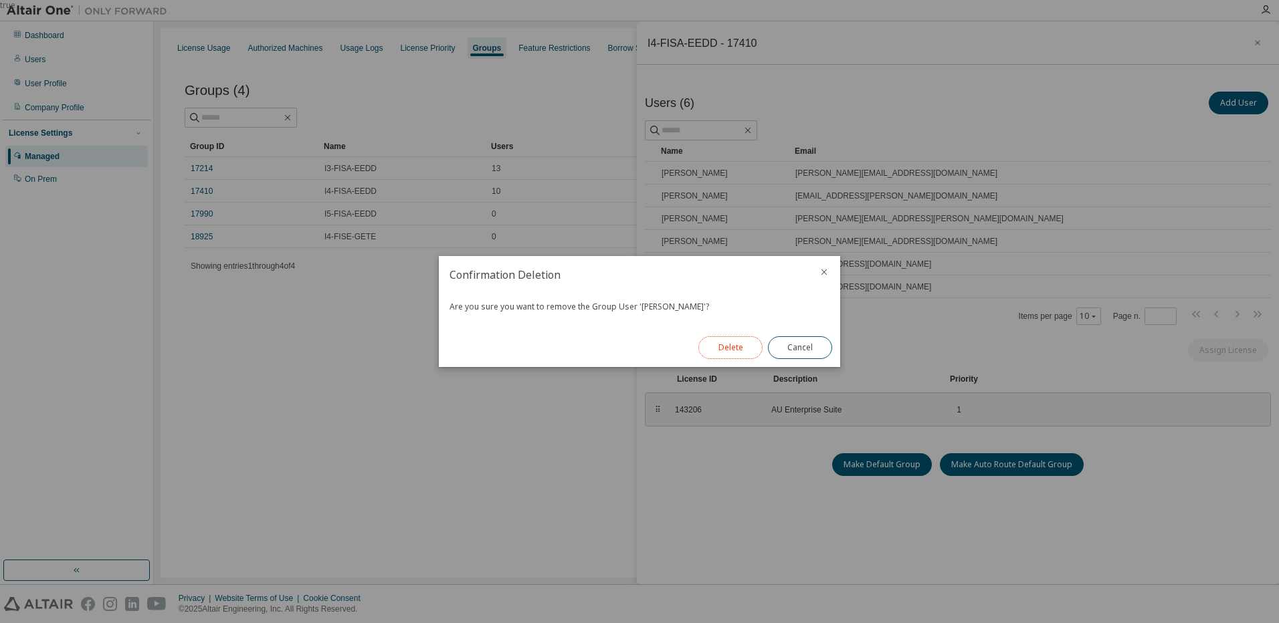
click at [734, 349] on button "Delete" at bounding box center [730, 347] width 64 height 23
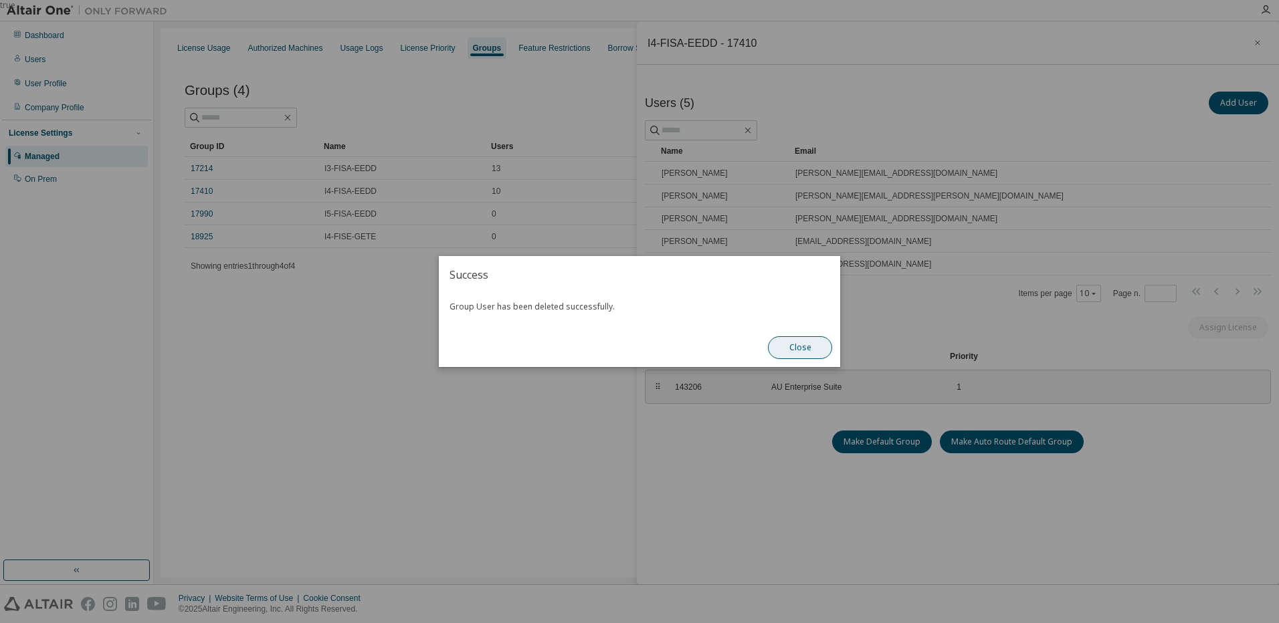
click at [789, 346] on button "Close" at bounding box center [800, 347] width 64 height 23
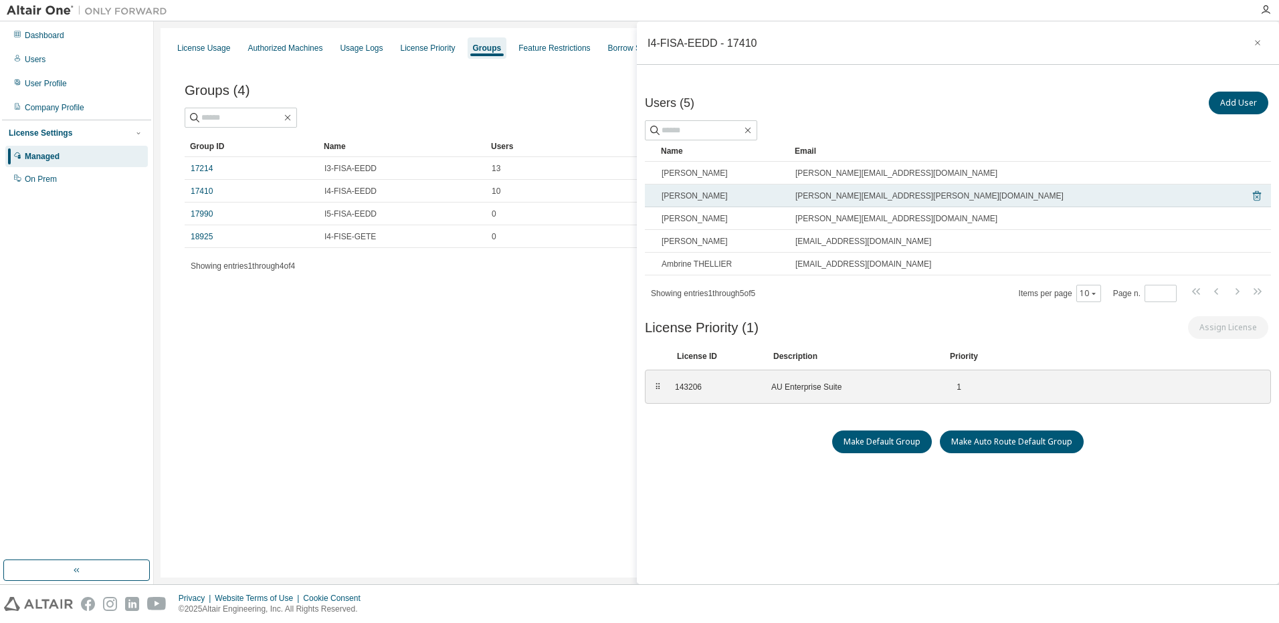
click at [1253, 201] on icon at bounding box center [1257, 196] width 8 height 10
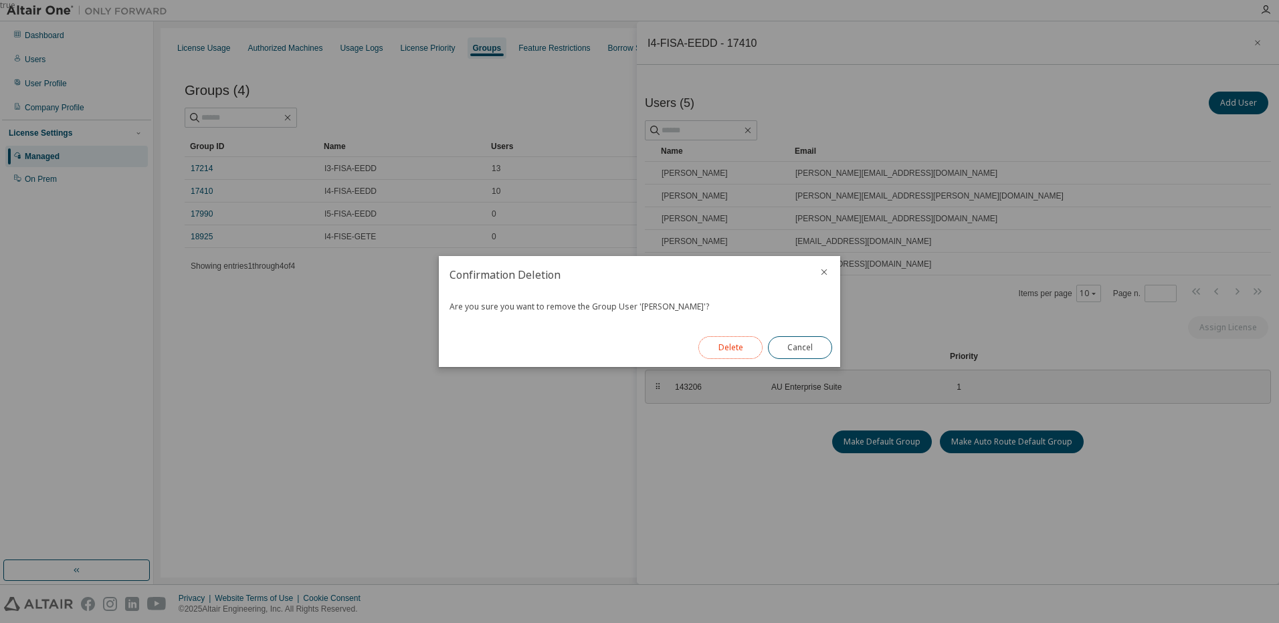
click at [749, 344] on button "Delete" at bounding box center [730, 347] width 64 height 23
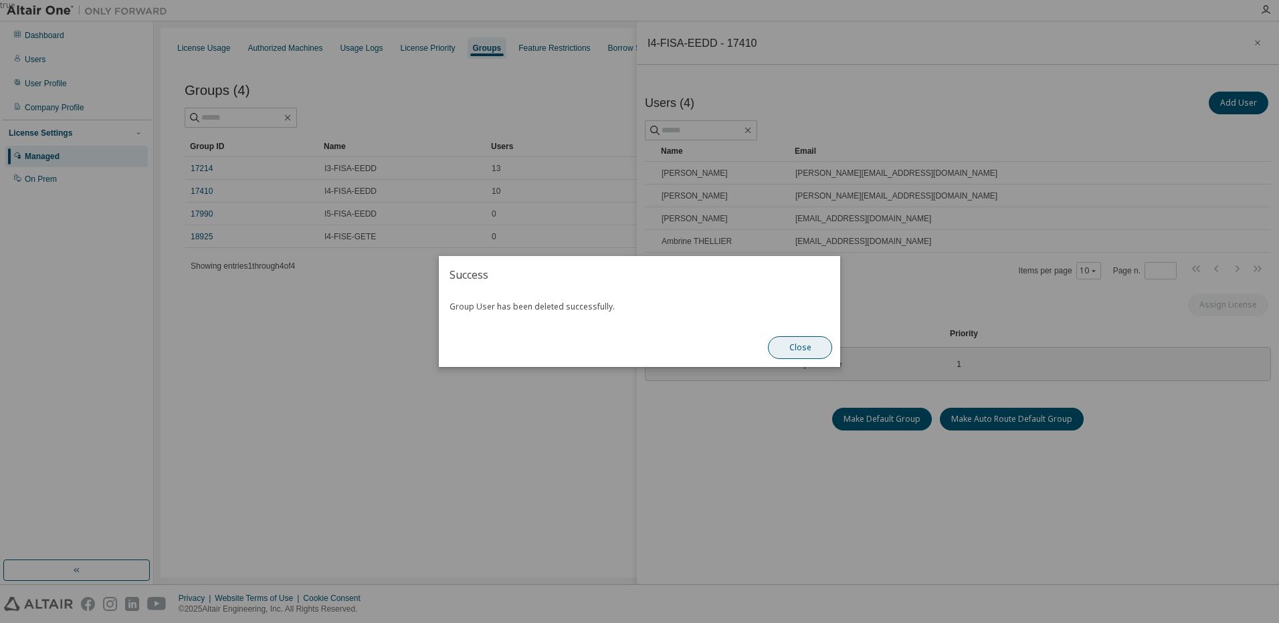
click at [798, 353] on button "Close" at bounding box center [800, 347] width 64 height 23
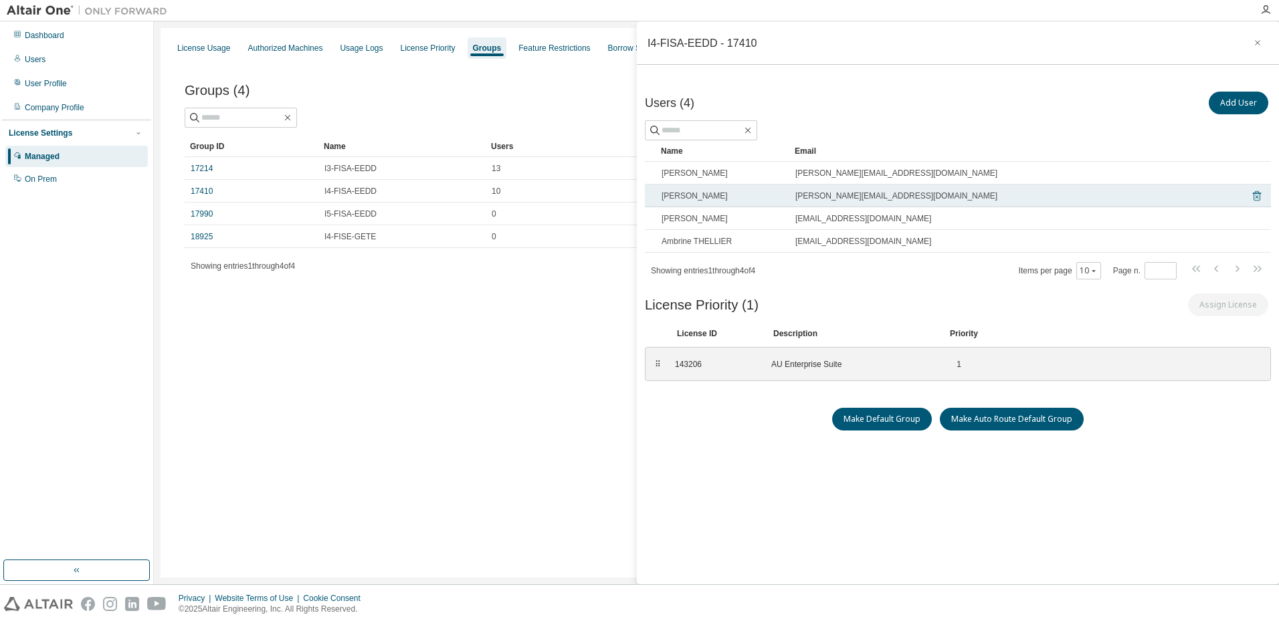
click at [1253, 193] on icon at bounding box center [1257, 196] width 8 height 10
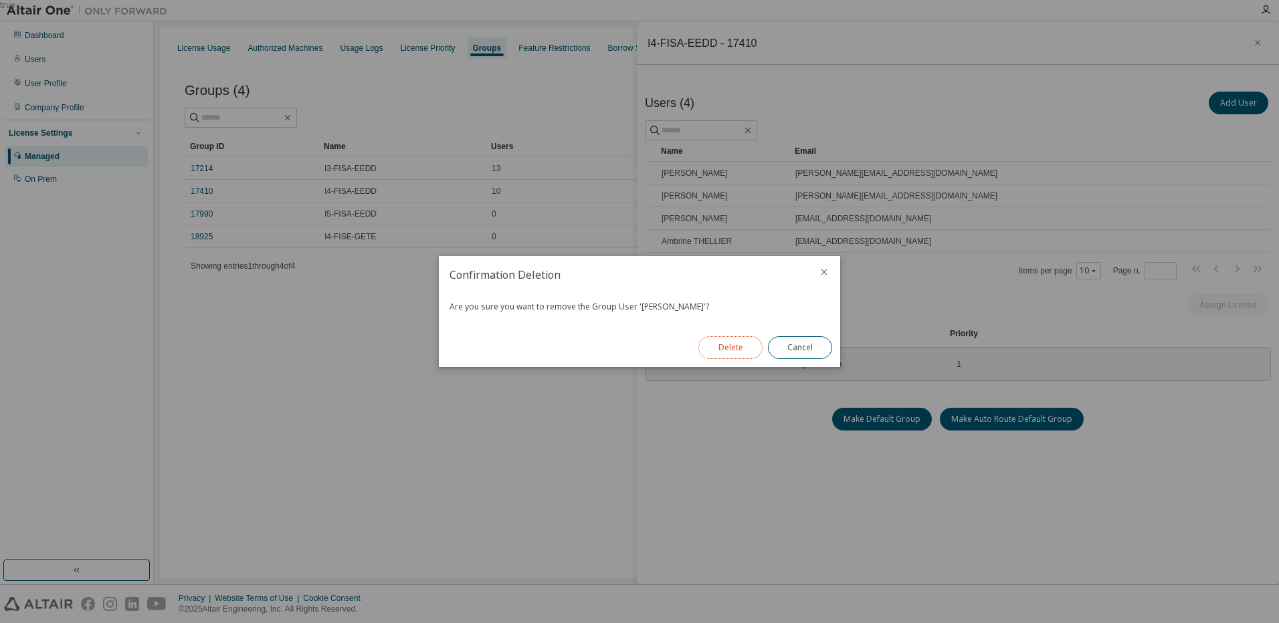
click at [737, 350] on button "Delete" at bounding box center [730, 347] width 64 height 23
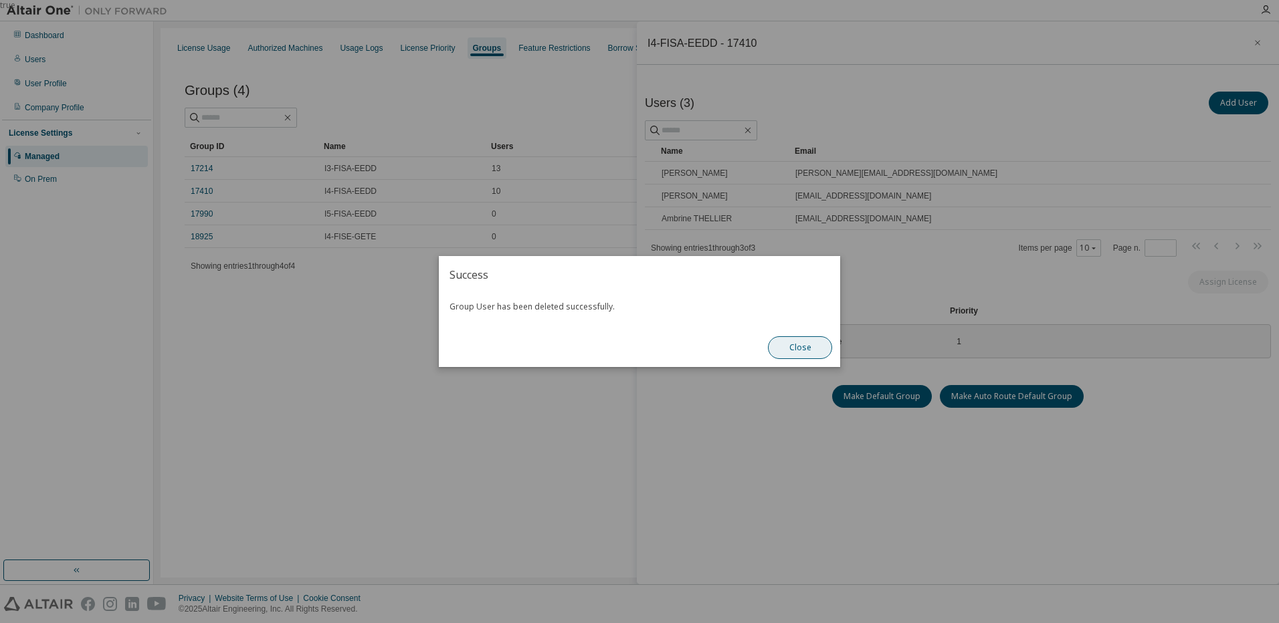
click at [798, 348] on button "Close" at bounding box center [800, 347] width 64 height 23
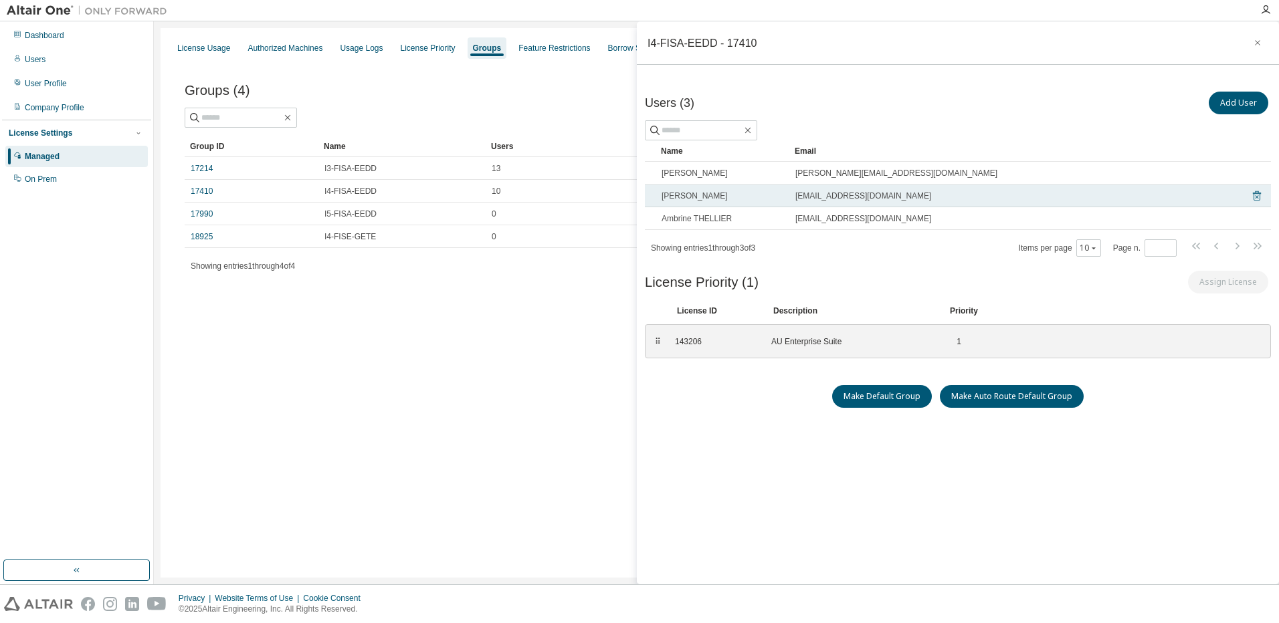
click at [1253, 193] on icon at bounding box center [1257, 196] width 8 height 10
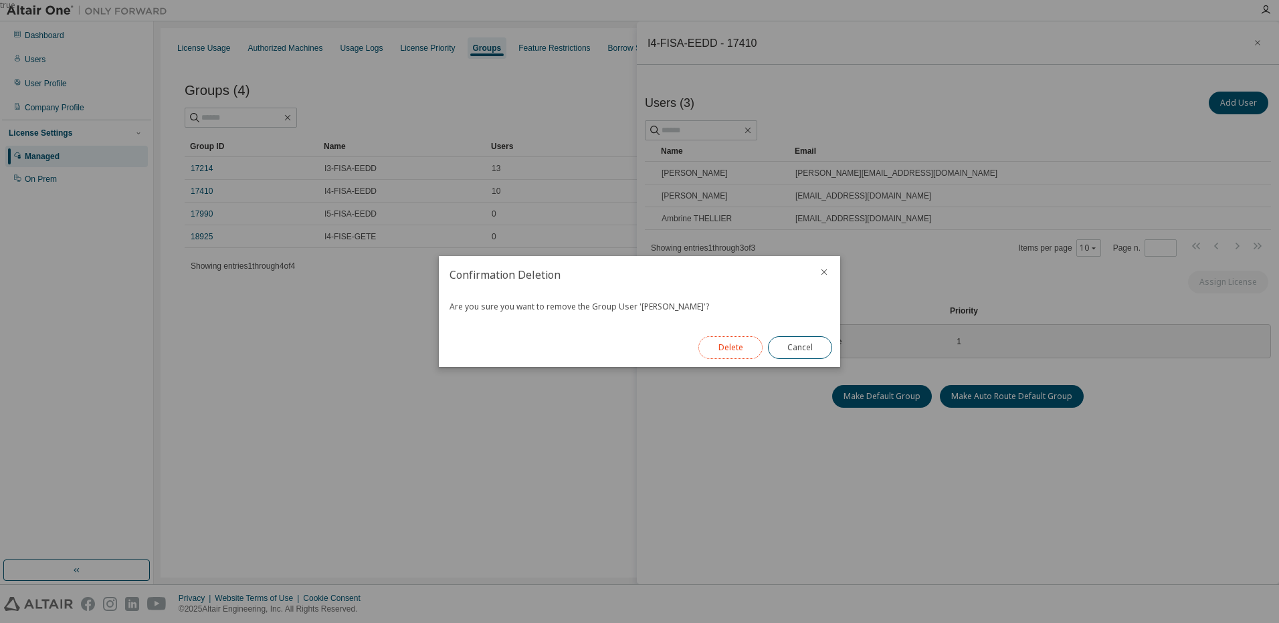
click at [736, 348] on button "Delete" at bounding box center [730, 347] width 64 height 23
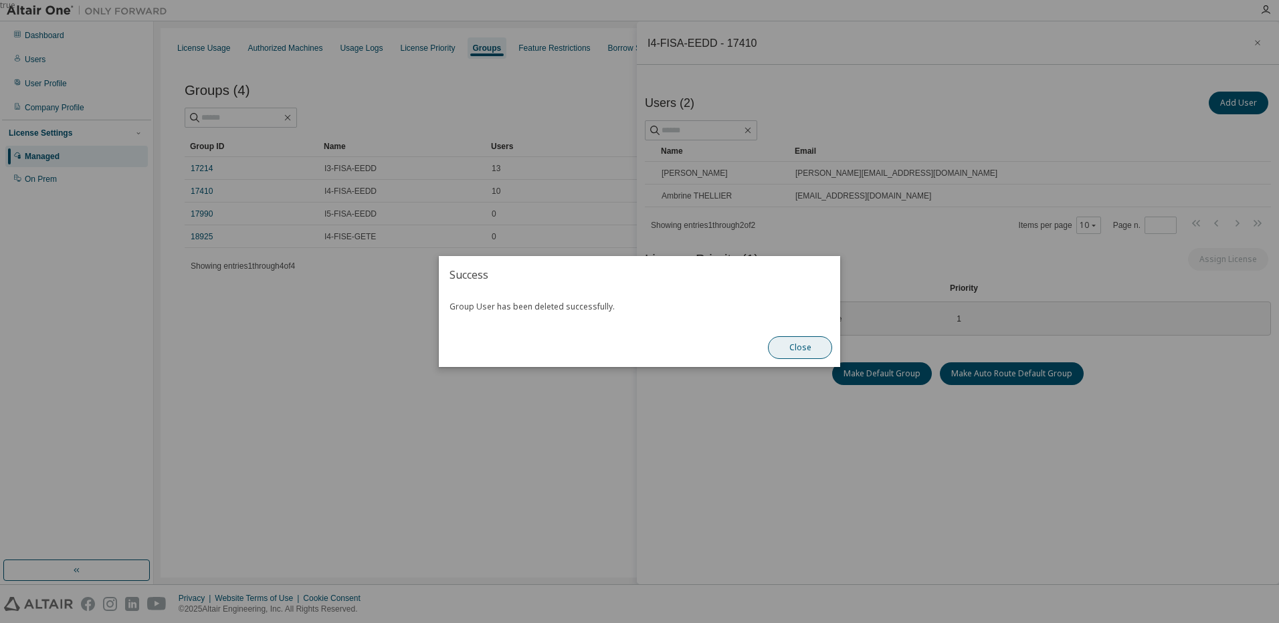
click at [792, 353] on button "Close" at bounding box center [800, 347] width 64 height 23
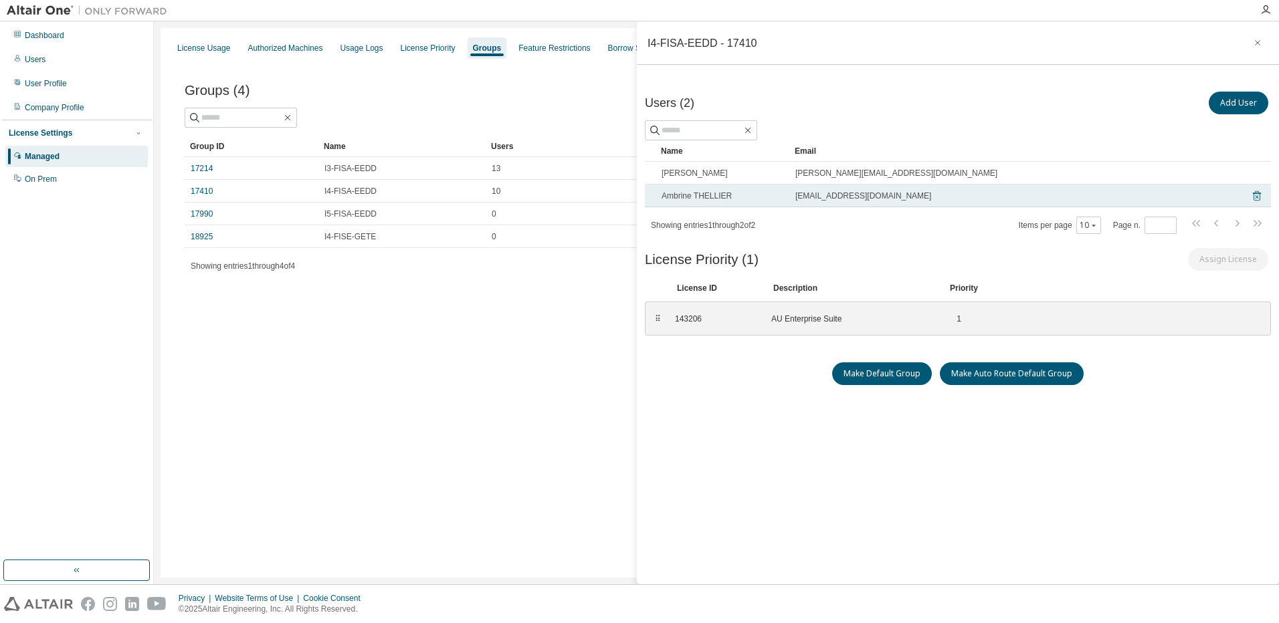
click at [1253, 193] on icon at bounding box center [1257, 196] width 8 height 10
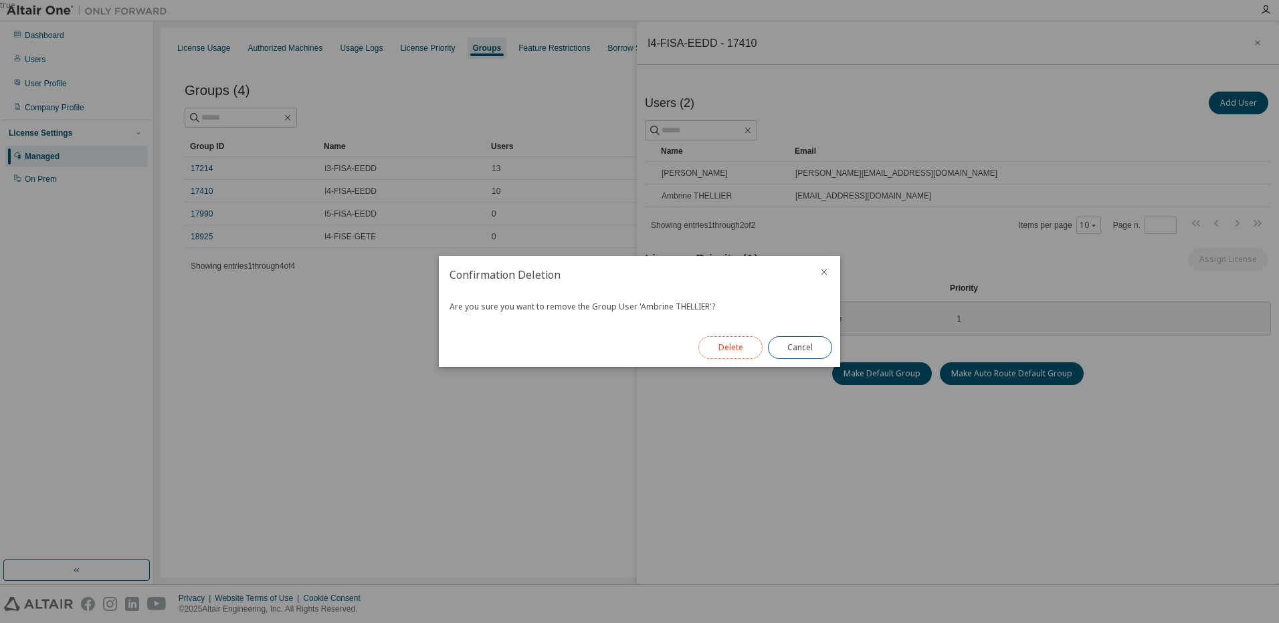
click at [732, 344] on button "Delete" at bounding box center [730, 347] width 64 height 23
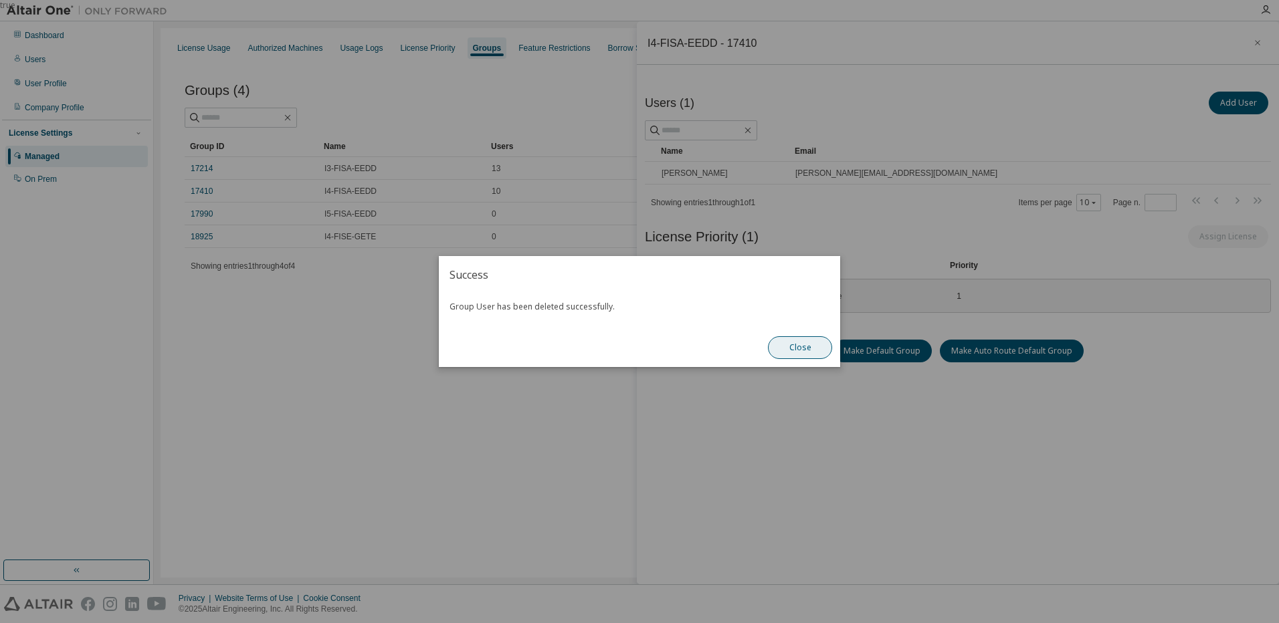
click at [797, 345] on button "Close" at bounding box center [800, 347] width 64 height 23
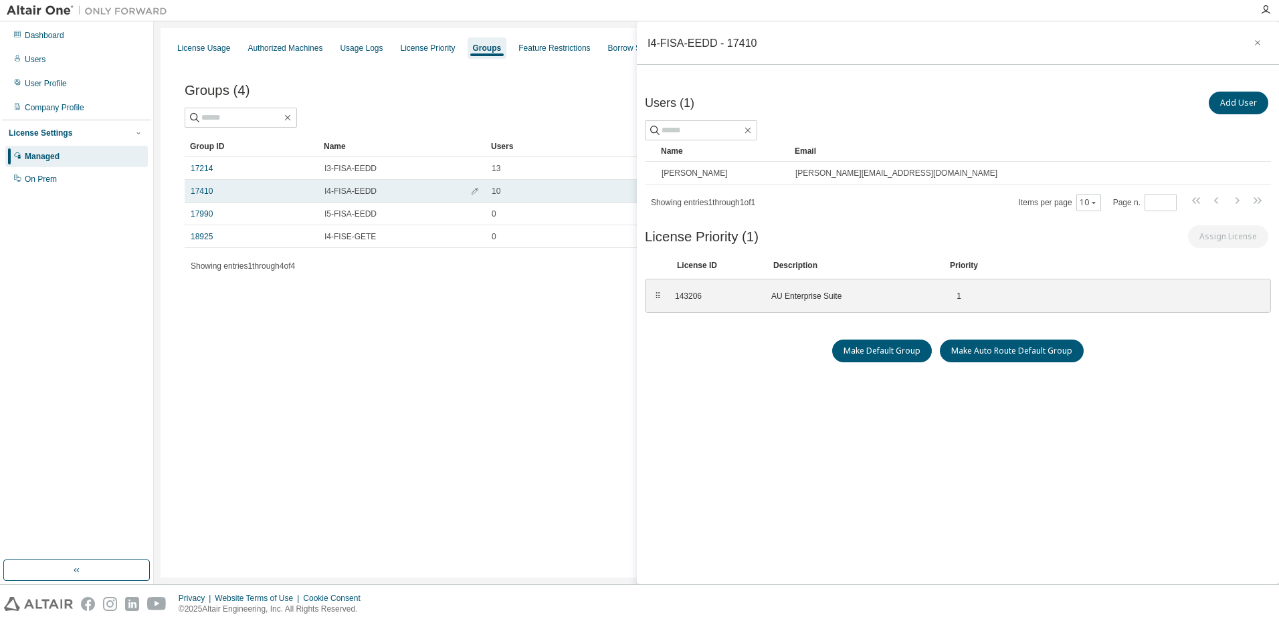
click at [244, 192] on div "17410" at bounding box center [252, 191] width 122 height 11
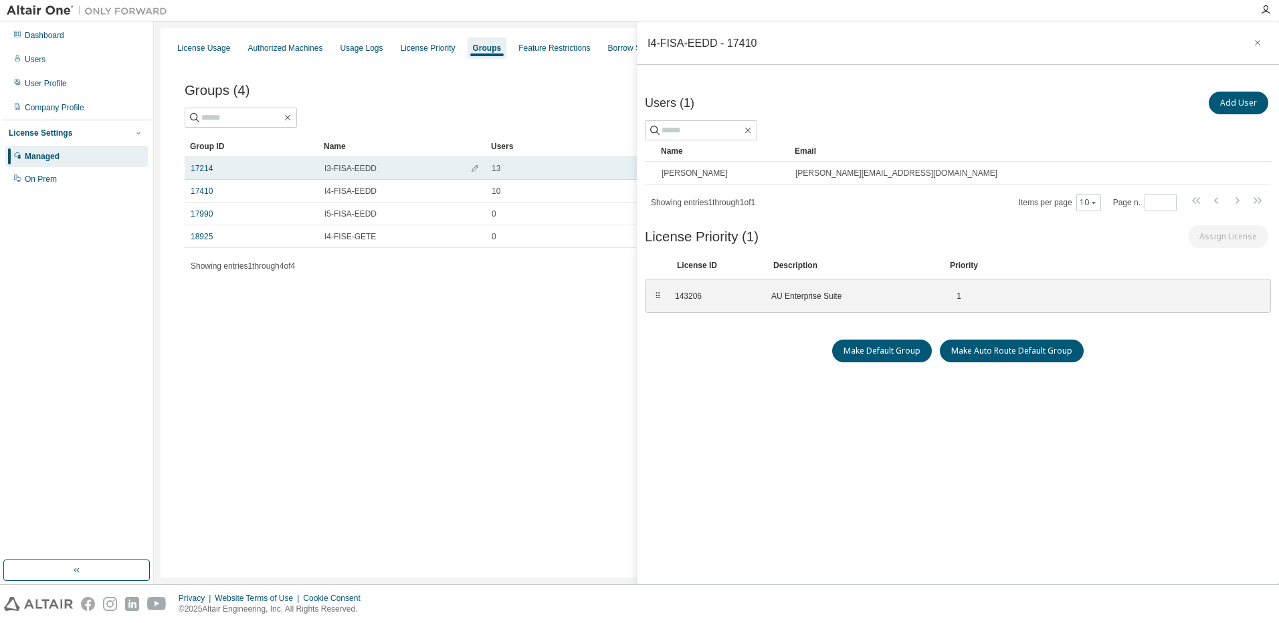
click at [338, 167] on span "I3-FISA-EEDD" at bounding box center [350, 168] width 52 height 11
click at [213, 169] on link "17214" at bounding box center [202, 168] width 22 height 11
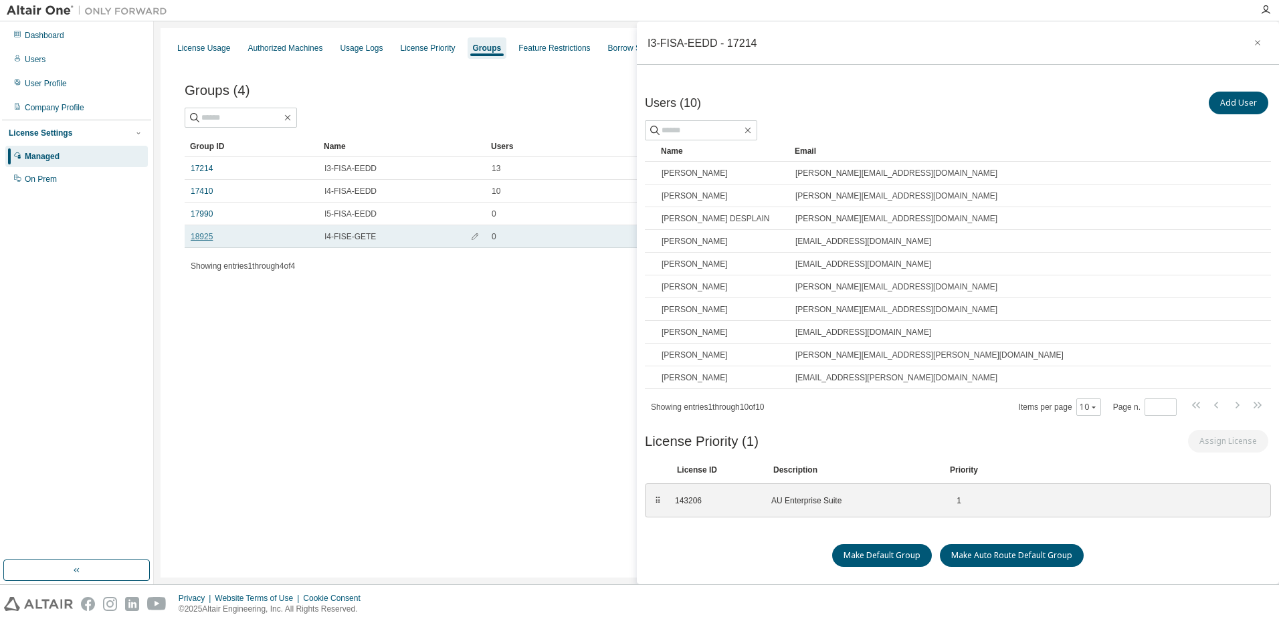
click at [196, 234] on link "18925" at bounding box center [202, 236] width 22 height 11
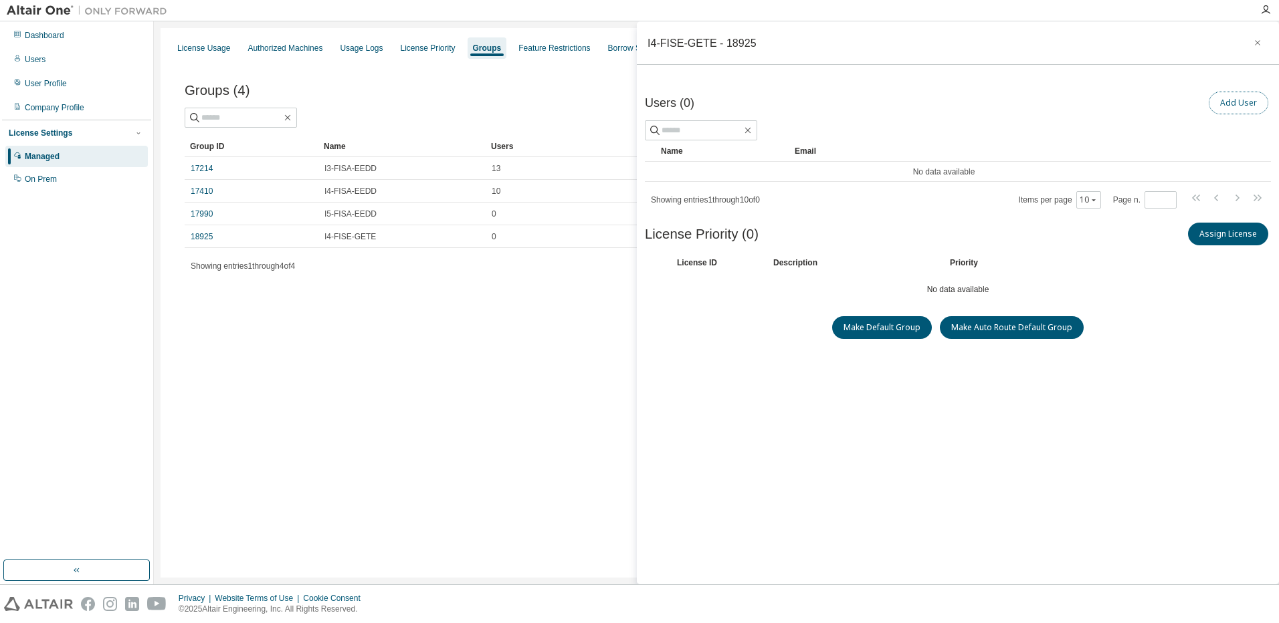
click at [1213, 102] on button "Add User" at bounding box center [1239, 103] width 60 height 23
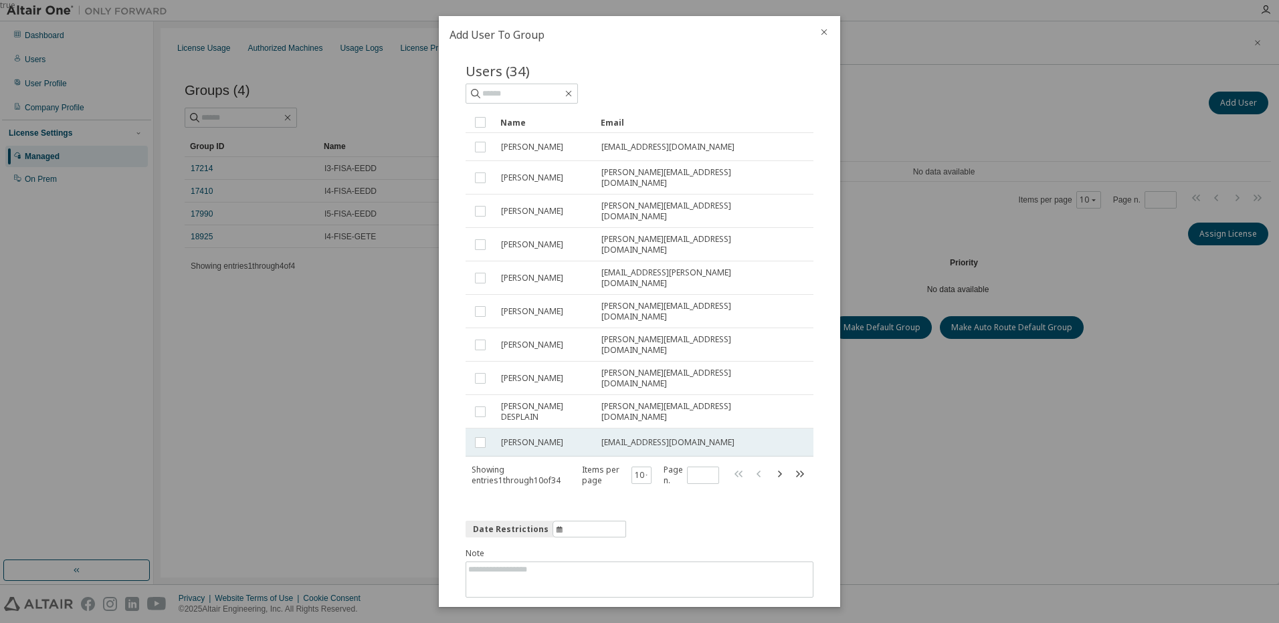
scroll to position [24, 0]
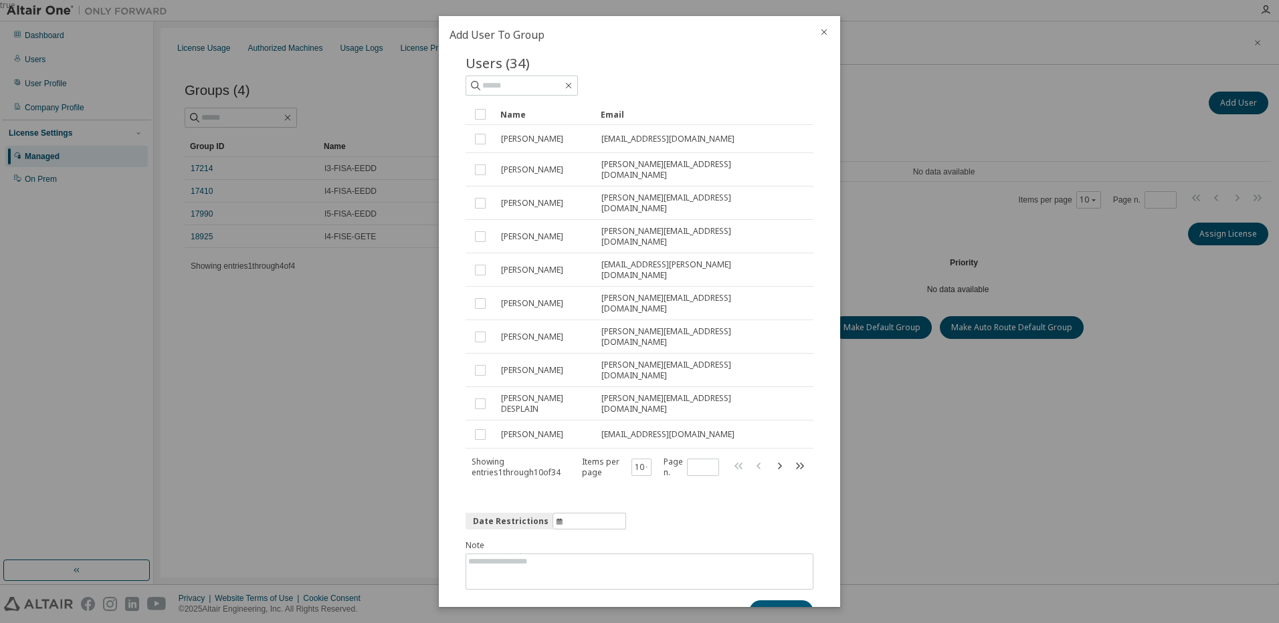
click at [823, 31] on icon "close" at bounding box center [824, 32] width 6 height 6
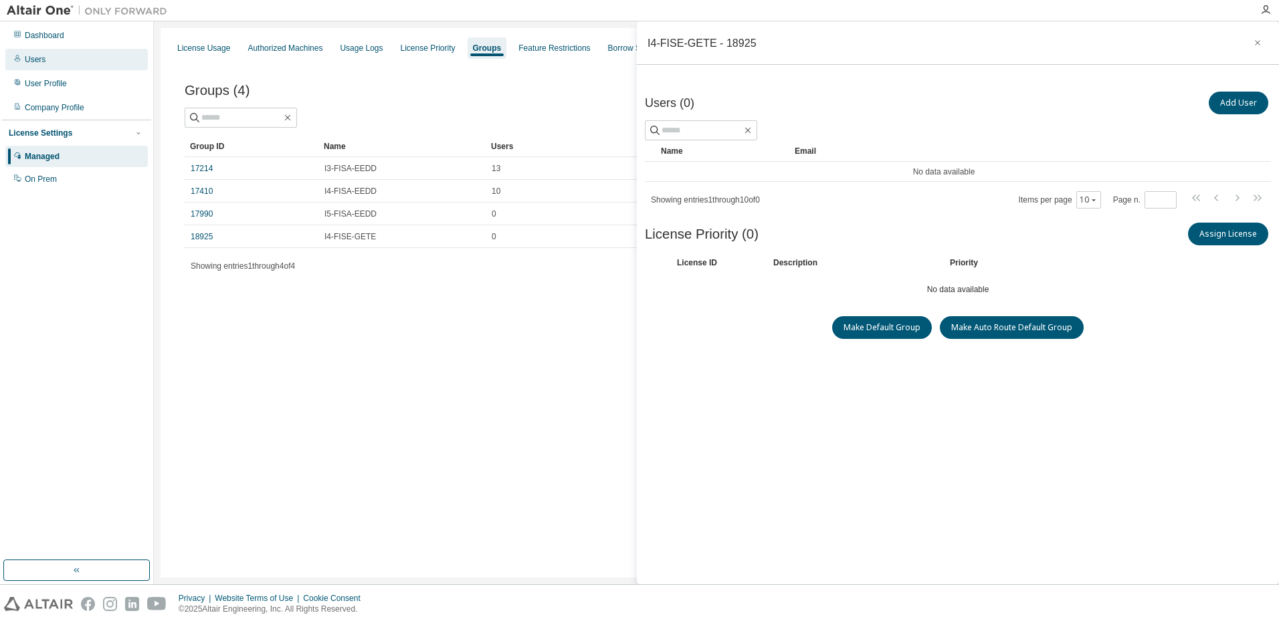
click at [66, 67] on div "Users" at bounding box center [76, 59] width 142 height 21
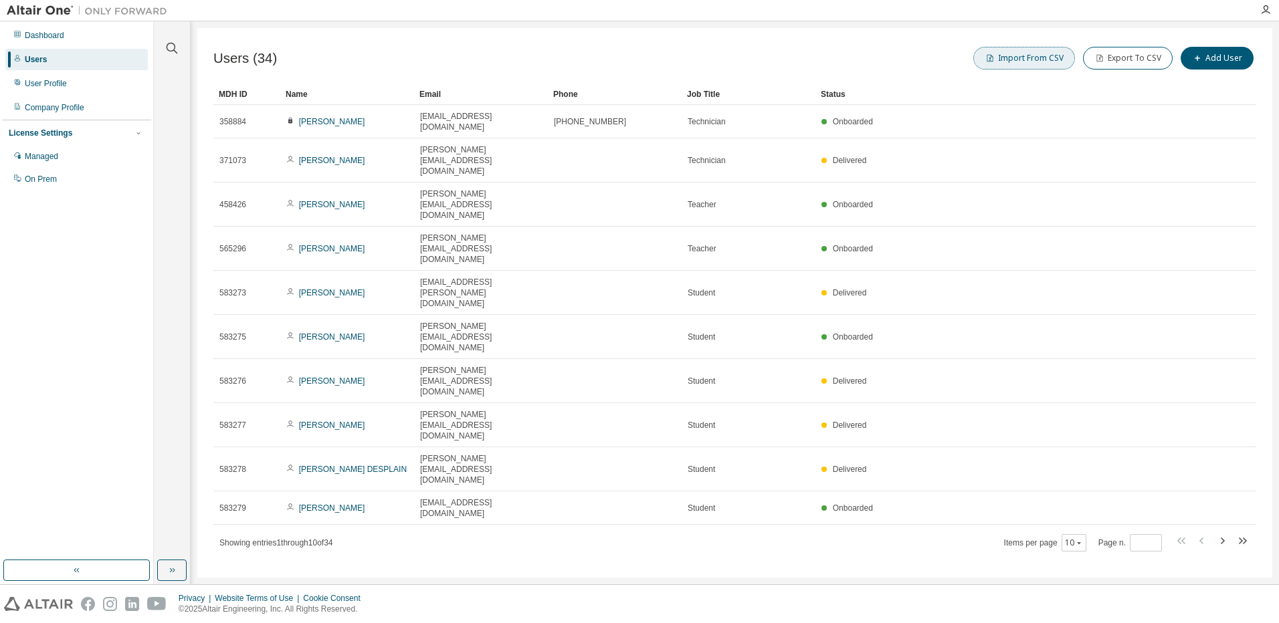
click at [1011, 60] on button "Import From CSV" at bounding box center [1024, 58] width 102 height 23
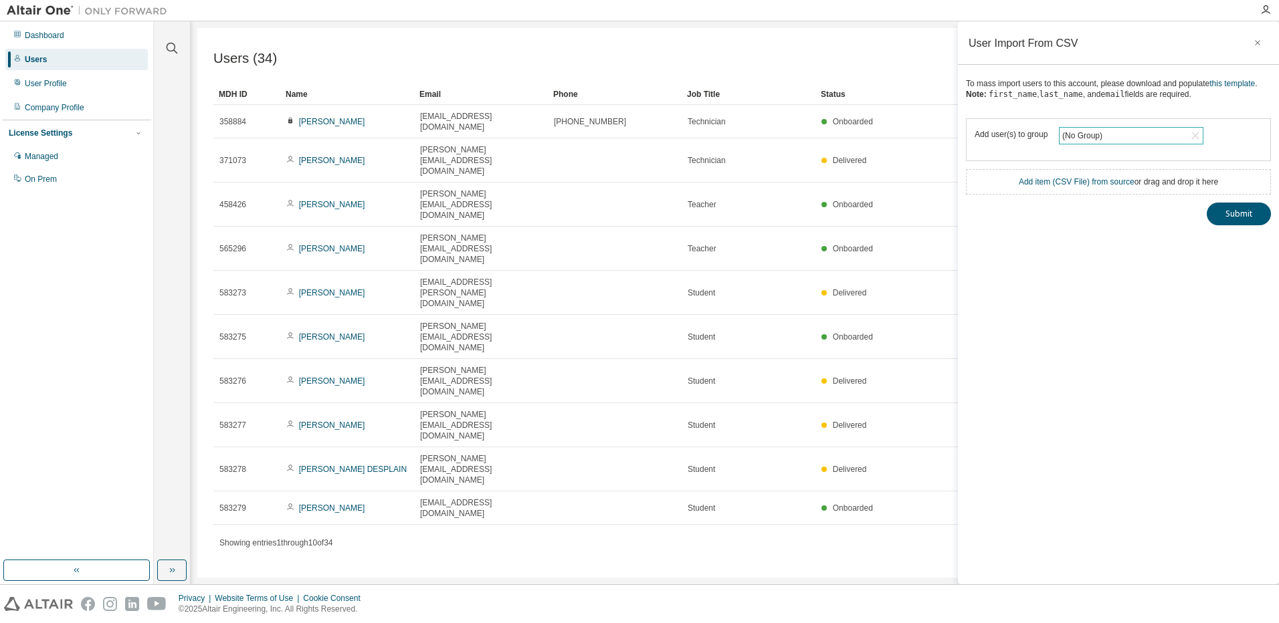
click at [1197, 142] on icon at bounding box center [1195, 135] width 13 height 13
click at [1175, 144] on div "(No Group)" at bounding box center [1131, 136] width 143 height 16
click at [1120, 229] on li "18925 - I4-FISE-GETE" at bounding box center [1130, 233] width 140 height 17
click at [1082, 187] on link "Add item ( CSV File ) from source" at bounding box center [1077, 181] width 116 height 9
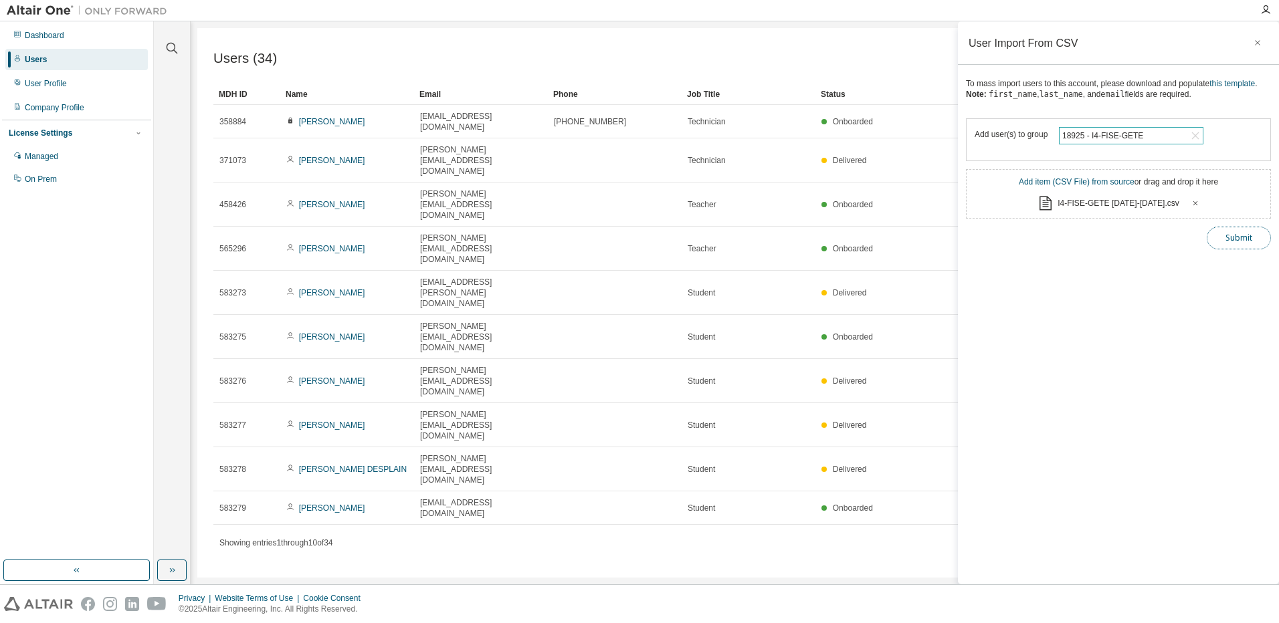
click at [1245, 244] on button "Submit" at bounding box center [1239, 238] width 64 height 23
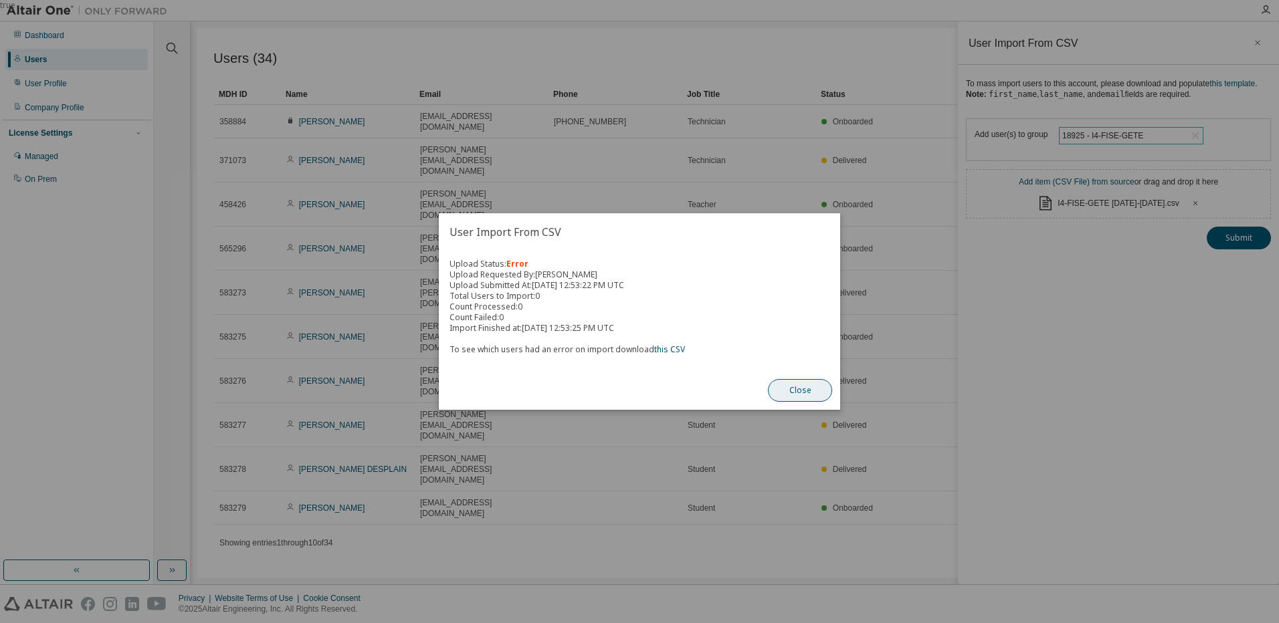
click at [793, 387] on button "Close" at bounding box center [800, 390] width 64 height 23
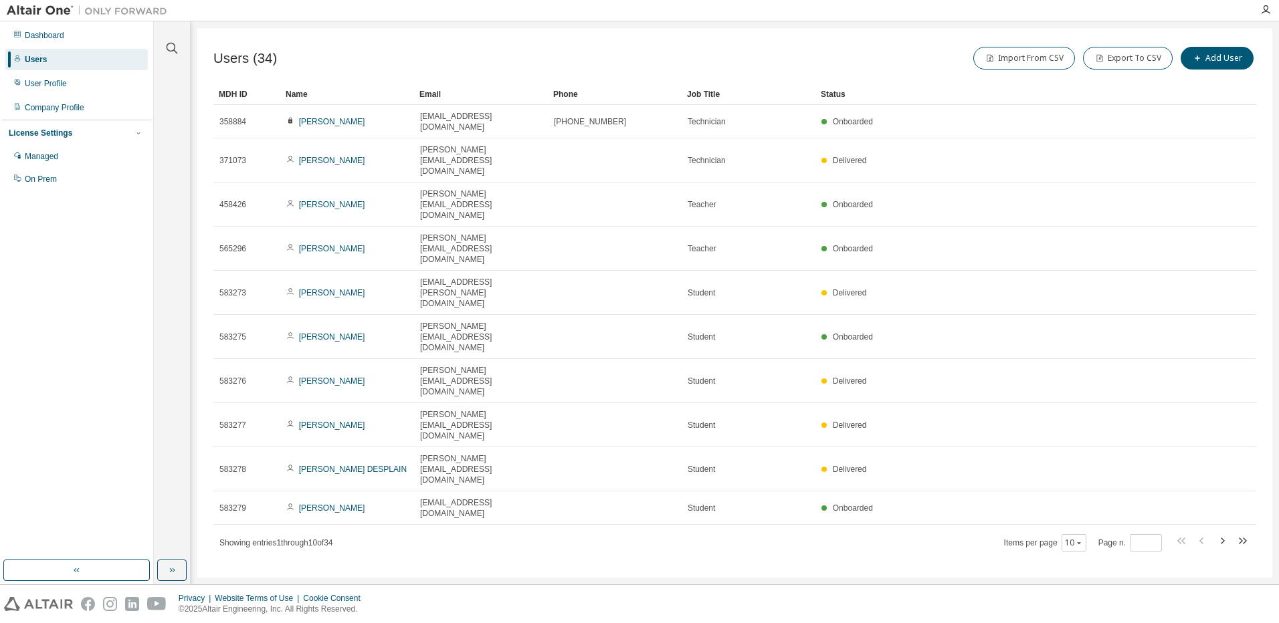
click at [48, 58] on div "Users" at bounding box center [76, 59] width 142 height 21
click at [1036, 60] on button "Import From CSV" at bounding box center [1024, 58] width 102 height 23
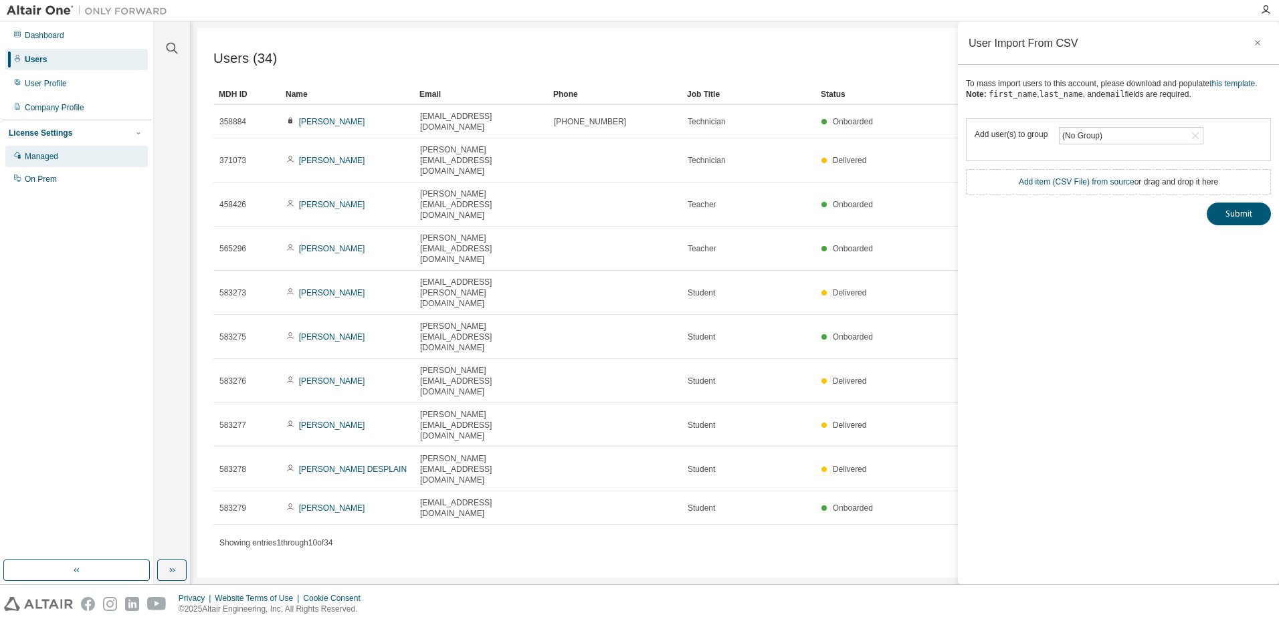
click at [64, 157] on div "Managed" at bounding box center [76, 156] width 142 height 21
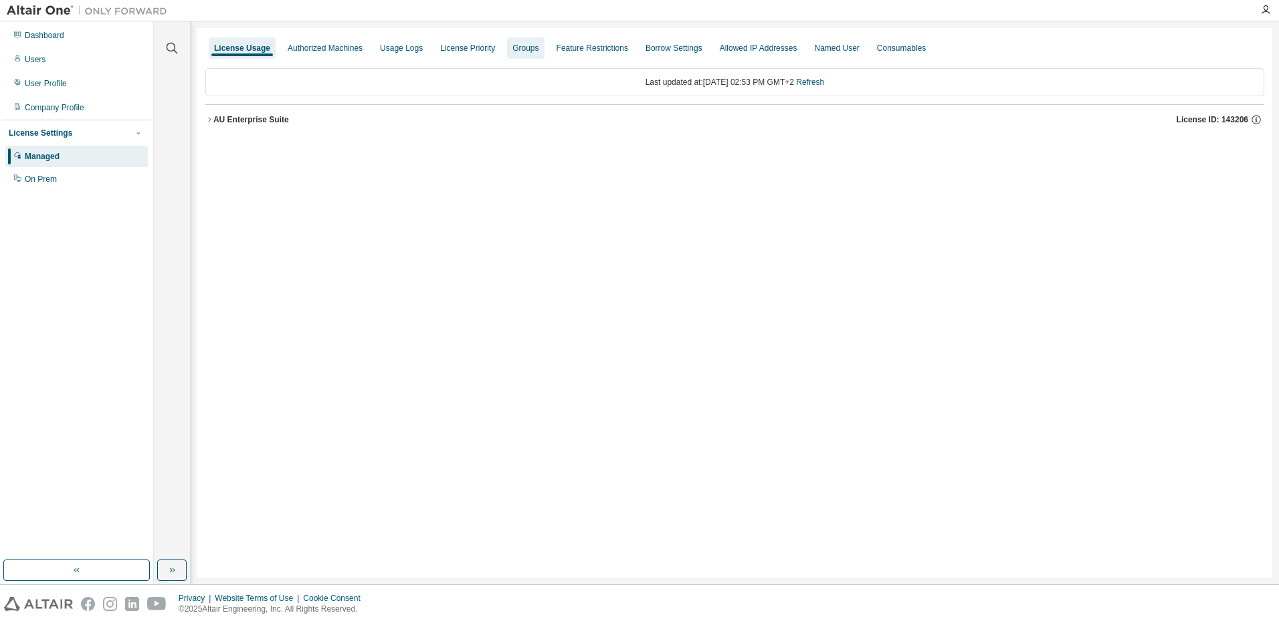
click at [531, 47] on div "Groups" at bounding box center [525, 48] width 26 height 11
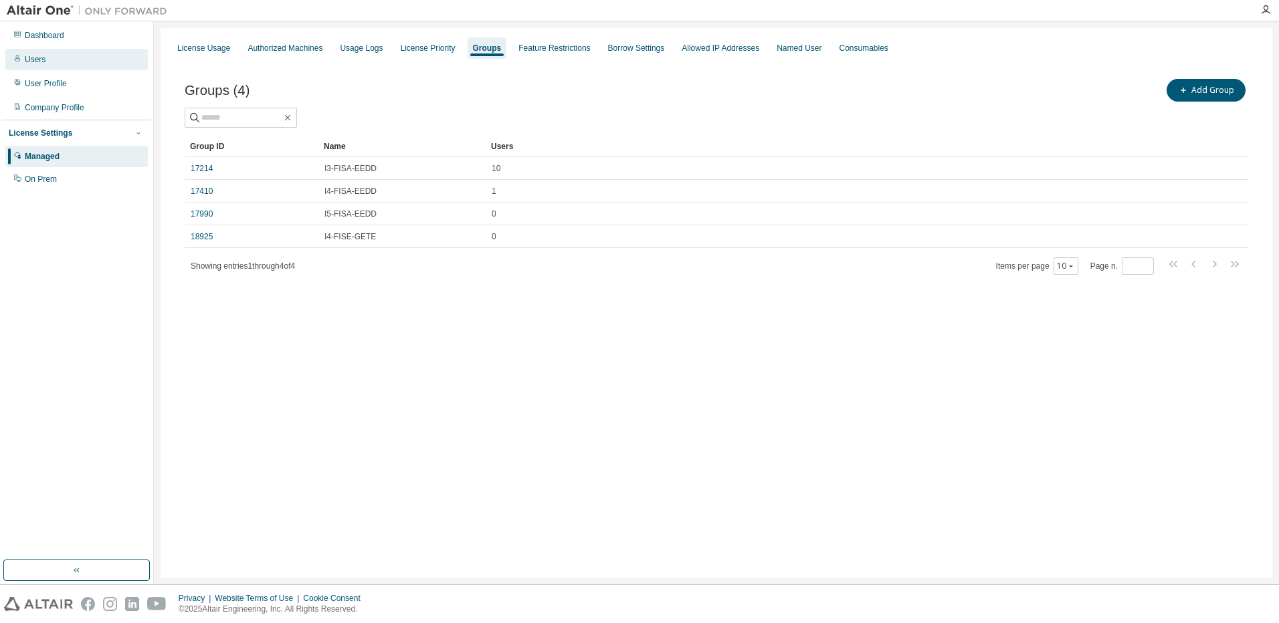
click at [50, 63] on div "Users" at bounding box center [76, 59] width 142 height 21
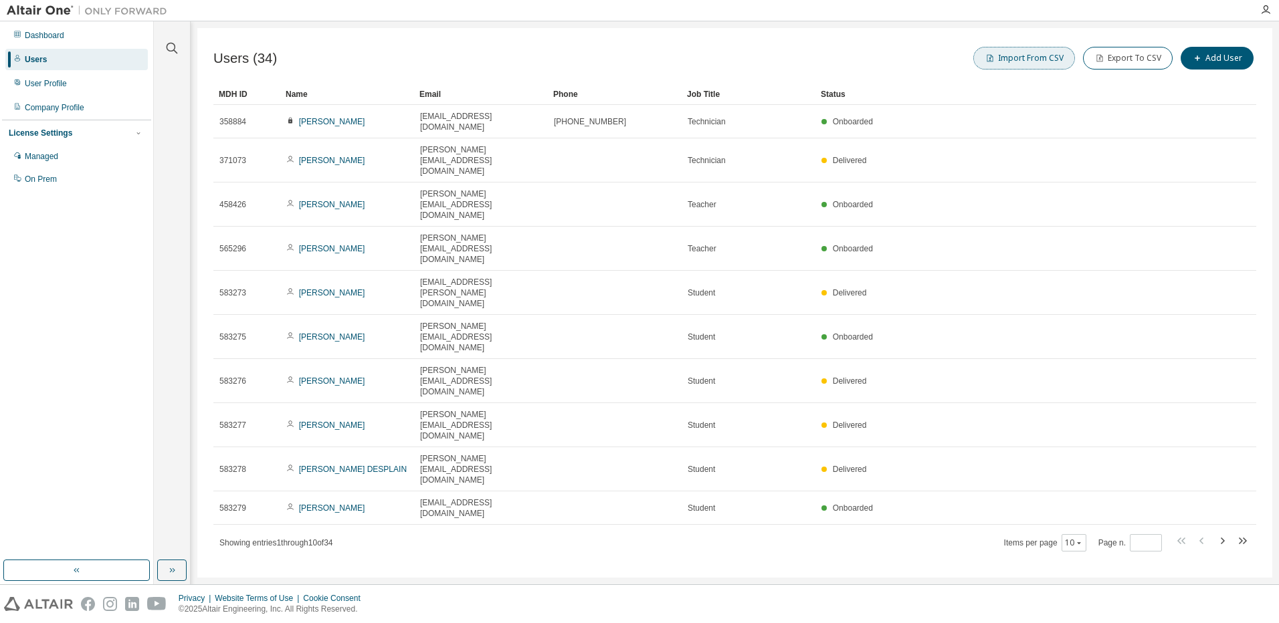
click at [1006, 58] on button "Import From CSV" at bounding box center [1024, 58] width 102 height 23
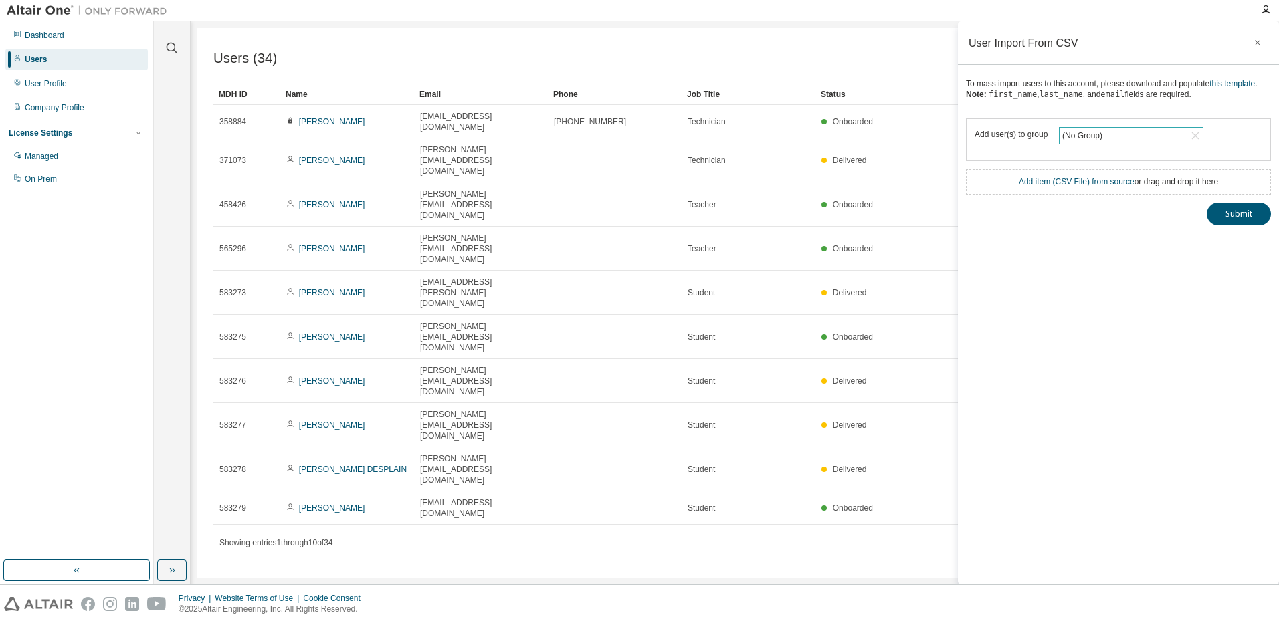
click at [1167, 144] on div "(No Group)" at bounding box center [1131, 136] width 143 height 16
click at [1133, 233] on li "18925 - I4-FISE-GETE" at bounding box center [1130, 233] width 140 height 17
click at [1046, 187] on link "Add item ( CSV File ) from source" at bounding box center [1077, 181] width 116 height 9
click at [1240, 245] on button "Submit" at bounding box center [1239, 238] width 64 height 23
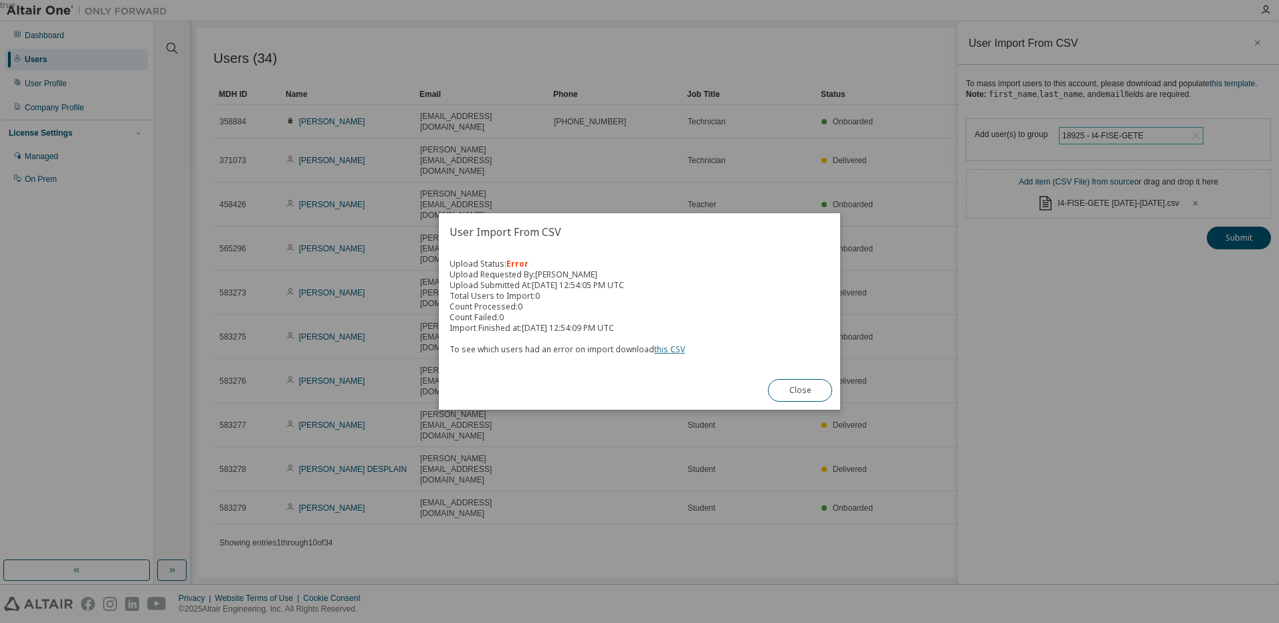
click at [664, 351] on link "this CSV" at bounding box center [669, 349] width 31 height 11
click at [672, 350] on link "this CSV" at bounding box center [669, 349] width 31 height 11
click at [1187, 350] on div "true" at bounding box center [639, 311] width 1279 height 623
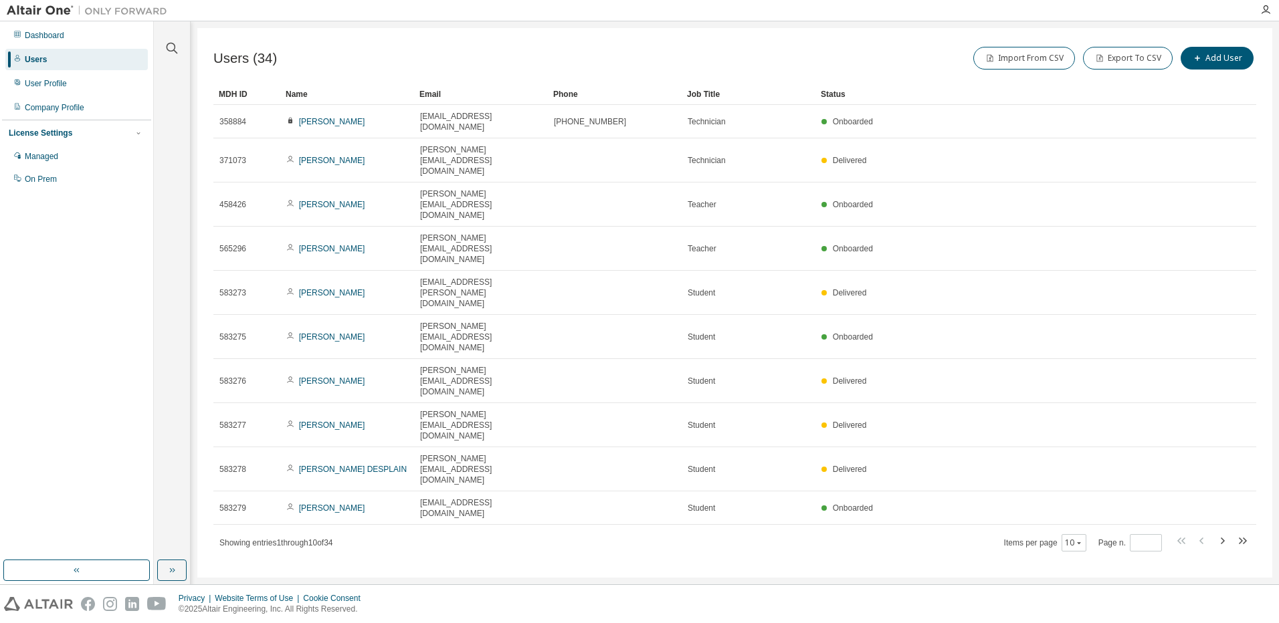
click at [582, 464] on div "Users (34) Import From CSV Export To CSV Add User Clear Load Save Save As Field…" at bounding box center [734, 303] width 1075 height 550
click at [1054, 60] on button "Import From CSV" at bounding box center [1024, 58] width 102 height 23
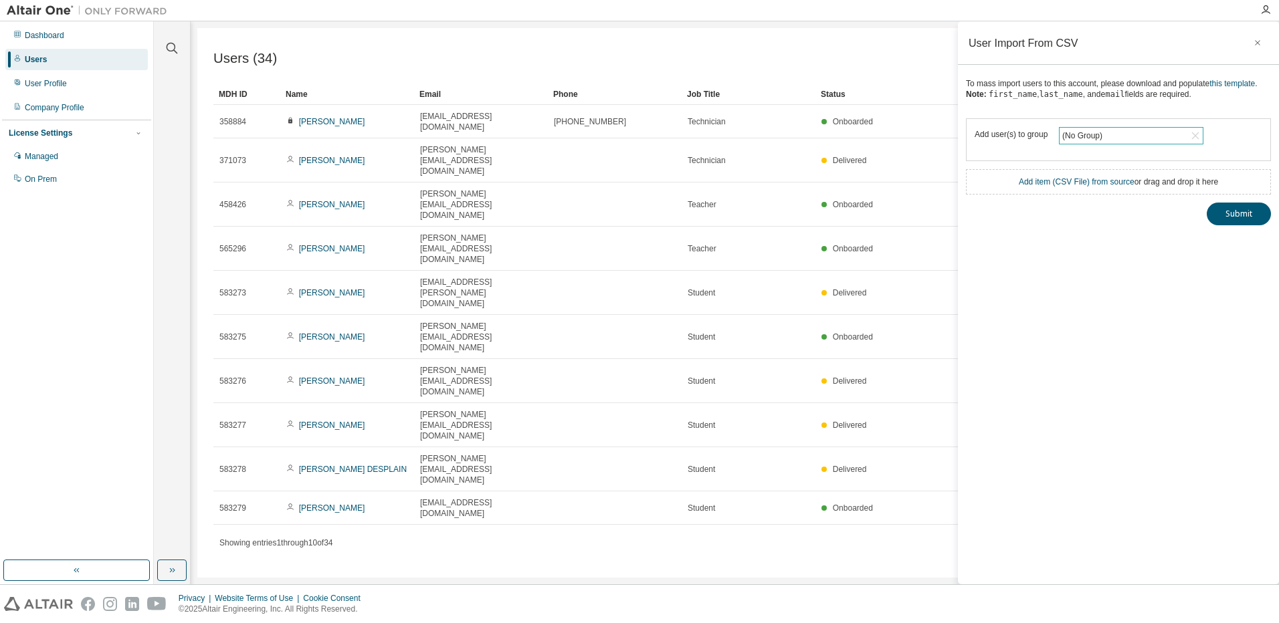
click at [1191, 142] on icon at bounding box center [1195, 135] width 13 height 13
click at [1125, 144] on div "(No Group)" at bounding box center [1131, 136] width 143 height 16
click at [1127, 234] on li "18925 - I4-FISE-GETE" at bounding box center [1130, 233] width 140 height 17
click at [1145, 187] on div "Add item ( CSV File ) from source or drag and drop it here" at bounding box center [1118, 182] width 199 height 11
click at [1062, 187] on link "Add item ( CSV File ) from source" at bounding box center [1077, 181] width 116 height 9
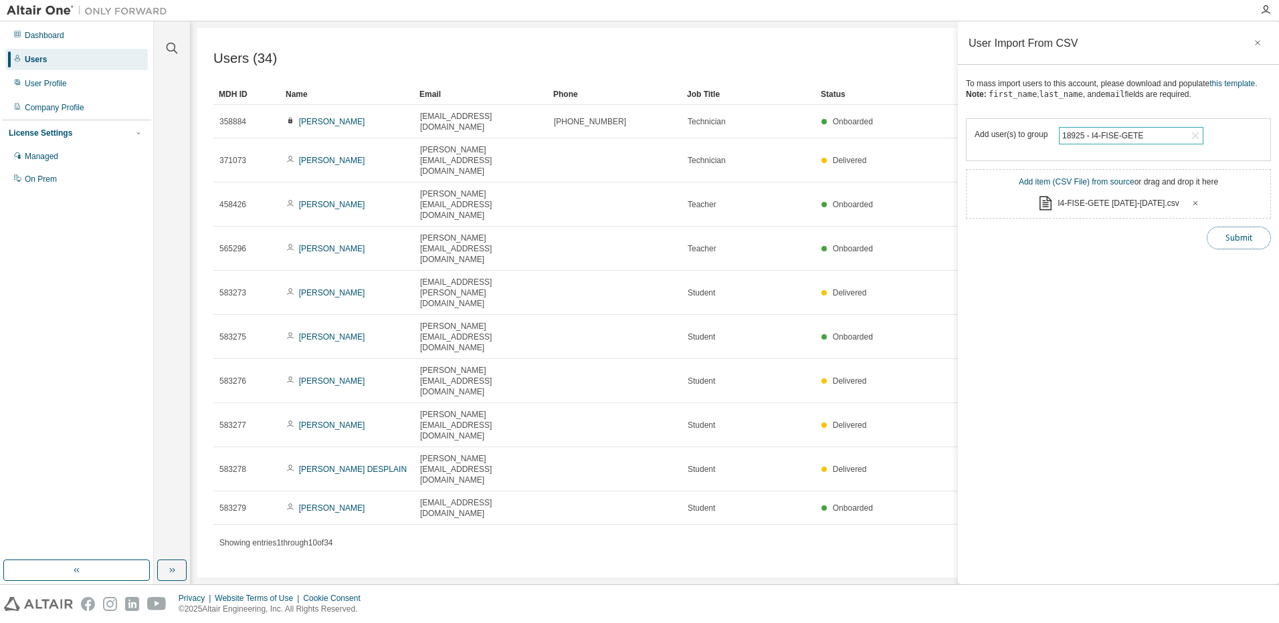
click at [1226, 245] on button "Submit" at bounding box center [1239, 238] width 64 height 23
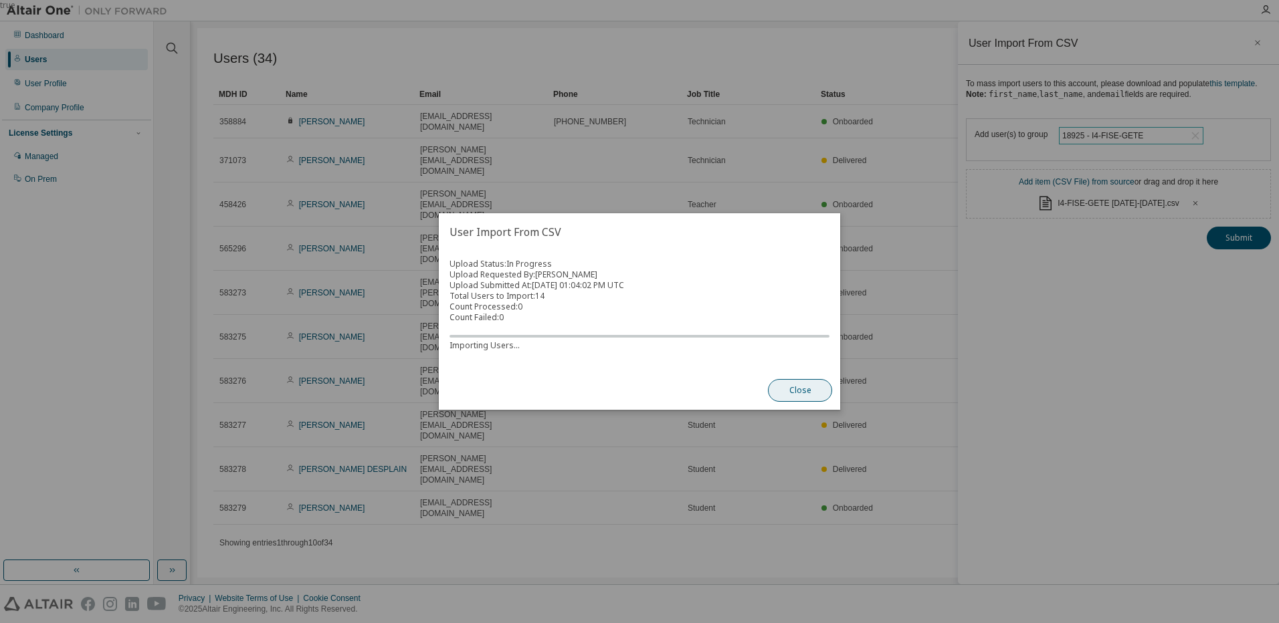
click at [805, 391] on button "Close" at bounding box center [800, 390] width 64 height 23
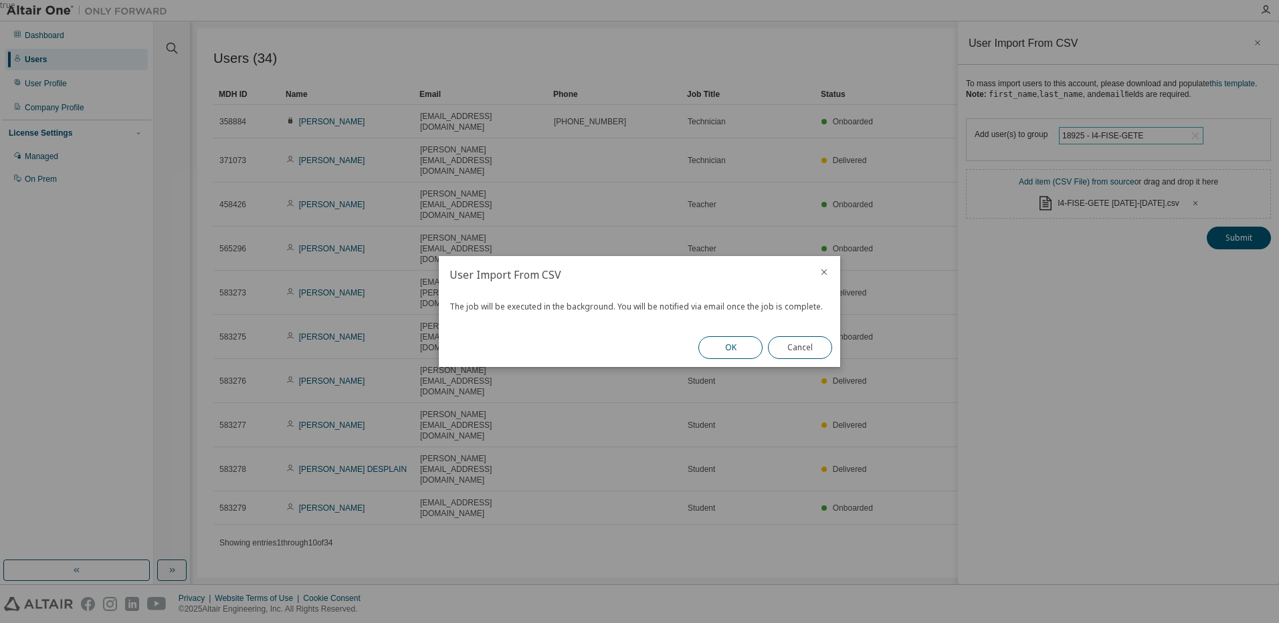
click at [730, 352] on button "OK" at bounding box center [730, 347] width 64 height 23
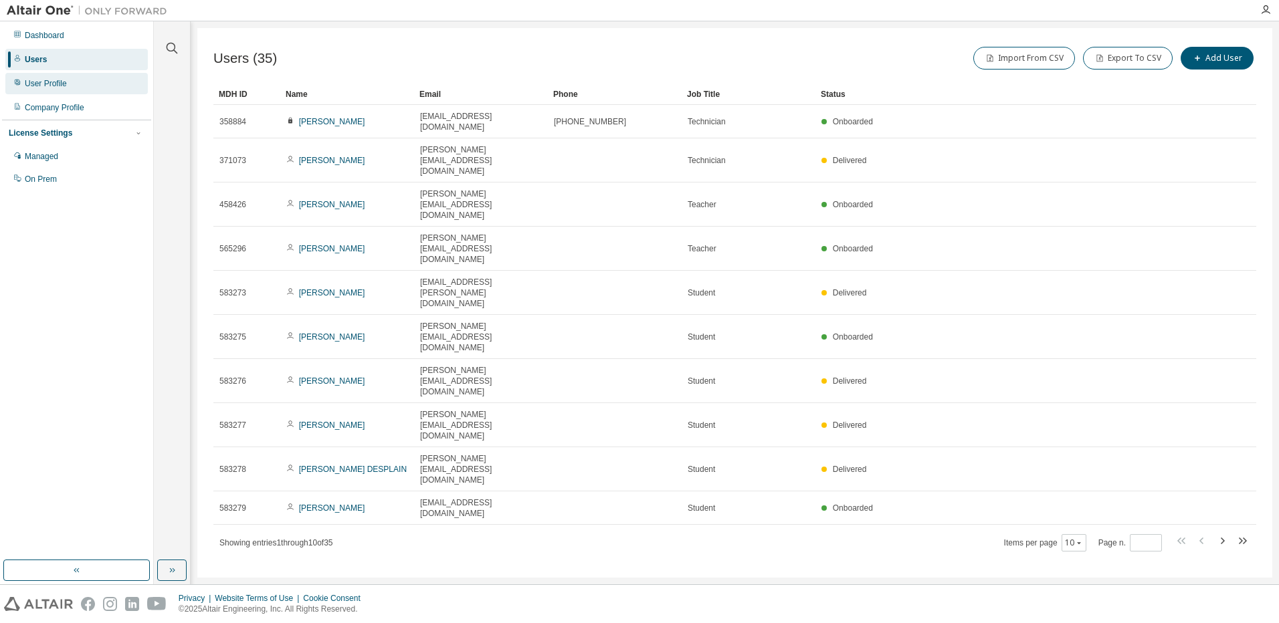
click at [63, 82] on div "User Profile" at bounding box center [46, 83] width 42 height 11
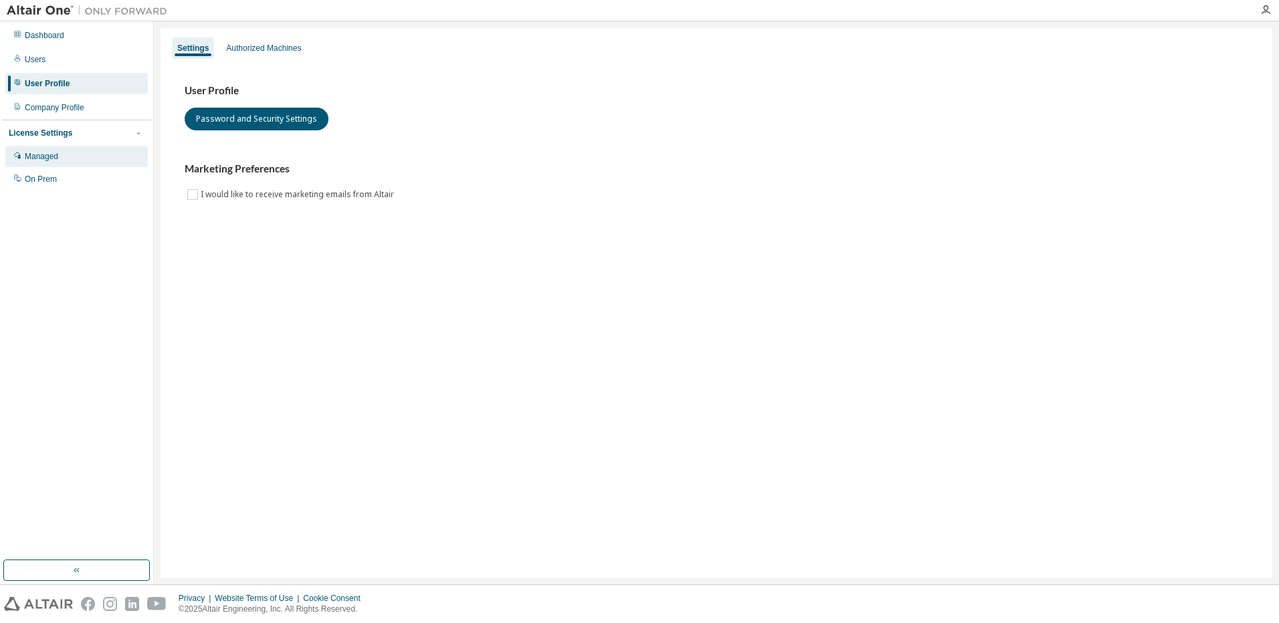
click at [47, 153] on div "Managed" at bounding box center [41, 156] width 33 height 11
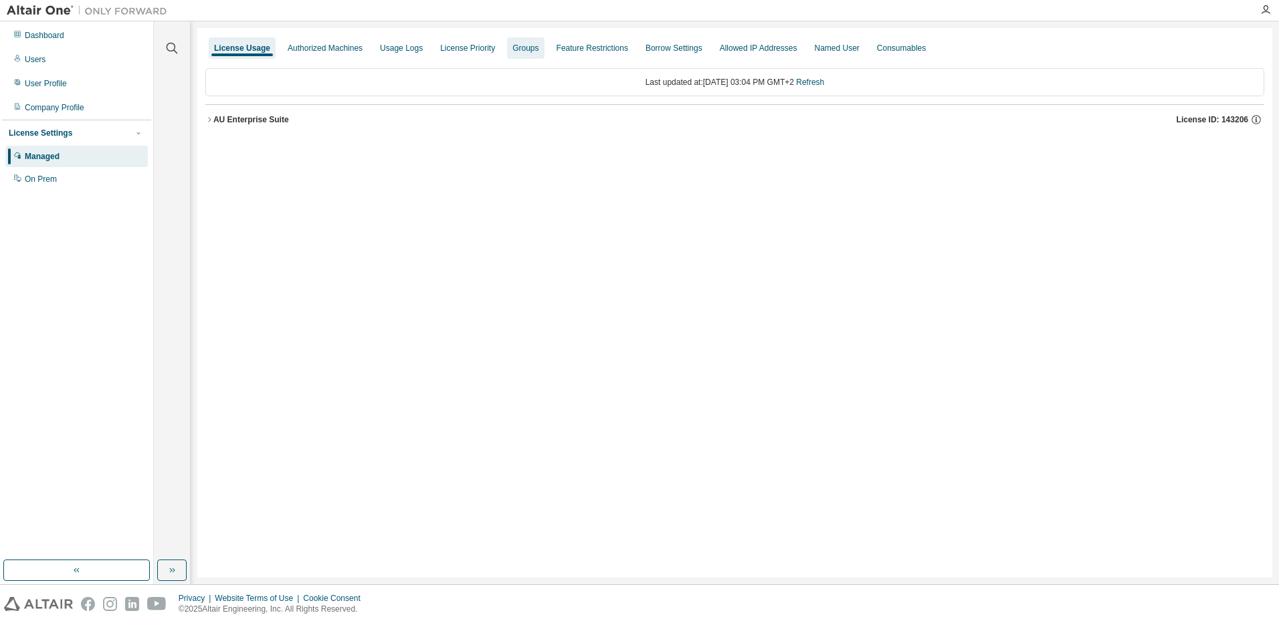
click at [528, 46] on div "Groups" at bounding box center [525, 48] width 26 height 11
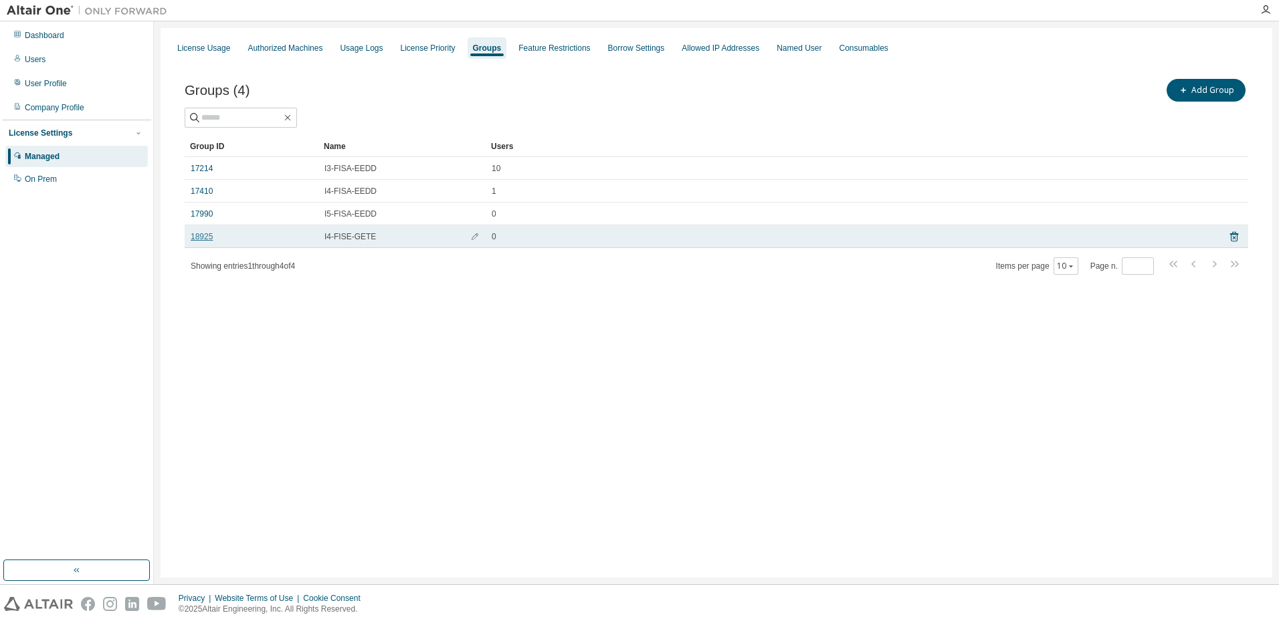
click at [209, 235] on link "18925" at bounding box center [202, 236] width 22 height 11
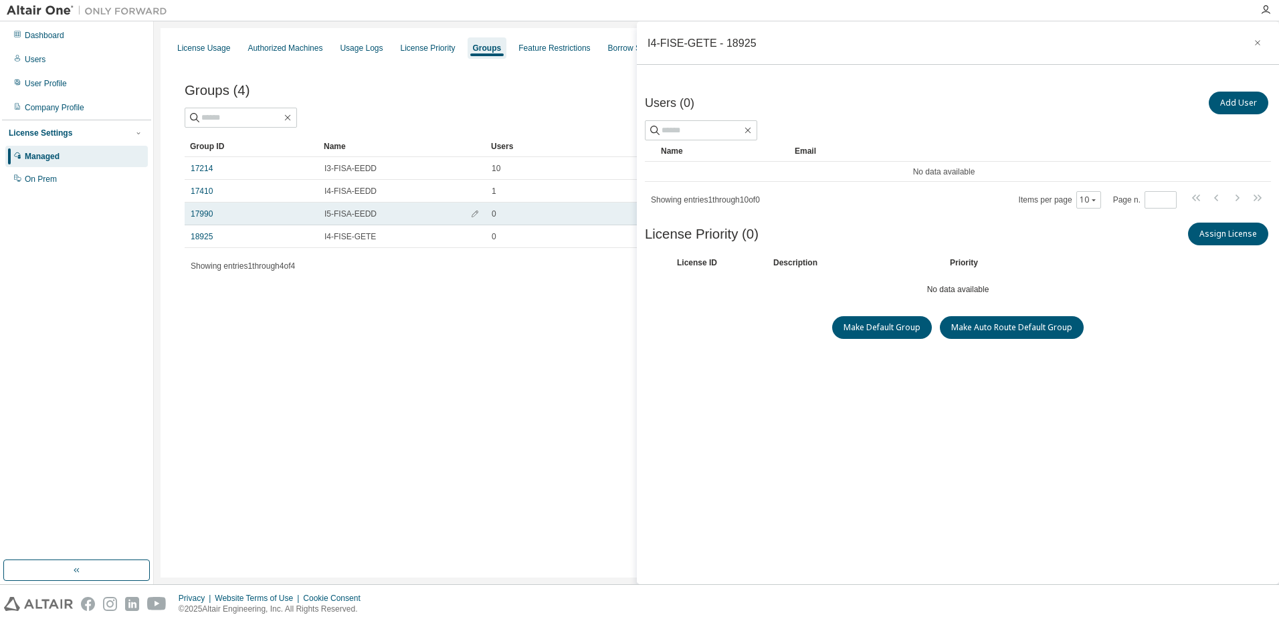
click at [217, 215] on div "17990" at bounding box center [252, 214] width 122 height 11
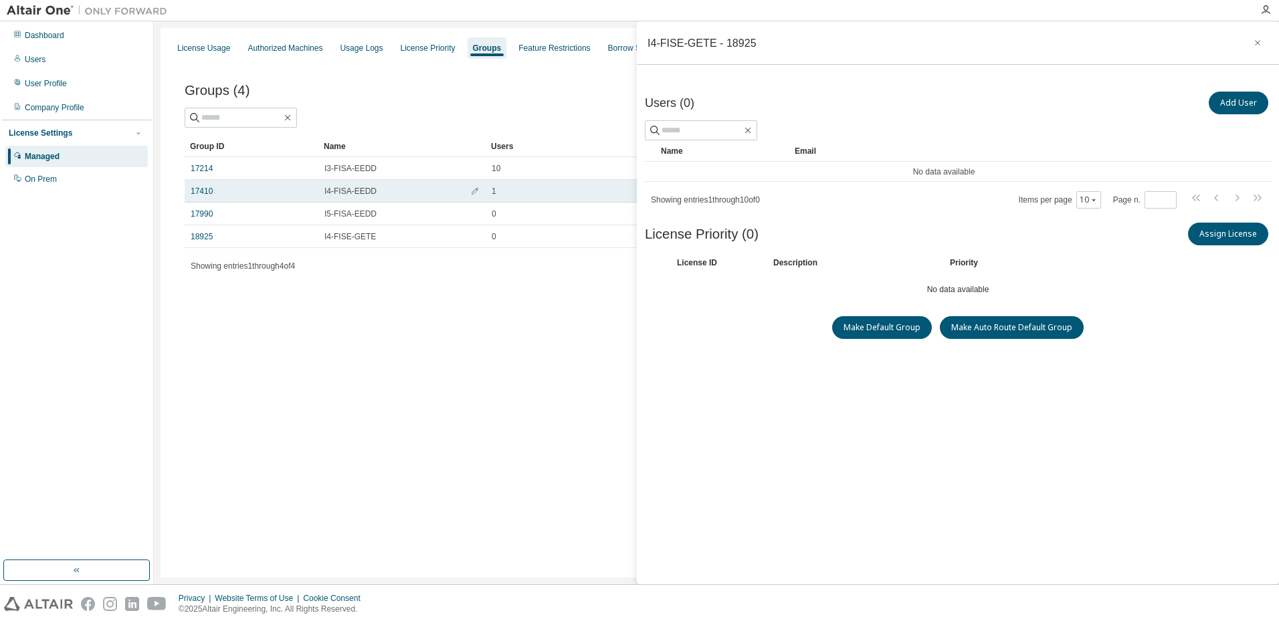
click at [224, 195] on div "17410" at bounding box center [252, 191] width 122 height 11
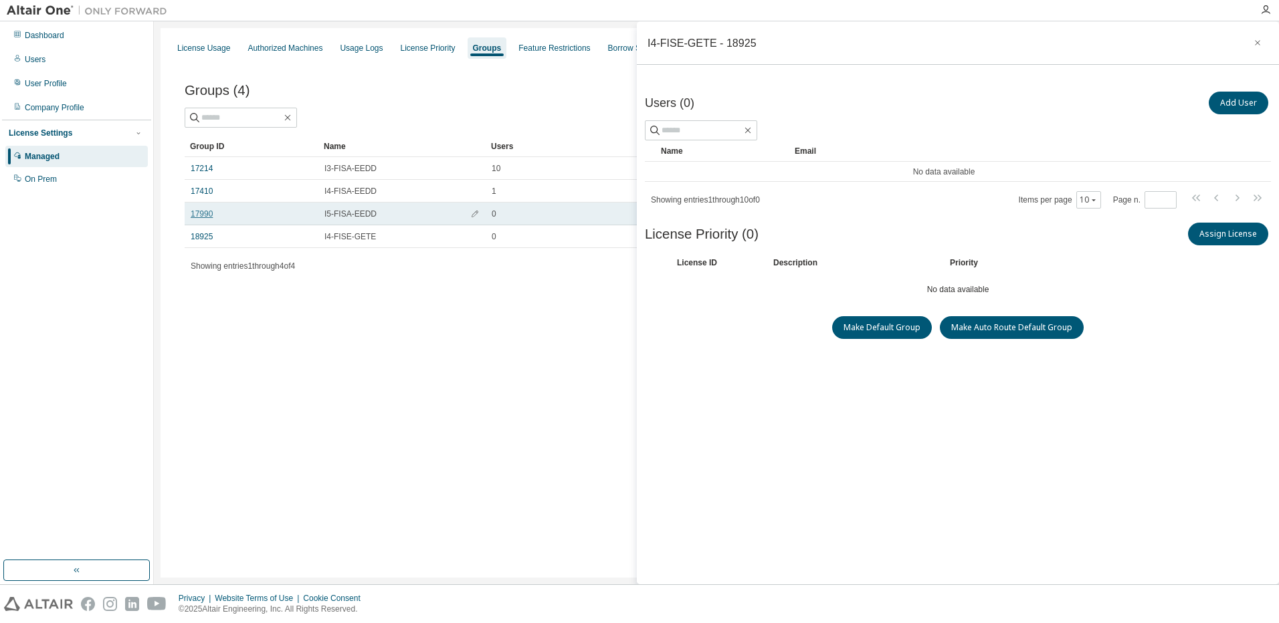
click at [205, 209] on link "17990" at bounding box center [202, 214] width 22 height 11
